Goal: Communication & Community: Answer question/provide support

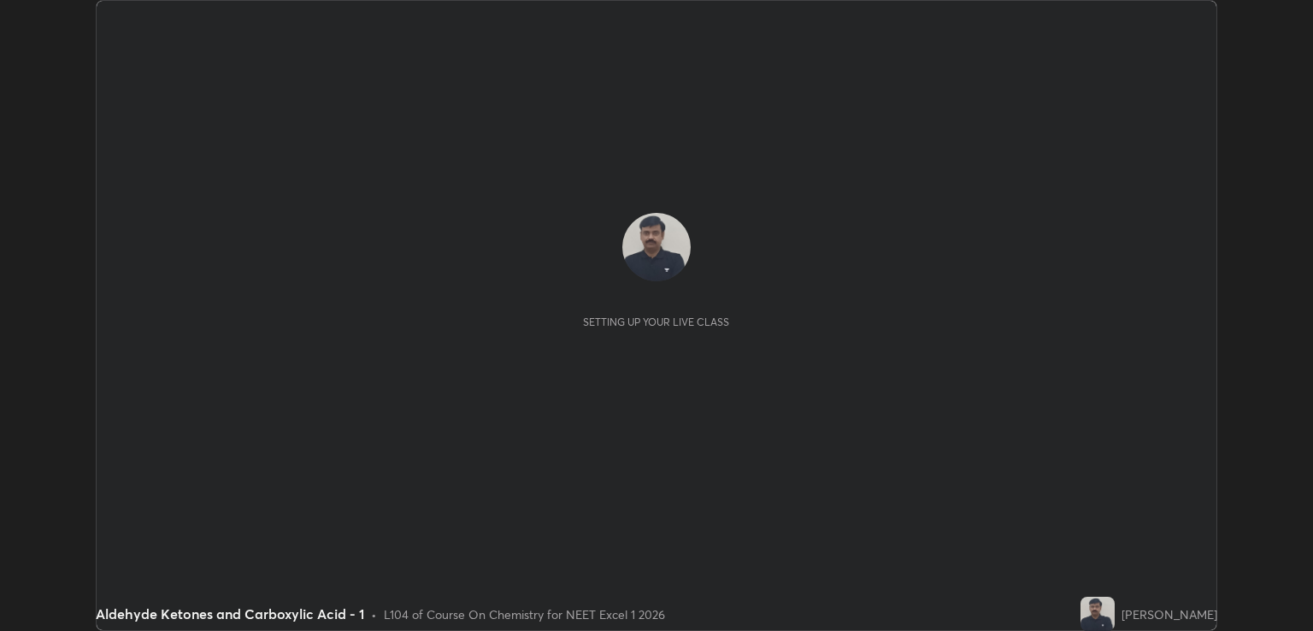
scroll to position [631, 1312]
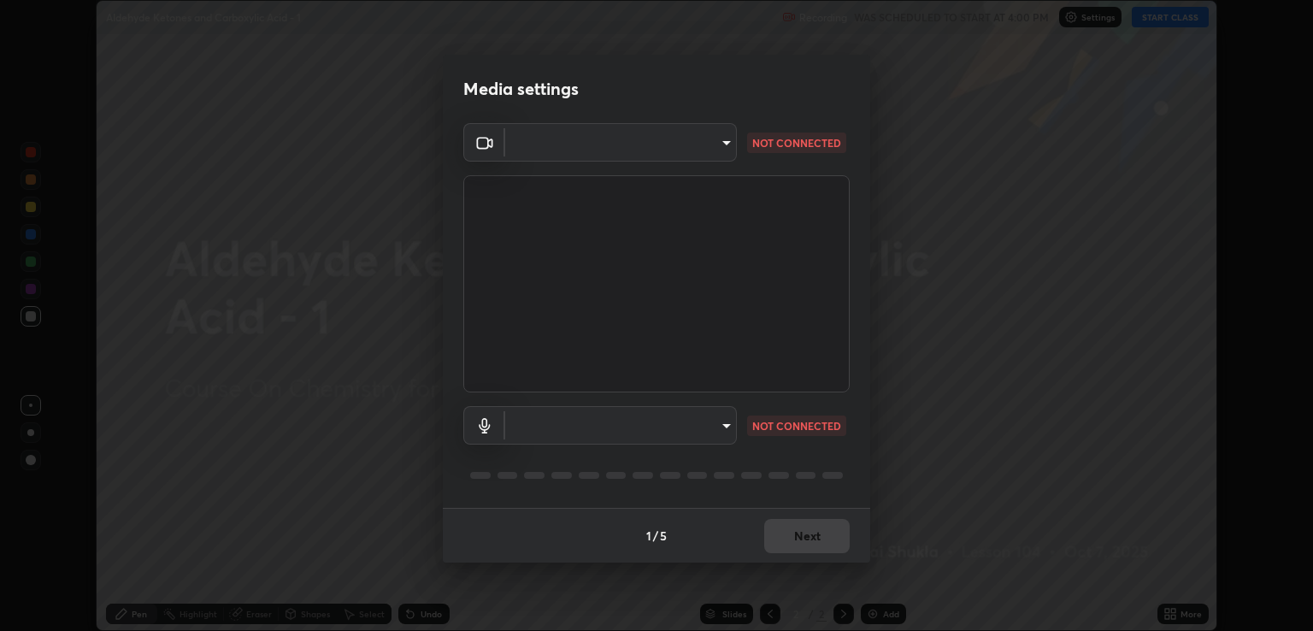
type input "ecbdbd44a66272db987f9f12271ef5319a85e28cdf2a8e5dd884bc8ad31297da"
type input "6f44f3f918cc842ef6afac2364334028f856bd68785194fb92211e1c888e7b5f"
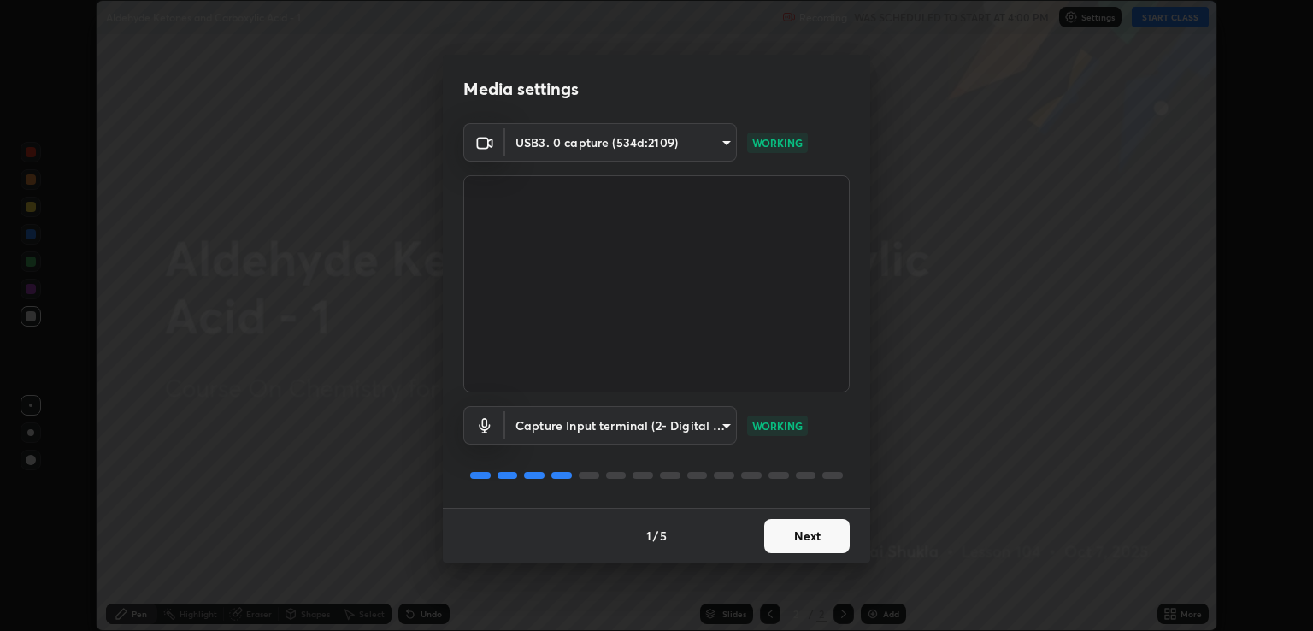
click at [794, 533] on button "Next" at bounding box center [806, 536] width 85 height 34
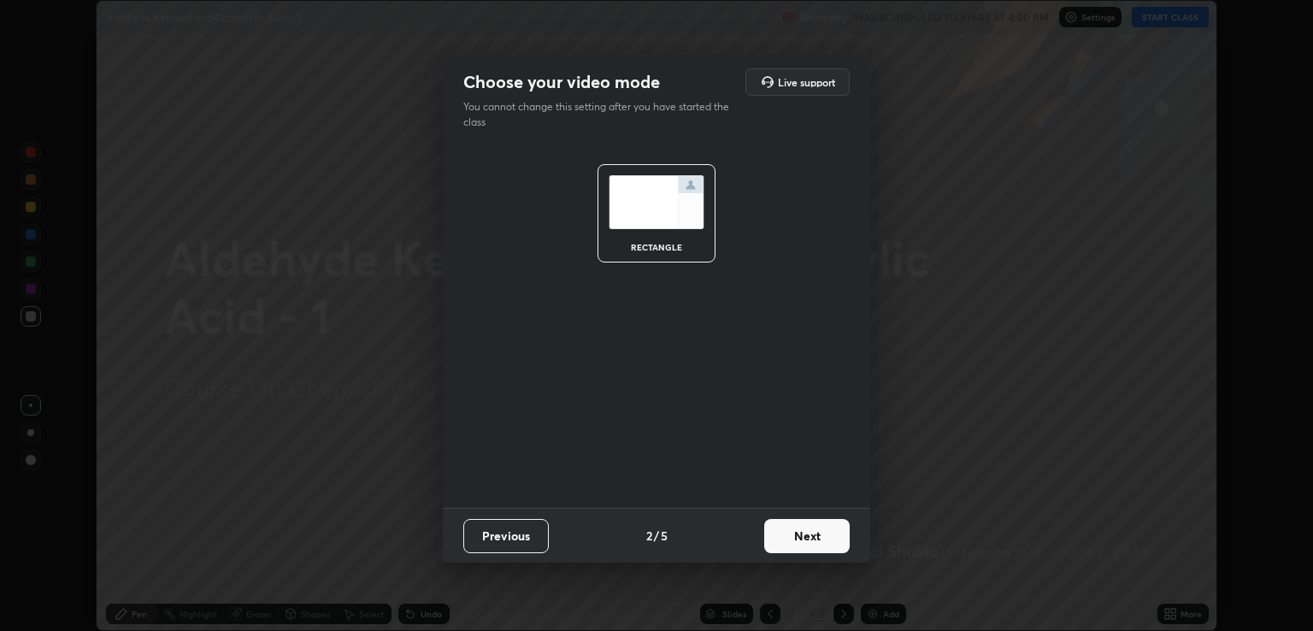
click at [794, 534] on button "Next" at bounding box center [806, 536] width 85 height 34
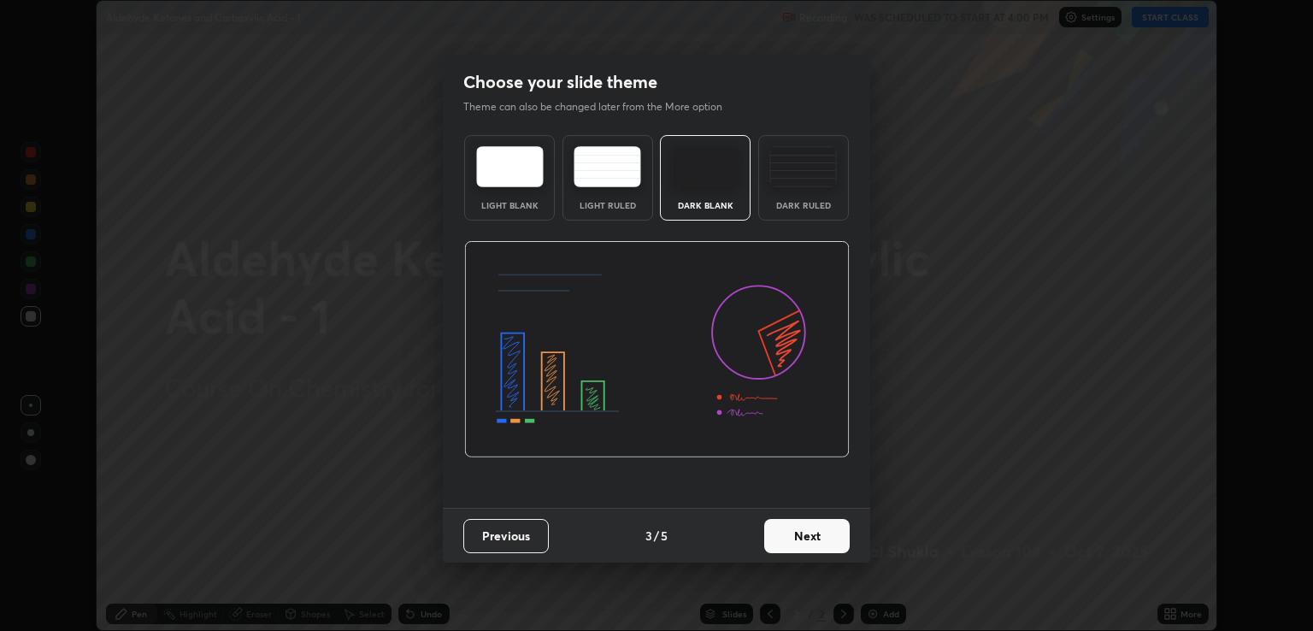
click at [806, 538] on button "Next" at bounding box center [806, 536] width 85 height 34
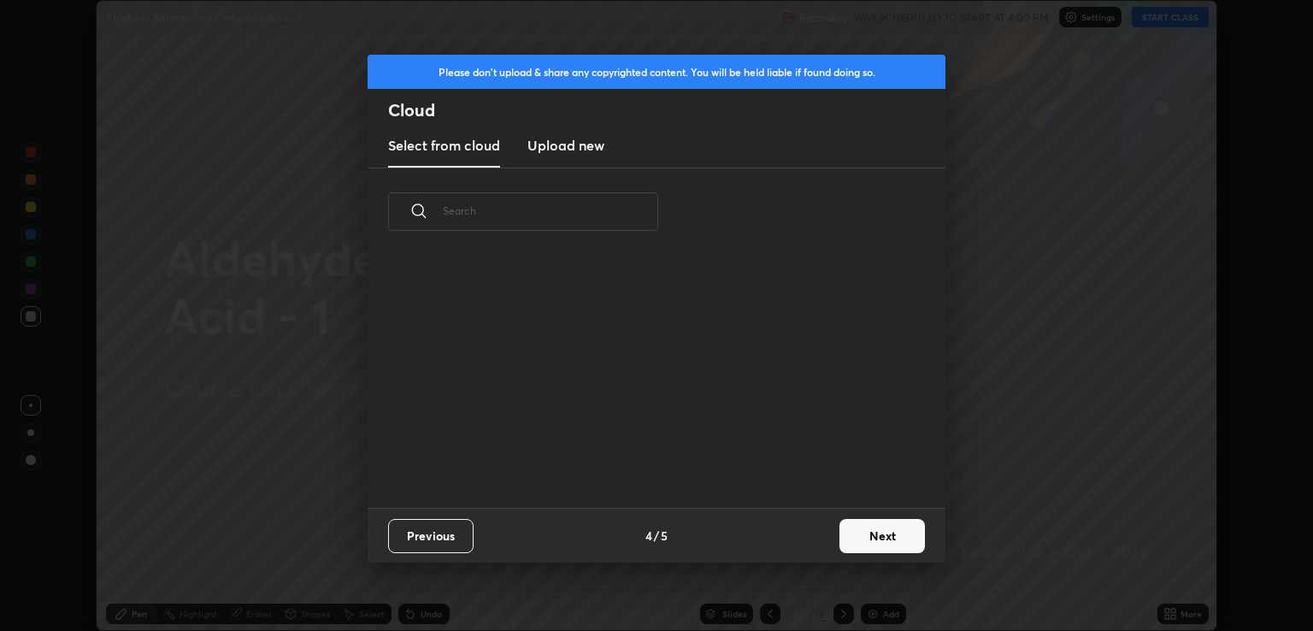
click at [854, 528] on button "Next" at bounding box center [882, 536] width 85 height 34
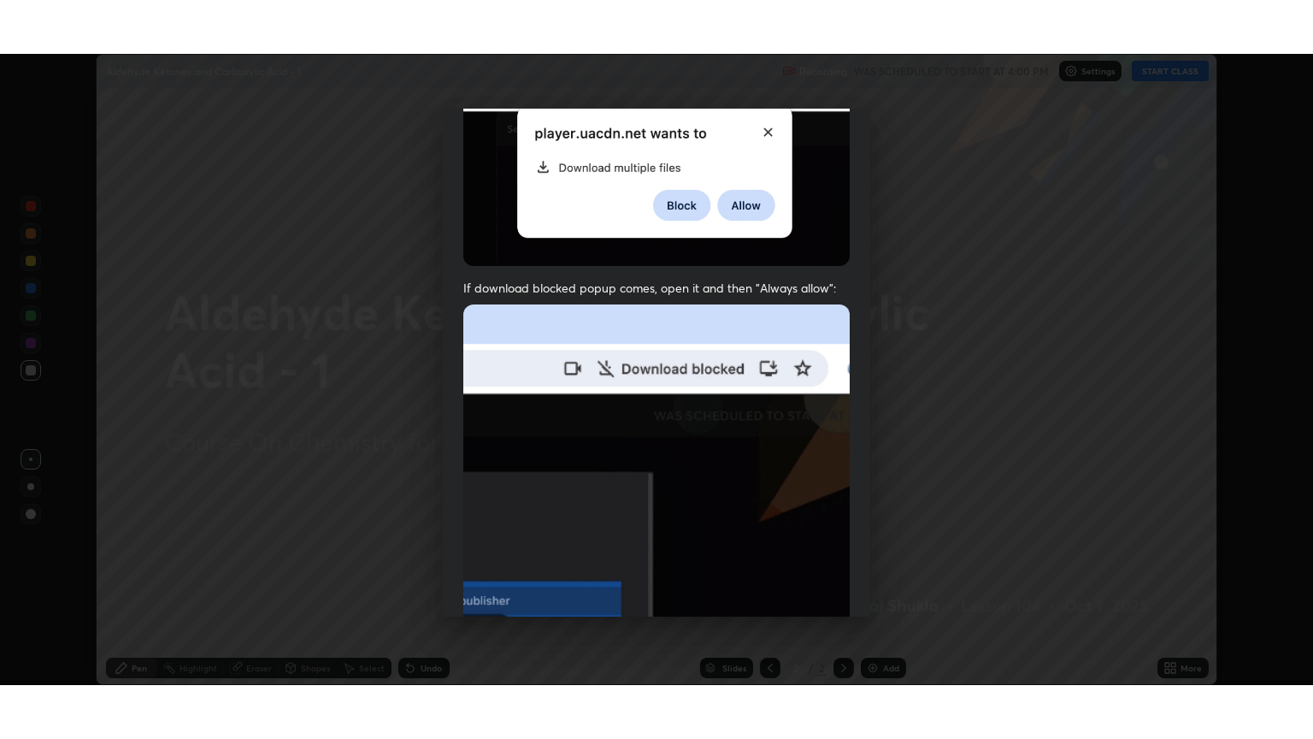
scroll to position [346, 0]
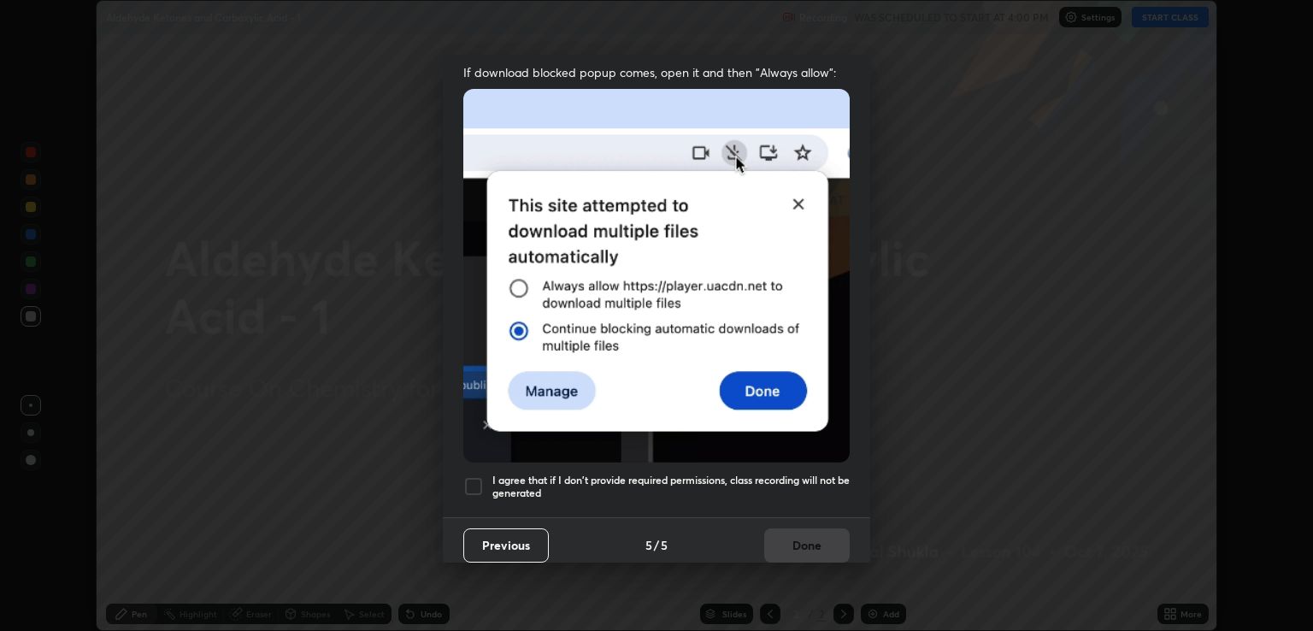
click at [473, 476] on div at bounding box center [473, 486] width 21 height 21
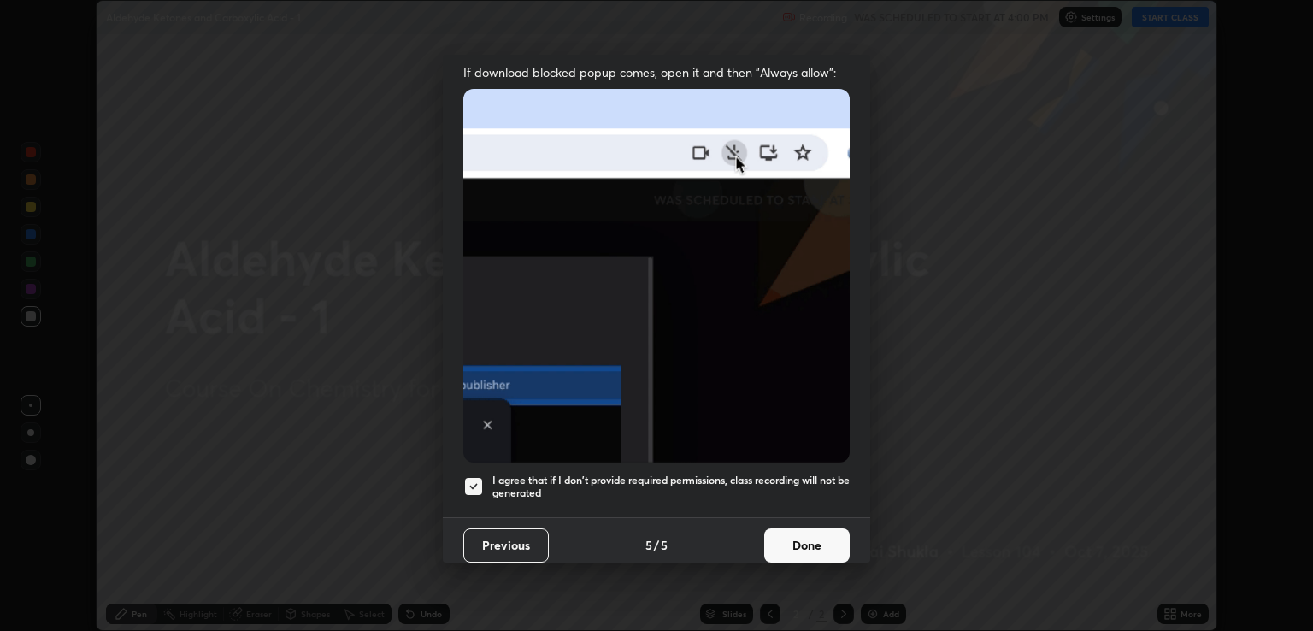
click at [817, 538] on button "Done" at bounding box center [806, 545] width 85 height 34
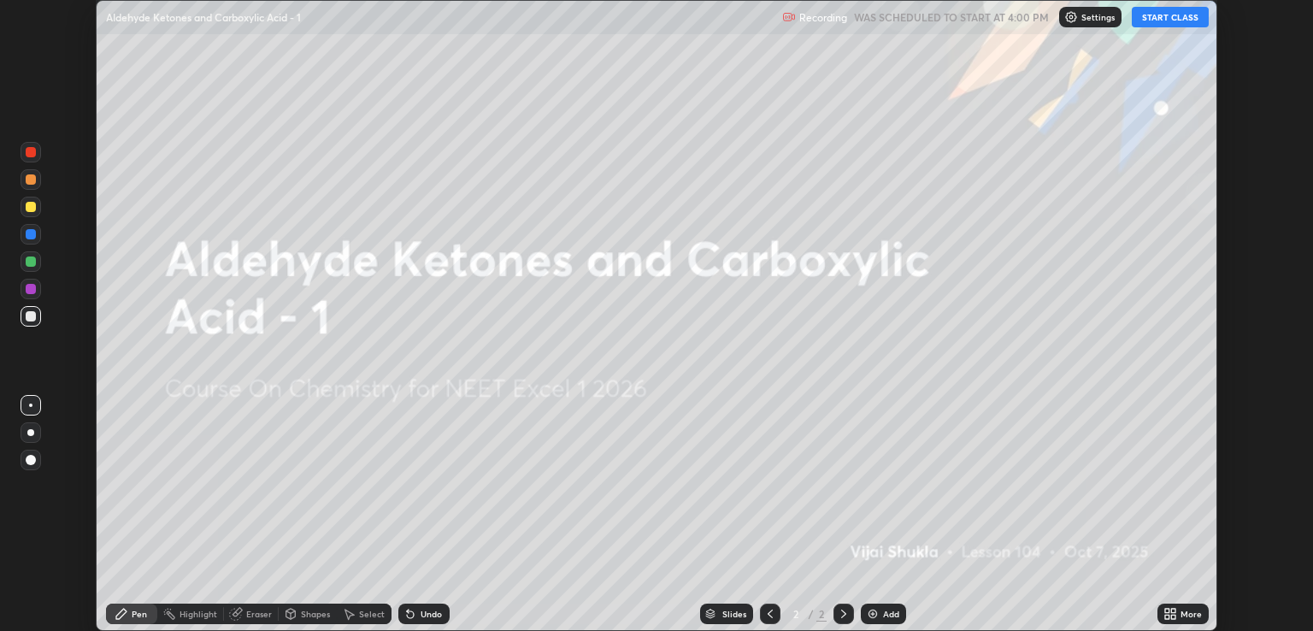
click at [1170, 614] on icon at bounding box center [1171, 614] width 14 height 14
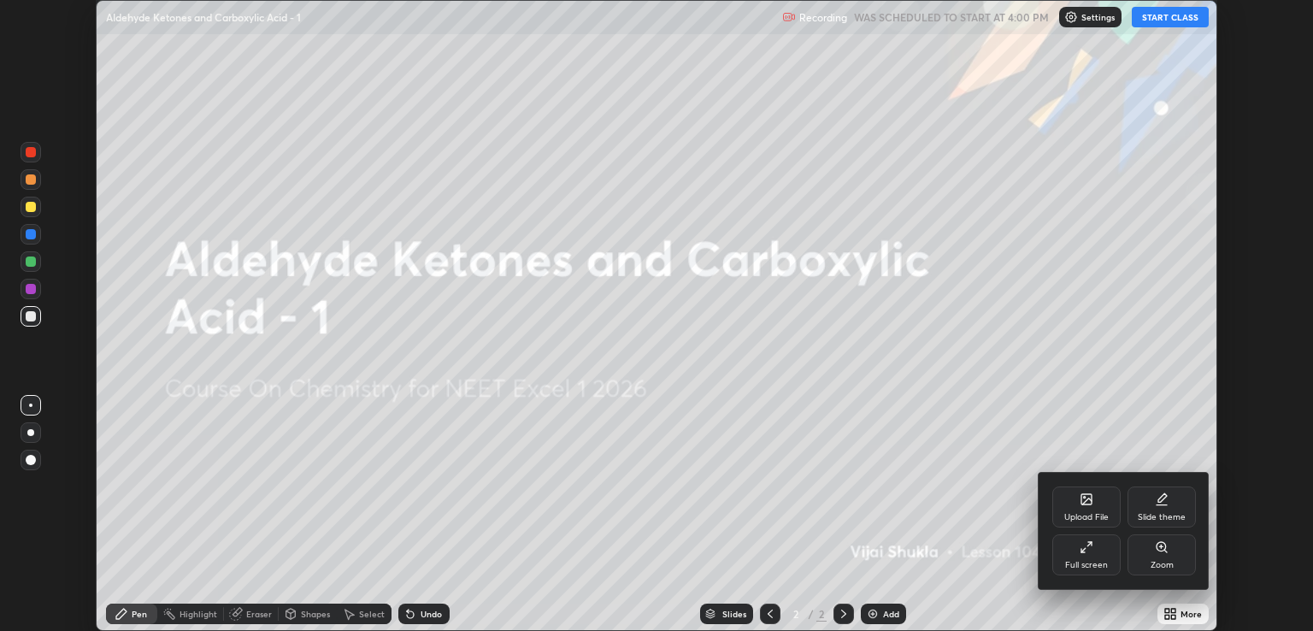
click at [1093, 563] on div "Full screen" at bounding box center [1086, 565] width 43 height 9
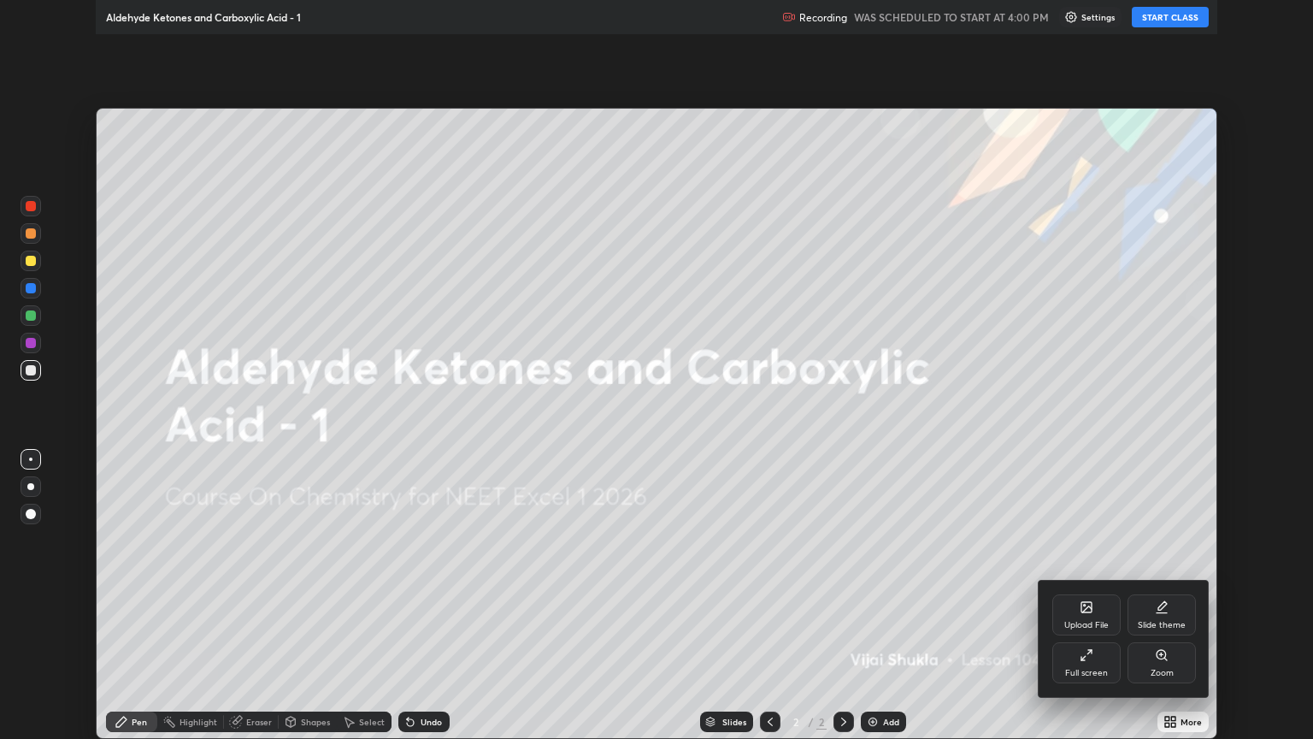
scroll to position [739, 1313]
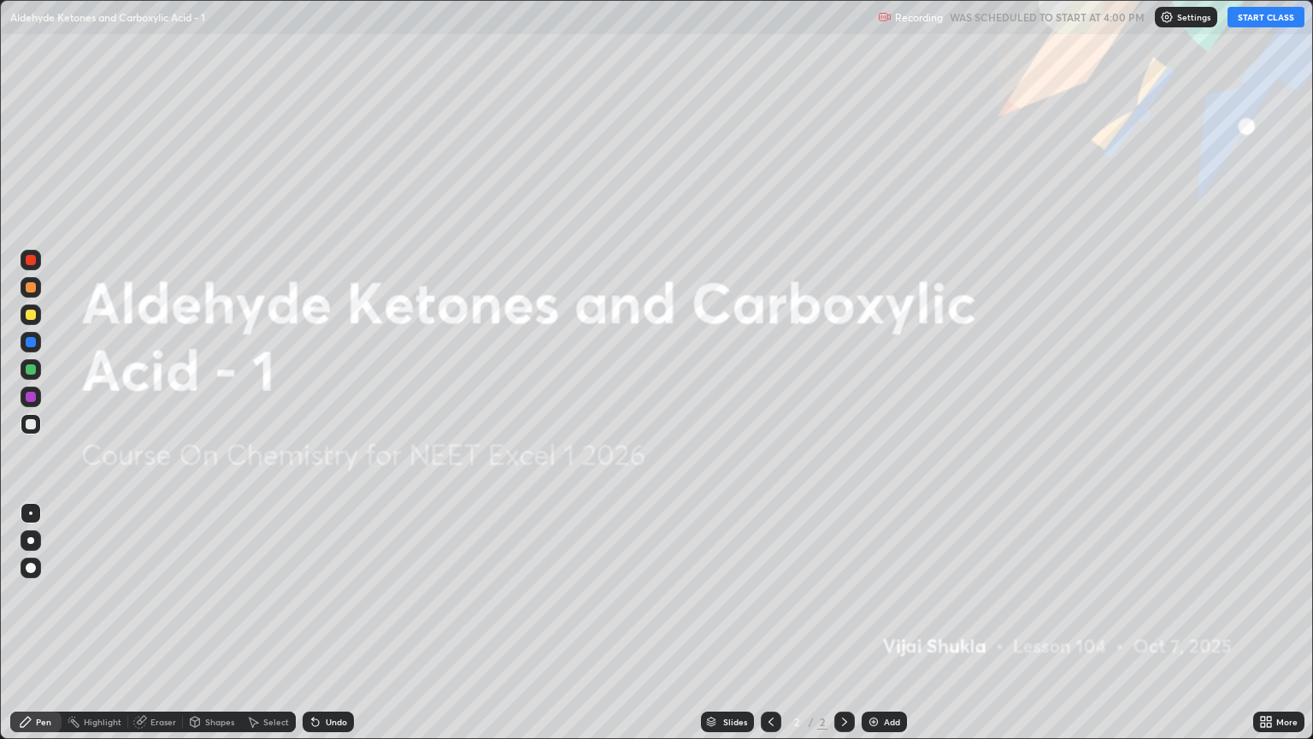
click at [1258, 19] on button "START CLASS" at bounding box center [1266, 17] width 77 height 21
click at [888, 630] on div "Add" at bounding box center [892, 721] width 16 height 9
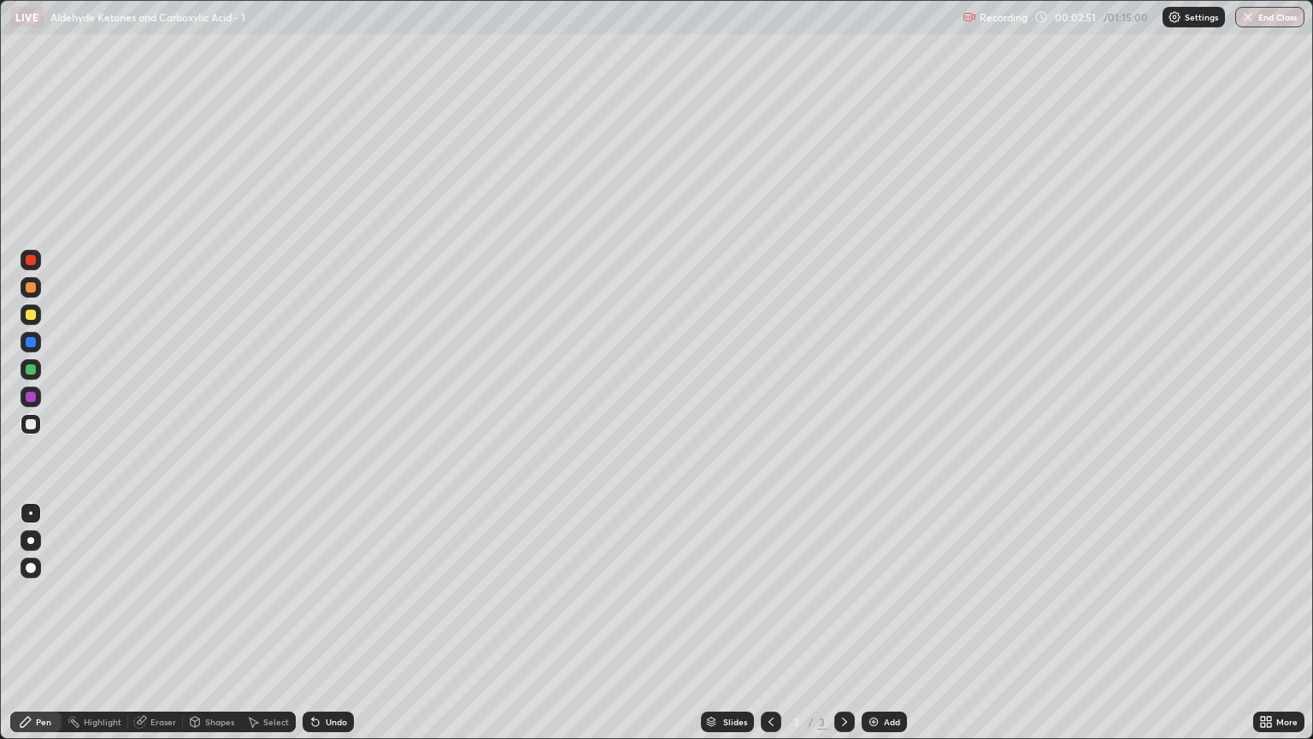
click at [32, 539] on div at bounding box center [30, 540] width 7 height 7
click at [33, 287] on div at bounding box center [31, 287] width 10 height 10
click at [871, 630] on img at bounding box center [874, 722] width 14 height 14
click at [39, 420] on div at bounding box center [31, 424] width 21 height 21
click at [885, 630] on div "Add" at bounding box center [892, 721] width 16 height 9
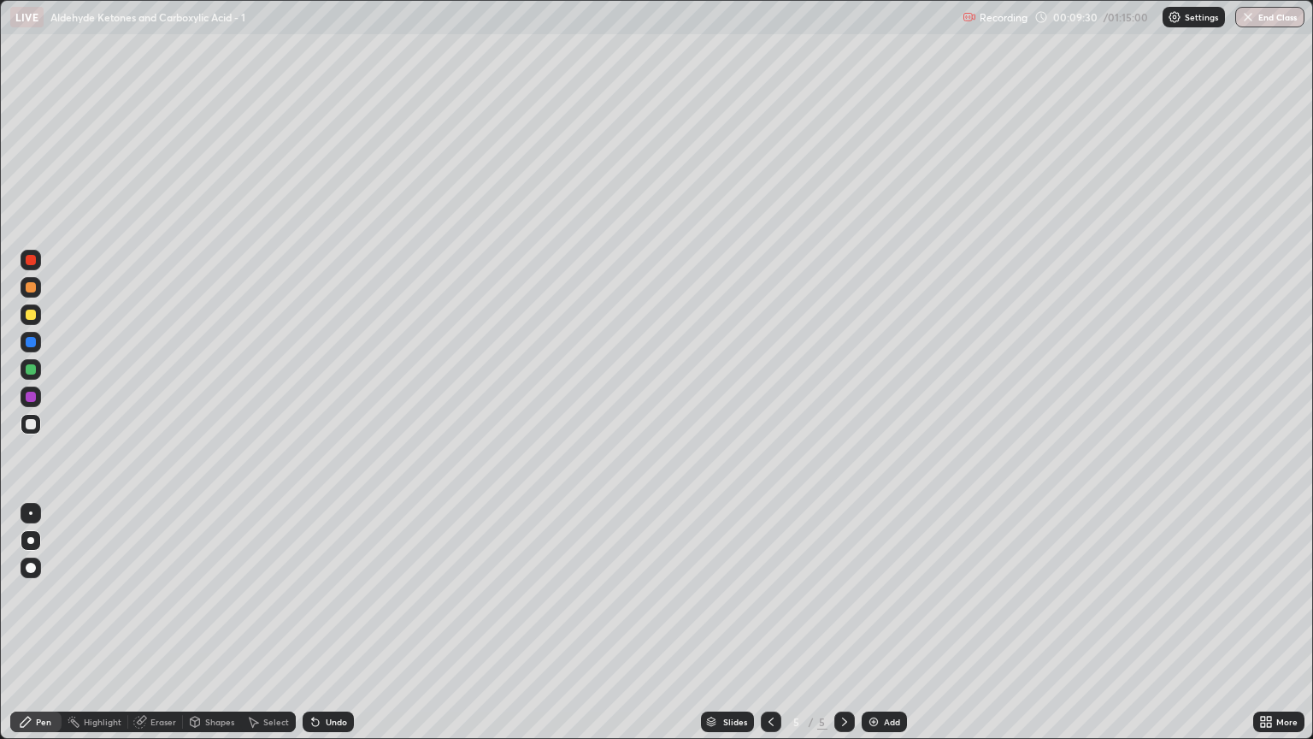
click at [34, 287] on div at bounding box center [31, 287] width 10 height 10
click at [27, 422] on div at bounding box center [31, 424] width 10 height 10
click at [159, 630] on div "Eraser" at bounding box center [155, 721] width 55 height 21
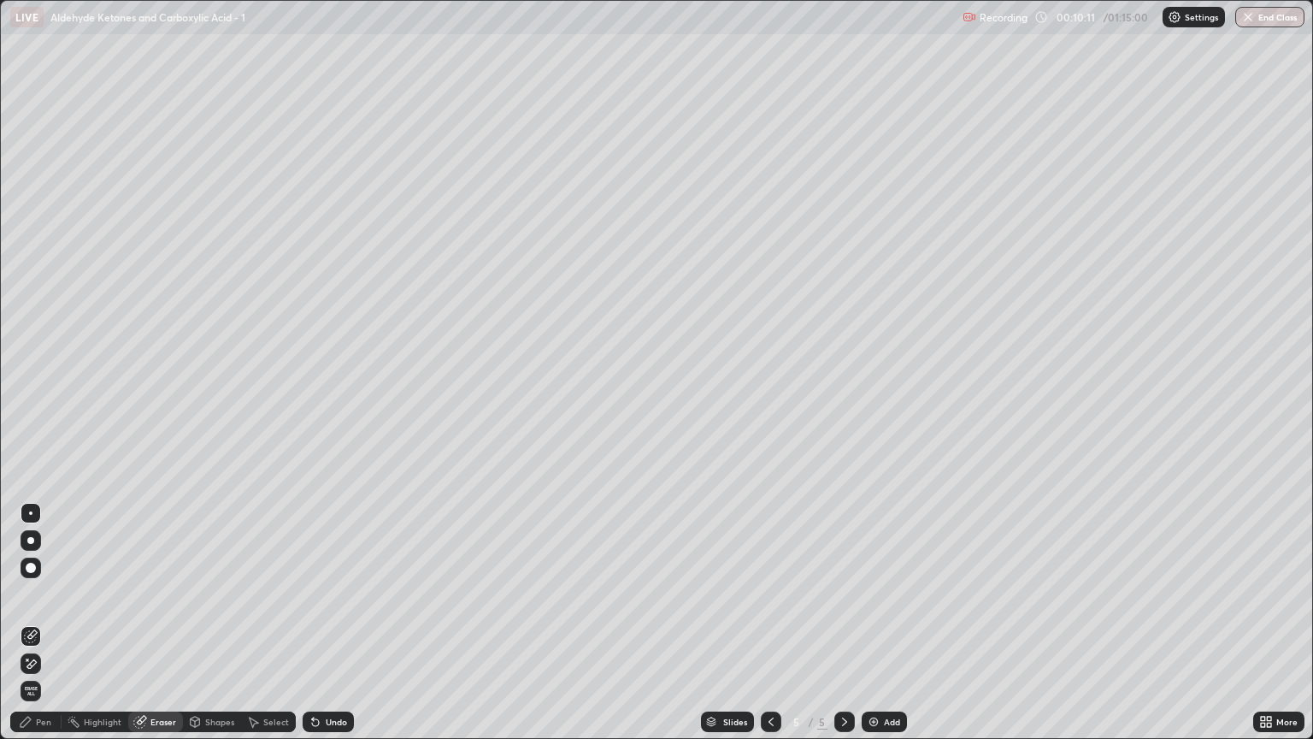
click at [47, 630] on div "Pen" at bounding box center [35, 721] width 51 height 21
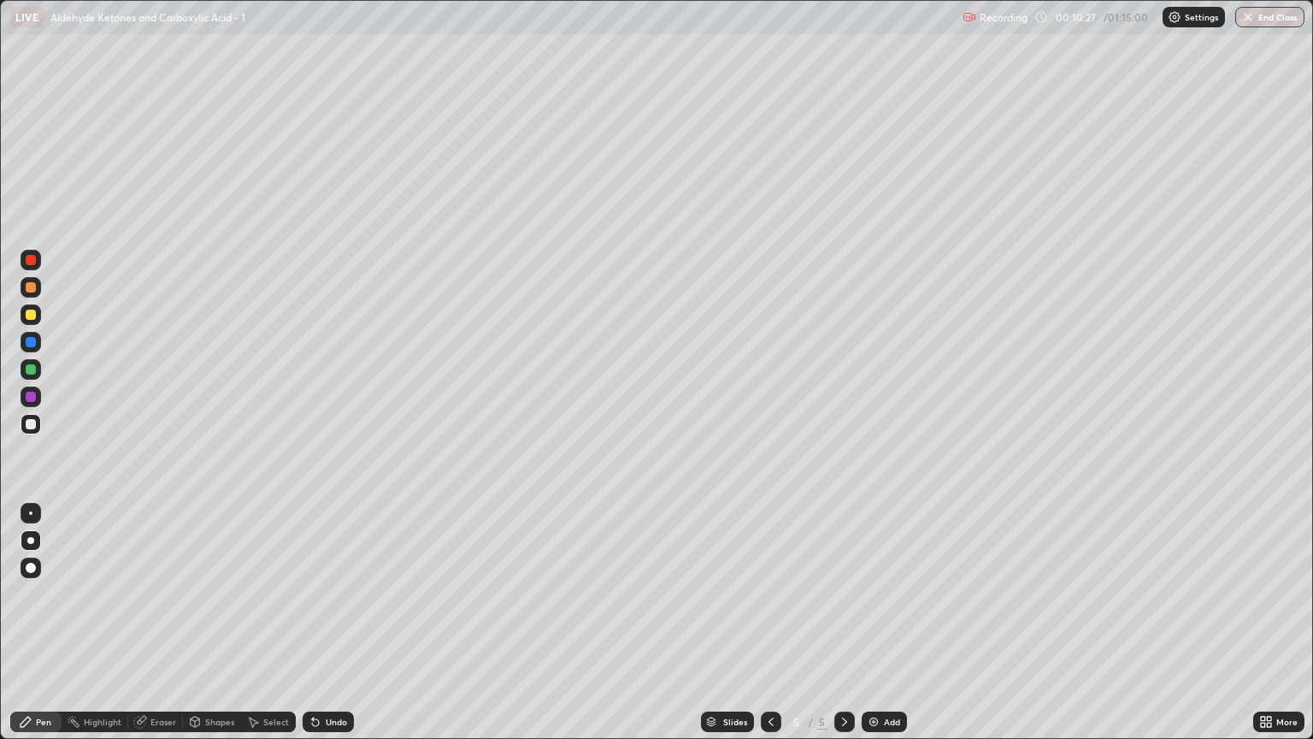
click at [31, 291] on div at bounding box center [31, 287] width 10 height 10
click at [30, 424] on div at bounding box center [31, 424] width 10 height 10
click at [30, 287] on div at bounding box center [31, 287] width 10 height 10
click at [32, 428] on div at bounding box center [31, 424] width 10 height 10
click at [34, 286] on div at bounding box center [31, 287] width 10 height 10
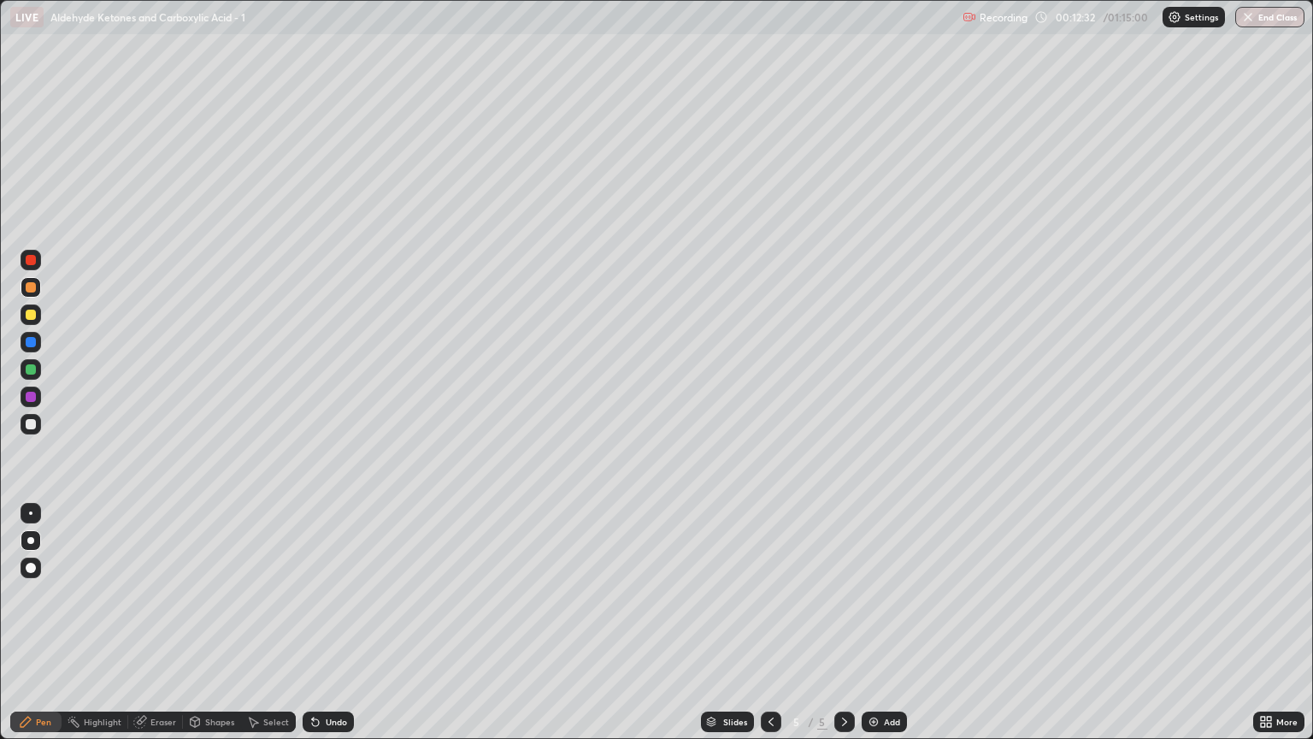
click at [31, 421] on div at bounding box center [31, 424] width 10 height 10
click at [877, 630] on img at bounding box center [874, 722] width 14 height 14
click at [34, 315] on div at bounding box center [31, 314] width 10 height 10
click at [31, 425] on div at bounding box center [31, 424] width 10 height 10
click at [30, 291] on div at bounding box center [31, 287] width 10 height 10
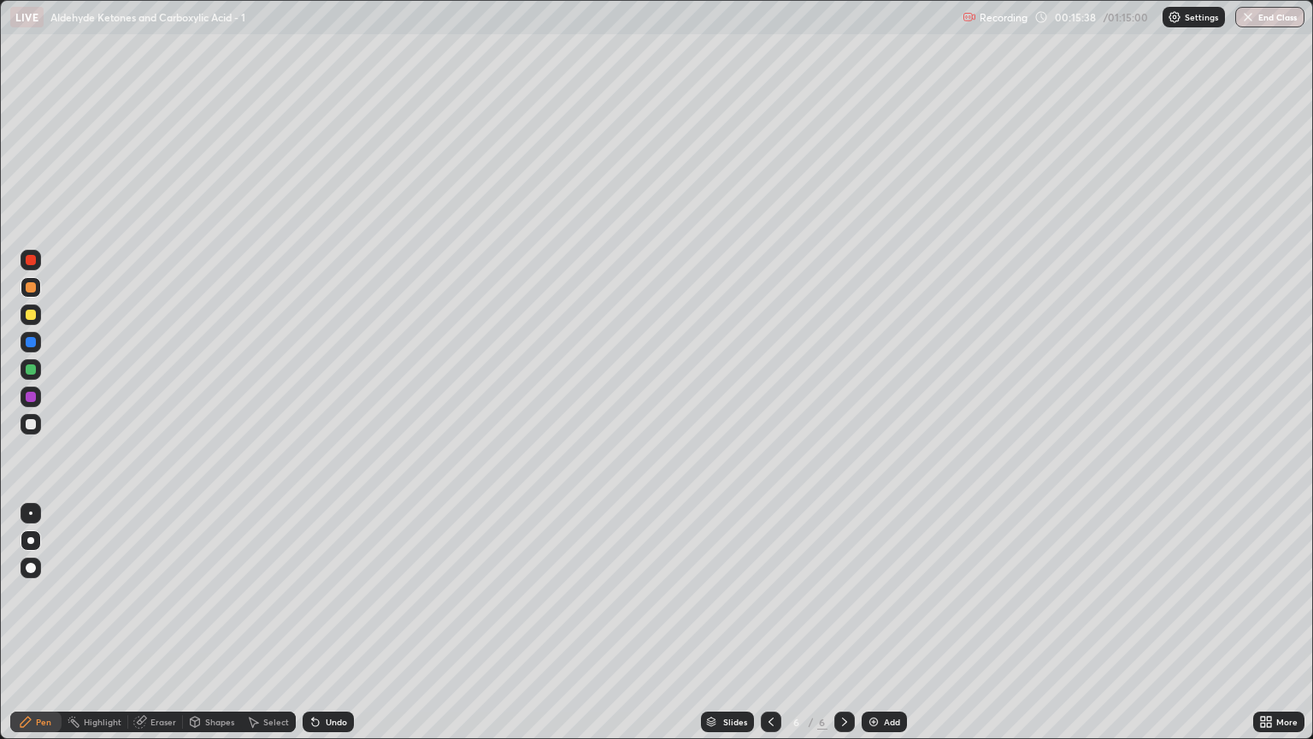
click at [27, 421] on div at bounding box center [31, 424] width 10 height 10
click at [36, 291] on div at bounding box center [31, 287] width 21 height 21
click at [30, 422] on div at bounding box center [31, 424] width 10 height 10
click at [31, 288] on div at bounding box center [31, 287] width 10 height 10
click at [38, 318] on div at bounding box center [31, 314] width 21 height 21
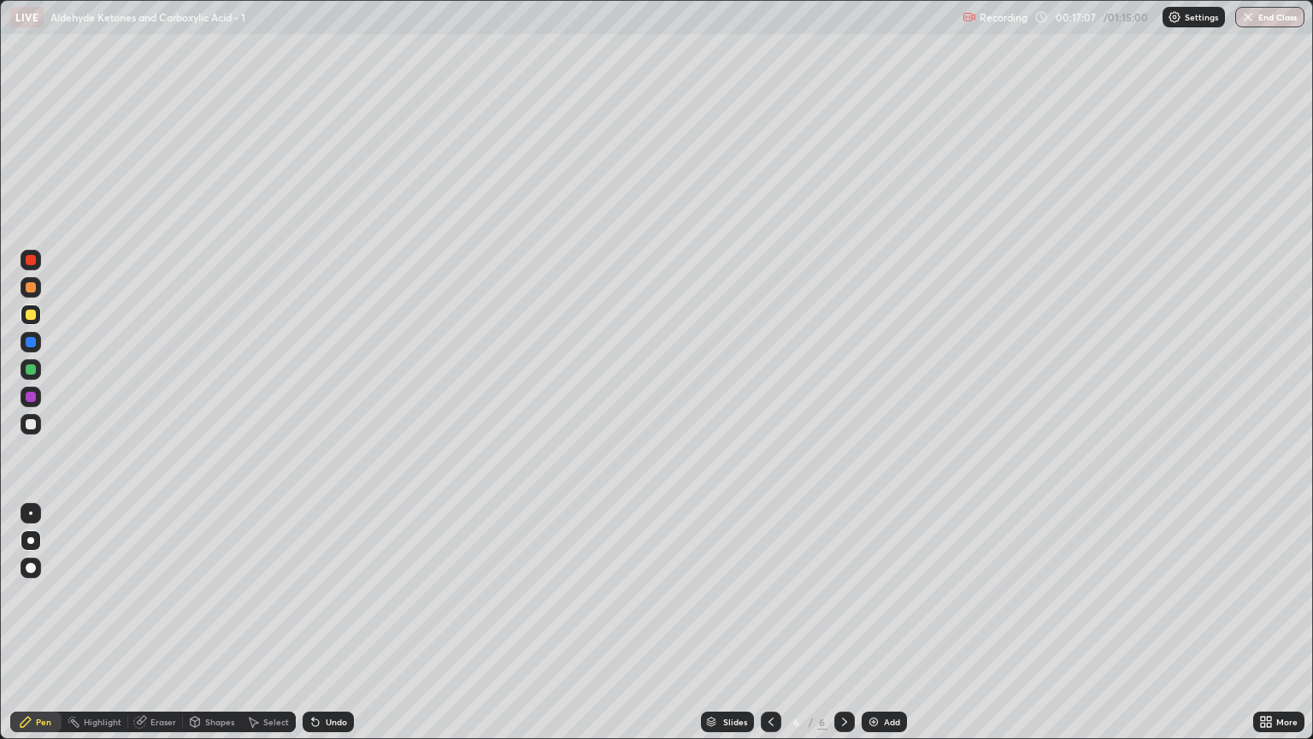
click at [168, 630] on div "Eraser" at bounding box center [163, 721] width 26 height 9
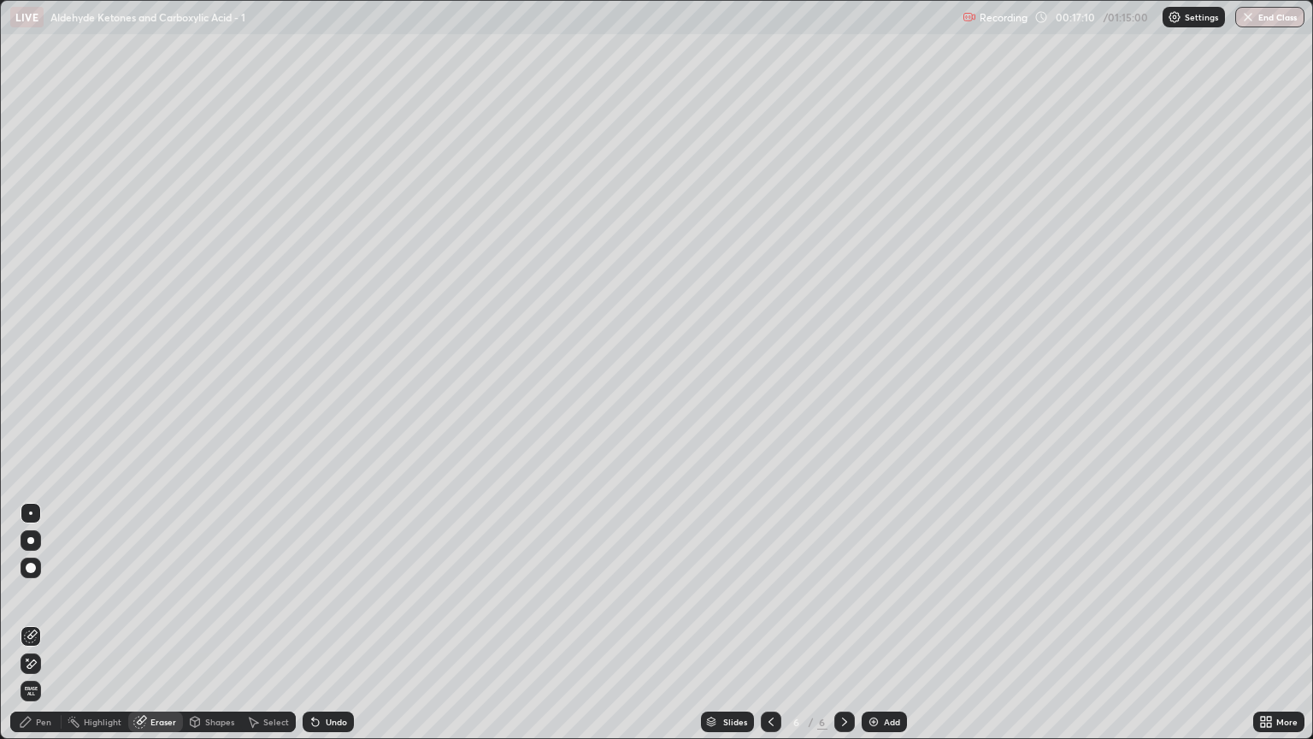
click at [44, 630] on div "Pen" at bounding box center [43, 721] width 15 height 9
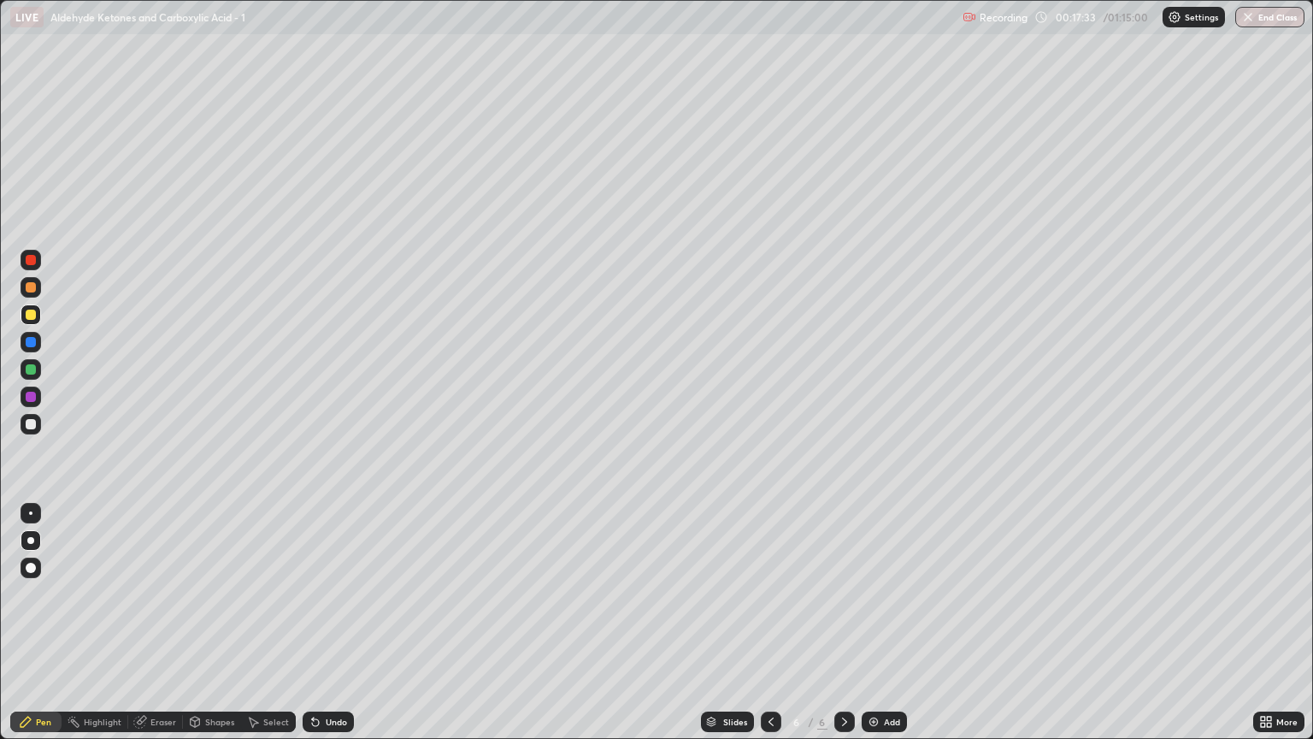
click at [159, 630] on div "Eraser" at bounding box center [155, 721] width 55 height 21
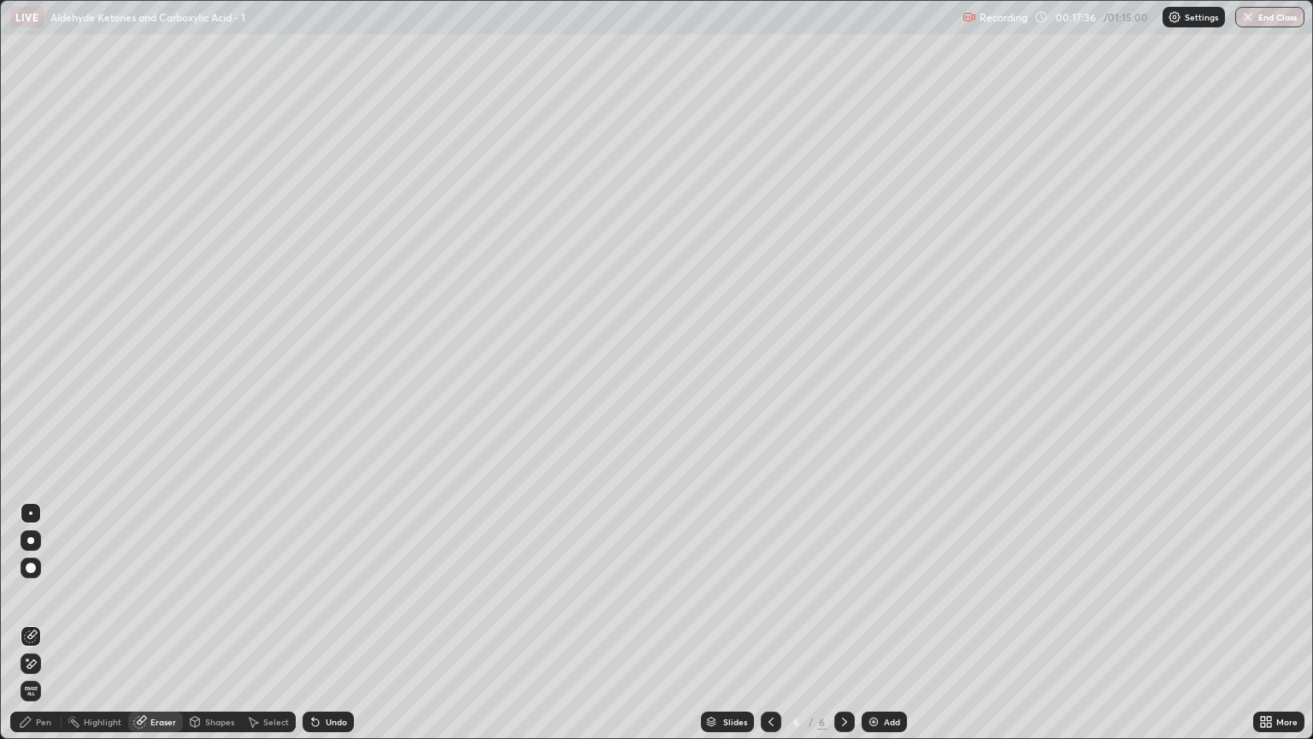
click at [47, 630] on div "Pen" at bounding box center [43, 721] width 15 height 9
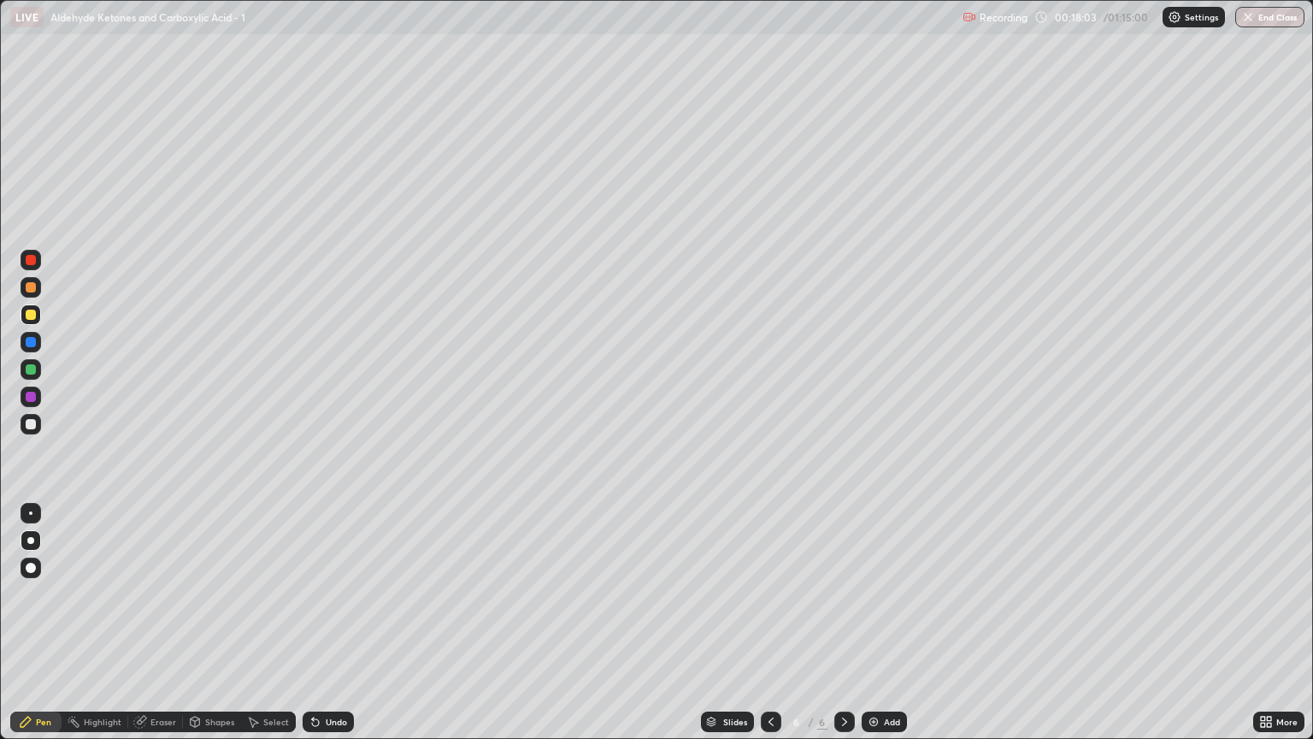
click at [38, 430] on div at bounding box center [31, 424] width 21 height 21
click at [32, 291] on div at bounding box center [31, 287] width 10 height 10
click at [35, 431] on div at bounding box center [31, 424] width 21 height 21
click at [35, 380] on div at bounding box center [31, 369] width 21 height 27
click at [29, 368] on div at bounding box center [31, 369] width 10 height 10
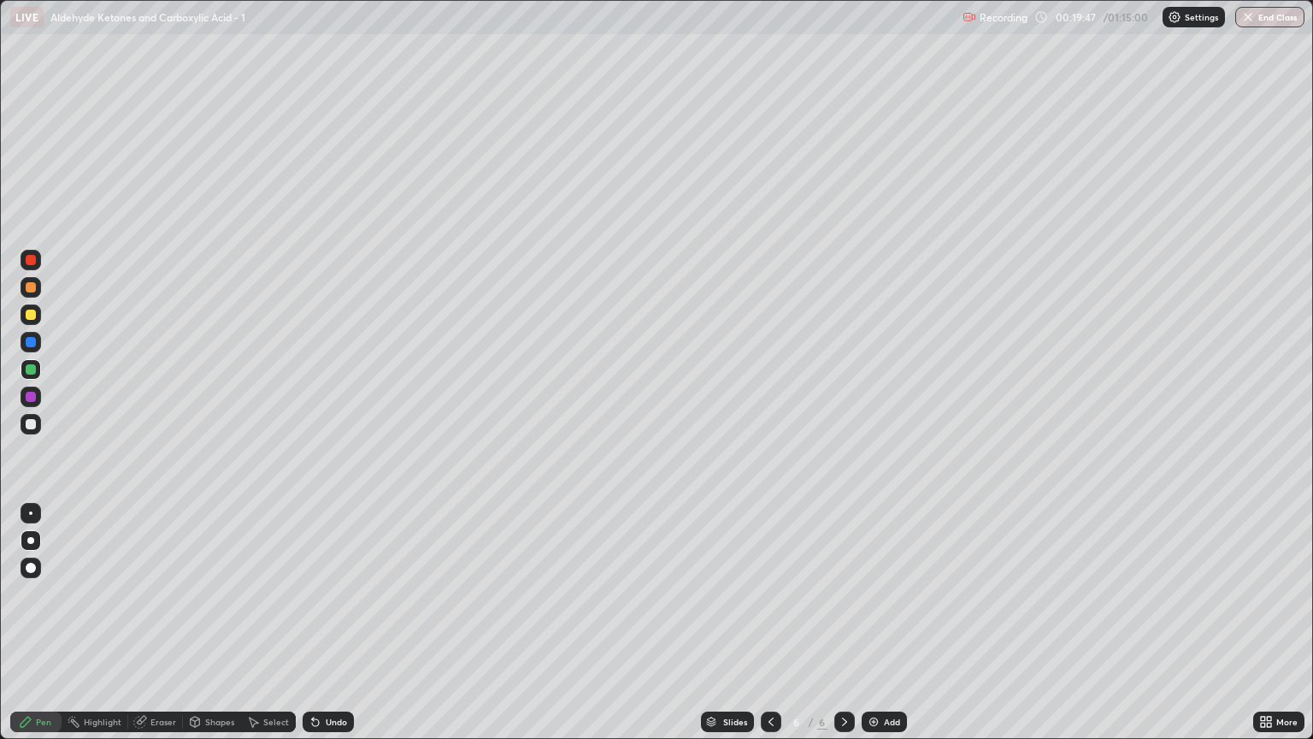
click at [36, 425] on div at bounding box center [31, 424] width 21 height 21
click at [158, 630] on div "Eraser" at bounding box center [163, 721] width 26 height 9
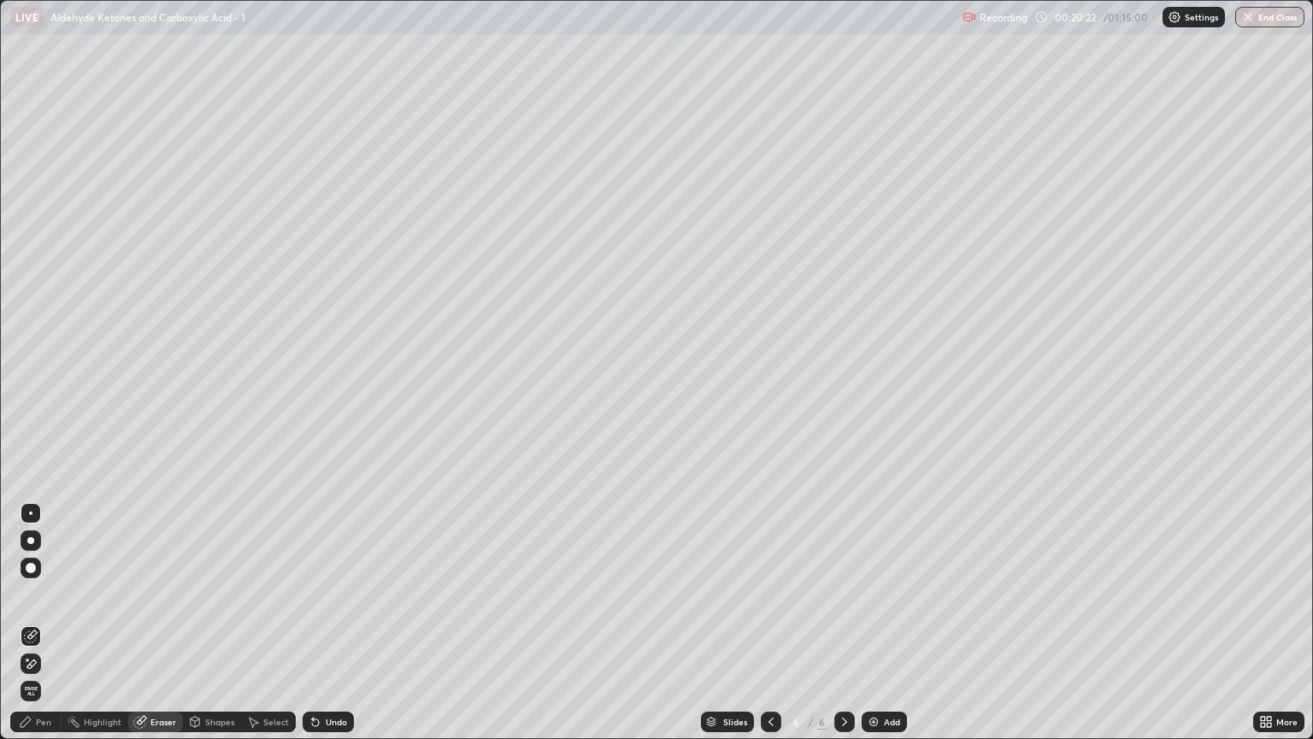
click at [43, 630] on div "Pen" at bounding box center [43, 721] width 15 height 9
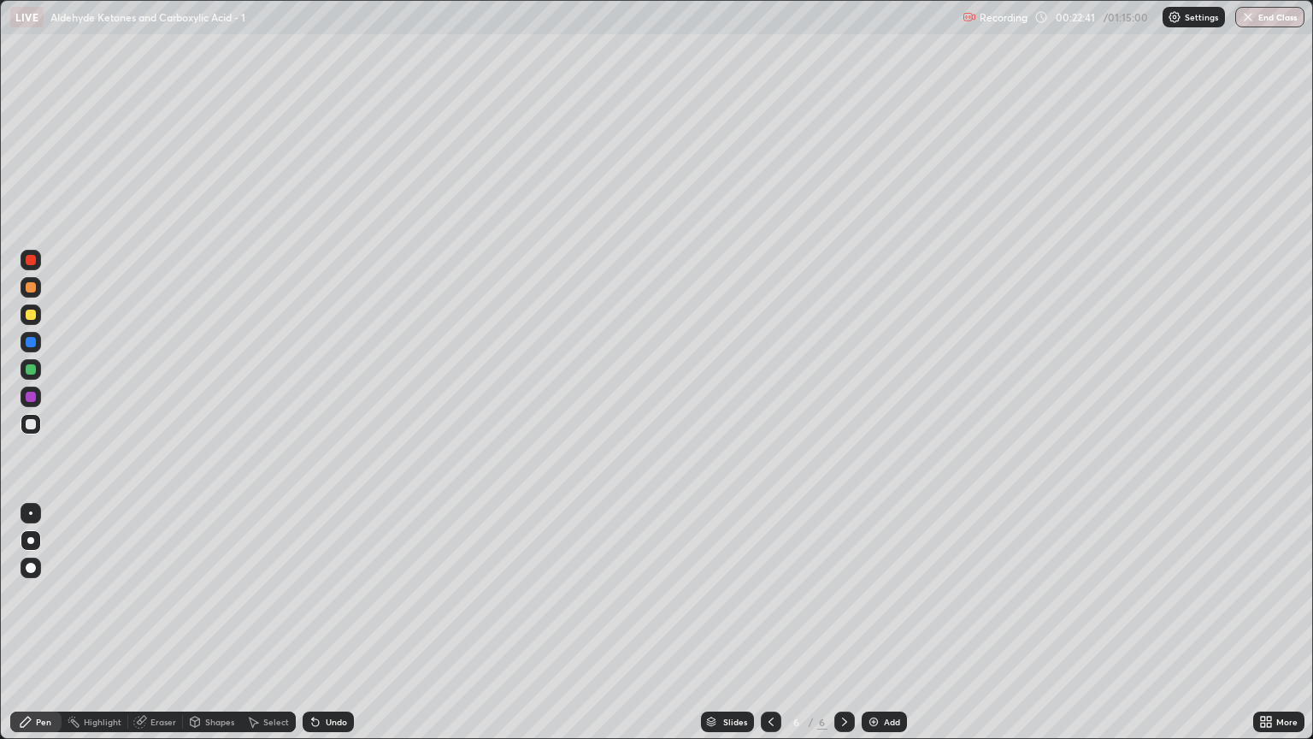
click at [881, 630] on div "Add" at bounding box center [884, 721] width 45 height 21
click at [761, 630] on div at bounding box center [771, 721] width 21 height 21
click at [845, 630] on icon at bounding box center [845, 722] width 14 height 14
click at [769, 630] on icon at bounding box center [771, 722] width 14 height 14
click at [840, 630] on icon at bounding box center [845, 722] width 14 height 14
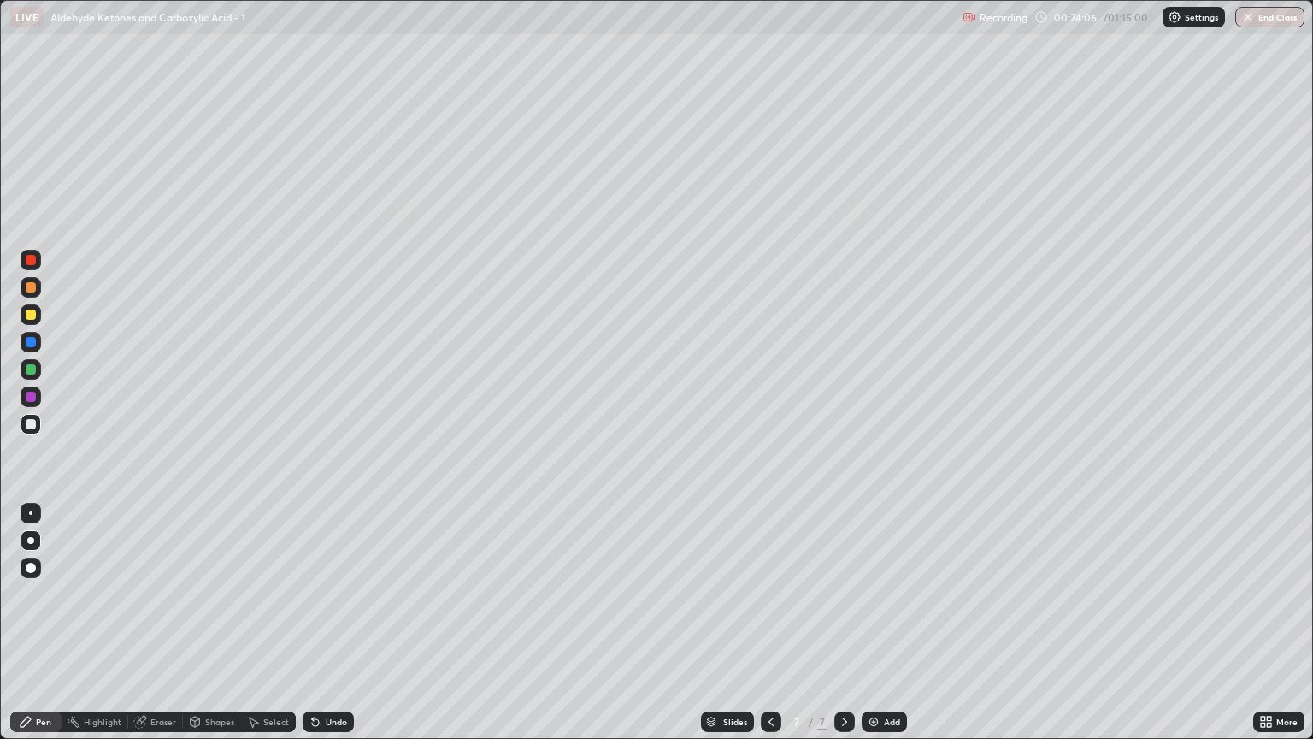
click at [34, 422] on div at bounding box center [31, 424] width 10 height 10
click at [39, 287] on div at bounding box center [31, 287] width 21 height 21
click at [156, 630] on div "Eraser" at bounding box center [155, 721] width 55 height 21
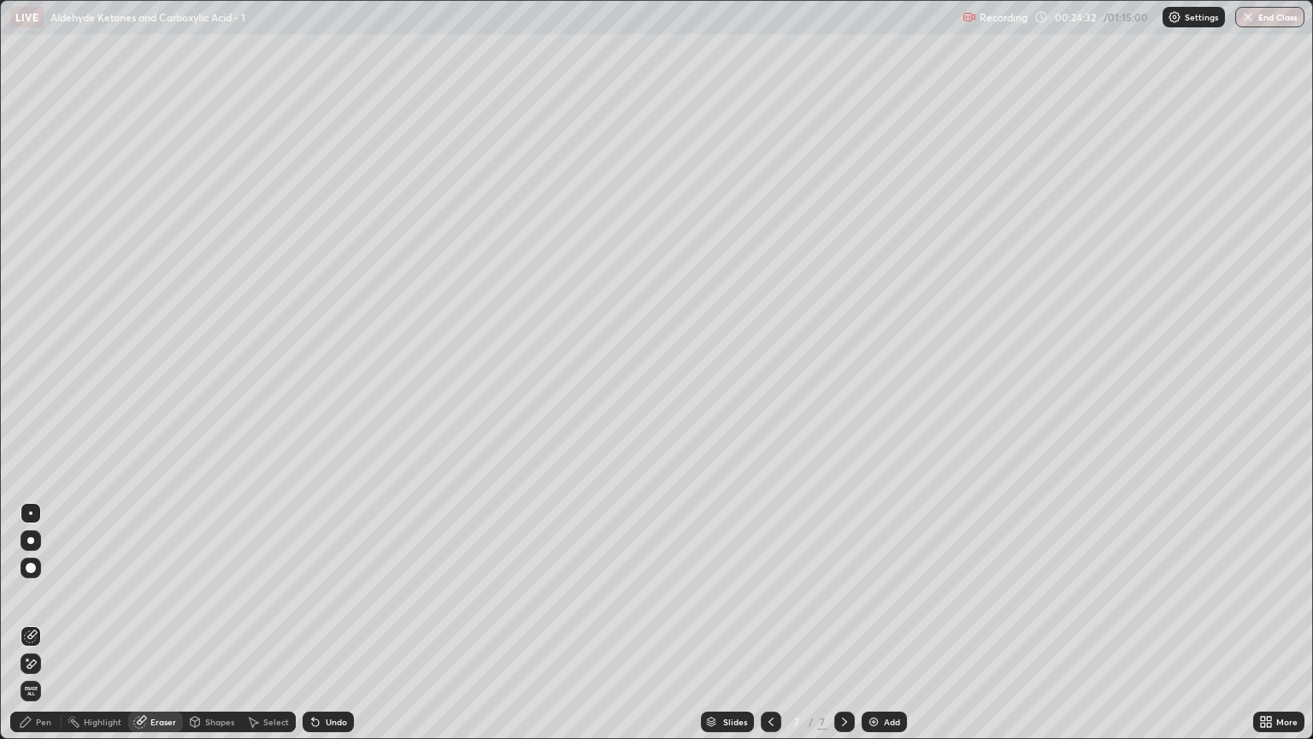
click at [51, 630] on div "Pen" at bounding box center [35, 721] width 51 height 21
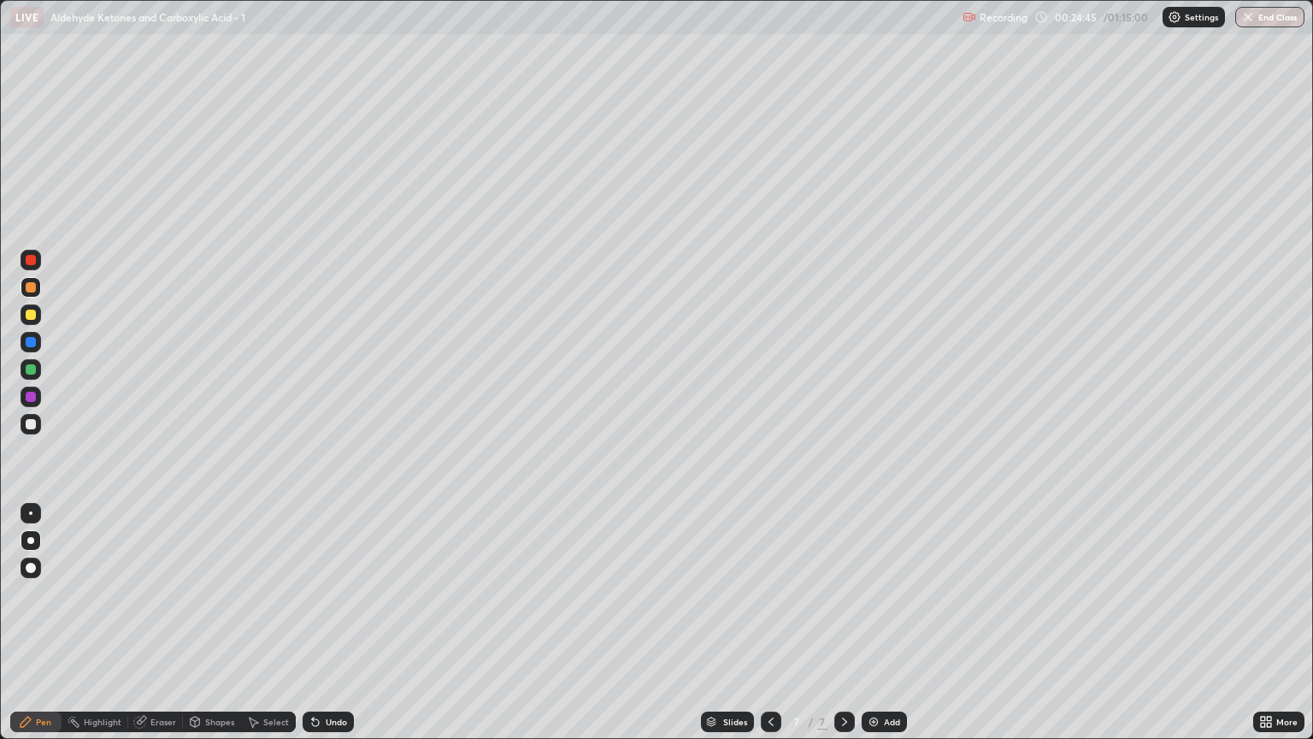
click at [32, 424] on div at bounding box center [31, 424] width 10 height 10
click at [31, 288] on div at bounding box center [31, 287] width 10 height 10
click at [26, 429] on div at bounding box center [31, 424] width 21 height 21
click at [172, 630] on div "Eraser" at bounding box center [163, 721] width 26 height 9
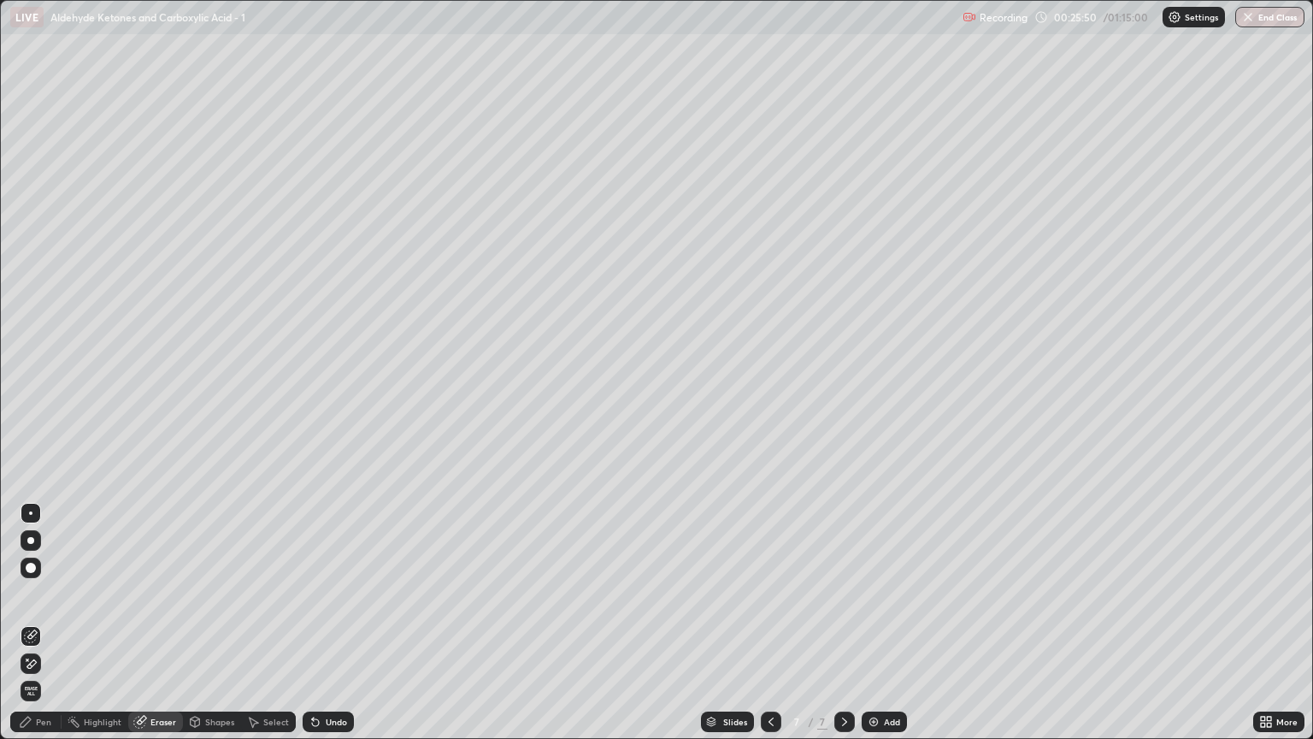
click at [45, 630] on div "Pen" at bounding box center [35, 721] width 51 height 21
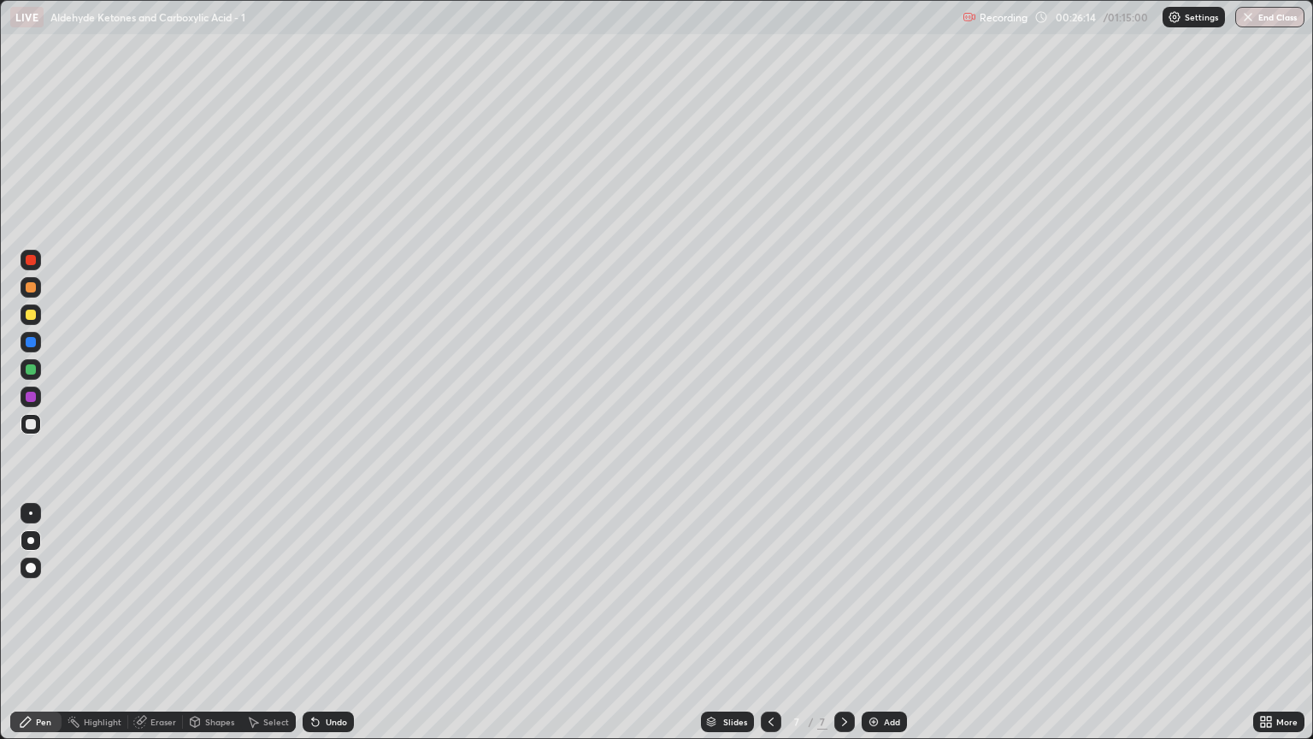
click at [164, 630] on div "Eraser" at bounding box center [155, 721] width 55 height 21
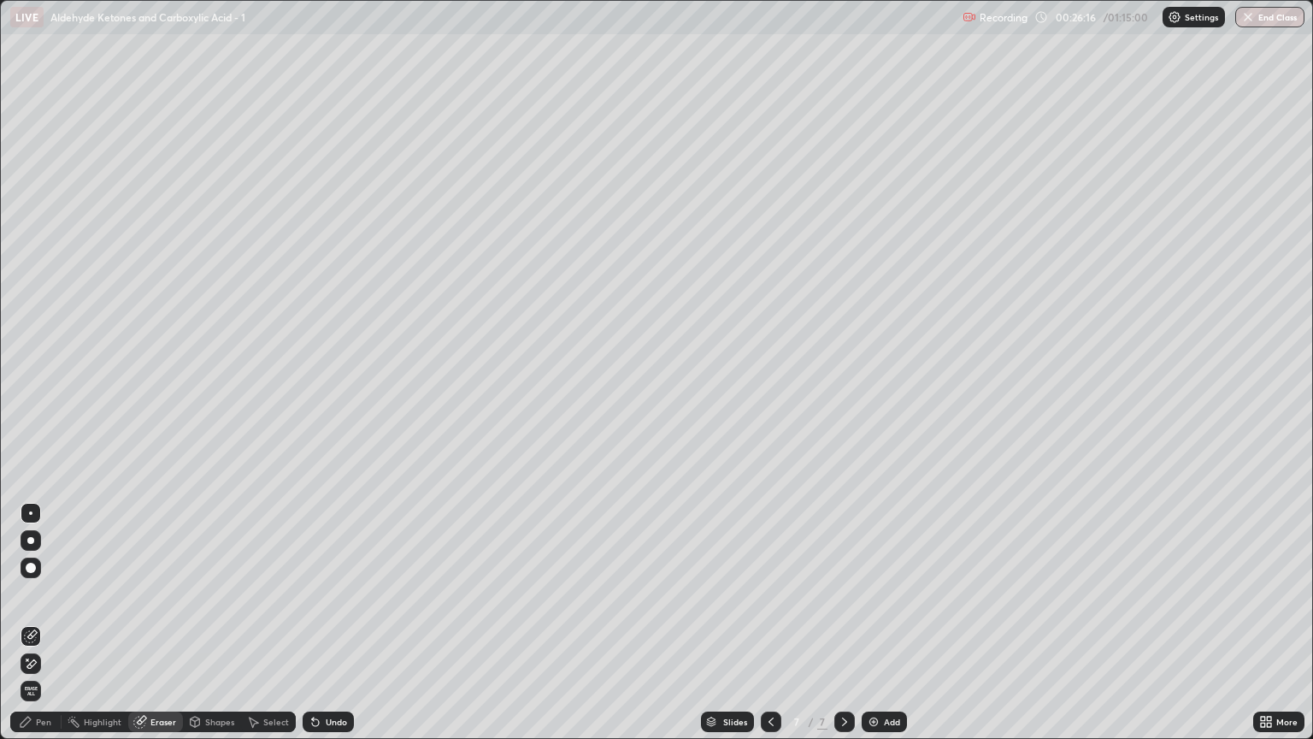
click at [40, 630] on div "Pen" at bounding box center [35, 721] width 51 height 21
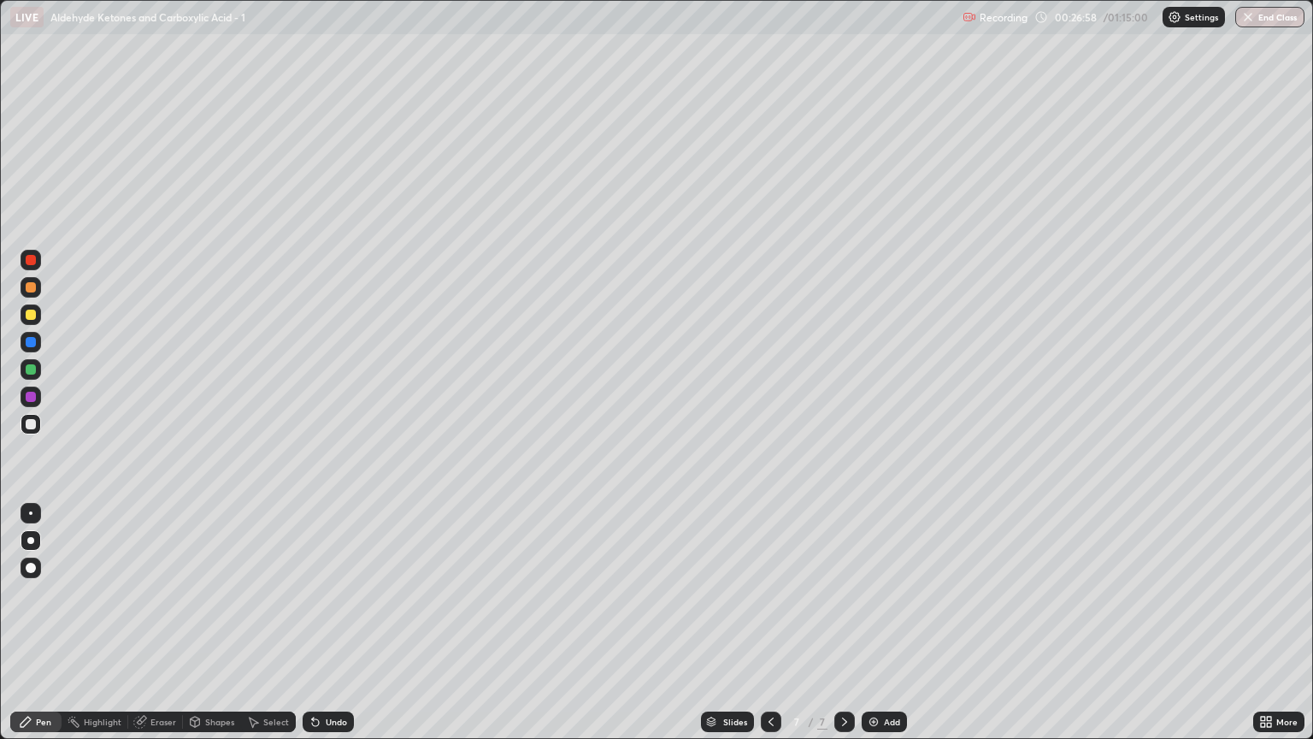
click at [33, 291] on div at bounding box center [31, 287] width 10 height 10
click at [38, 284] on div at bounding box center [31, 287] width 21 height 21
click at [867, 630] on div "Add" at bounding box center [884, 721] width 45 height 21
click at [766, 630] on icon at bounding box center [771, 722] width 14 height 14
click at [880, 630] on div "Add" at bounding box center [884, 721] width 45 height 21
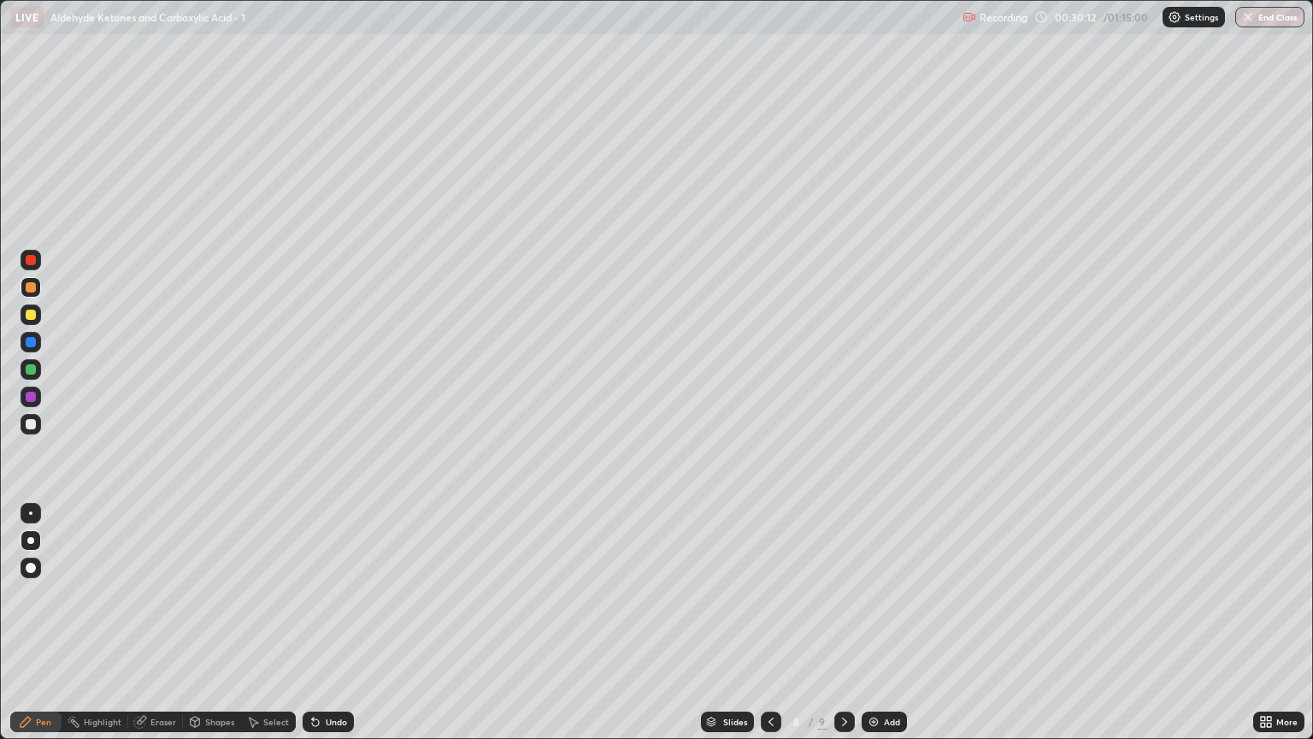
click at [27, 430] on div at bounding box center [31, 424] width 21 height 21
click at [31, 287] on div at bounding box center [31, 287] width 10 height 10
click at [32, 424] on div at bounding box center [31, 424] width 10 height 10
click at [33, 283] on div at bounding box center [31, 287] width 10 height 10
click at [32, 315] on div at bounding box center [31, 314] width 10 height 10
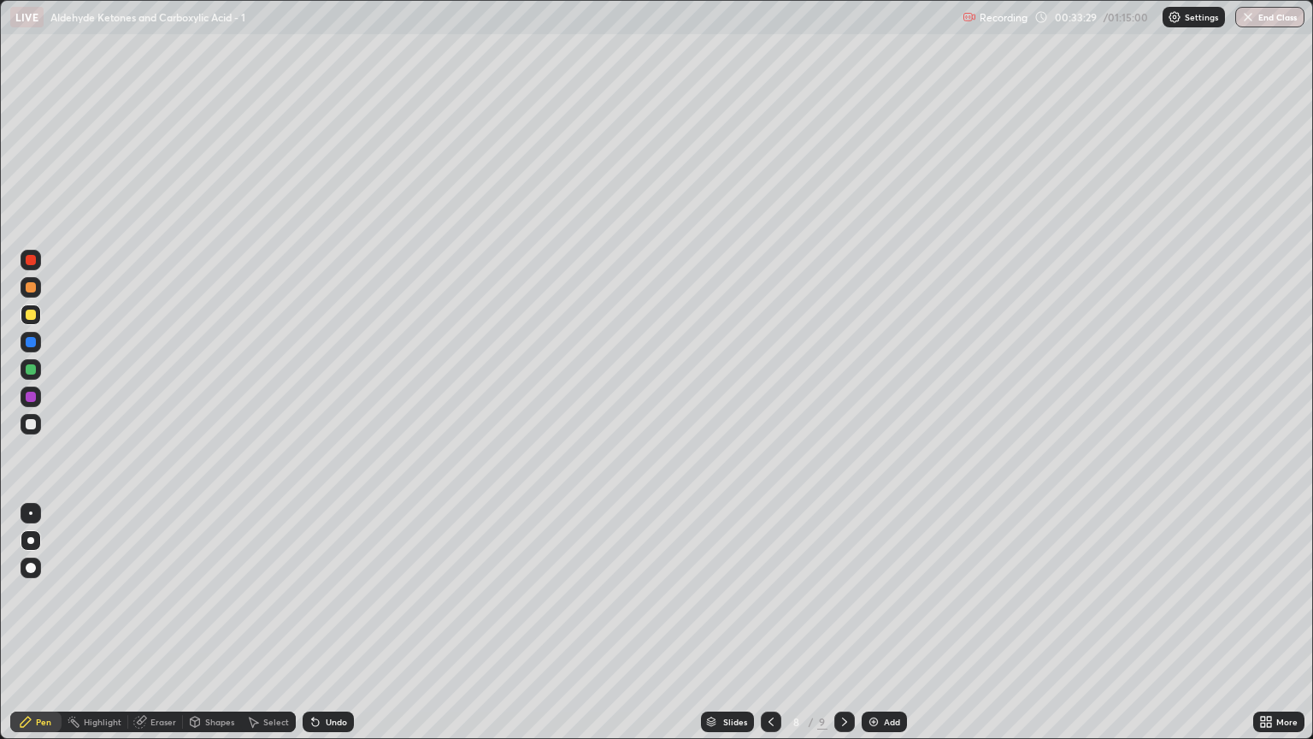
click at [889, 630] on div "Add" at bounding box center [892, 721] width 16 height 9
click at [31, 424] on div at bounding box center [31, 424] width 10 height 10
click at [169, 630] on div "Eraser" at bounding box center [163, 721] width 26 height 9
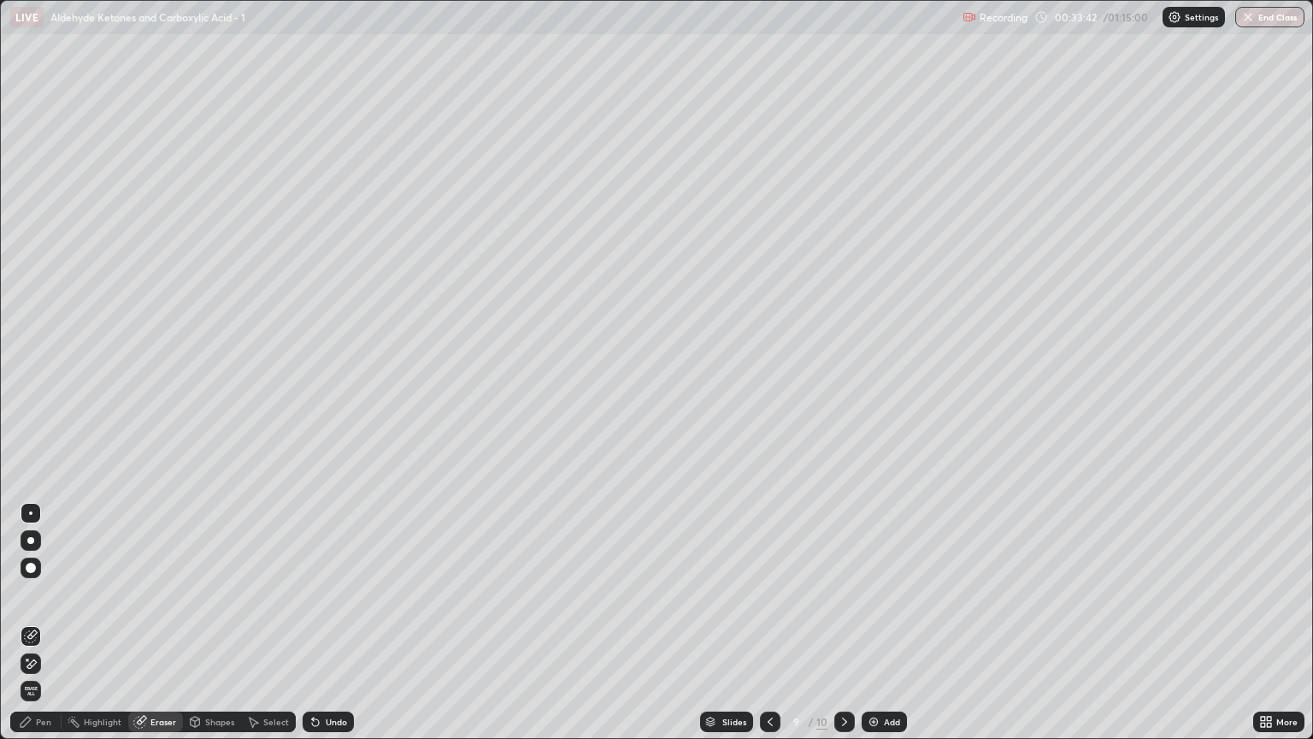
click at [44, 630] on div "Pen" at bounding box center [43, 721] width 15 height 9
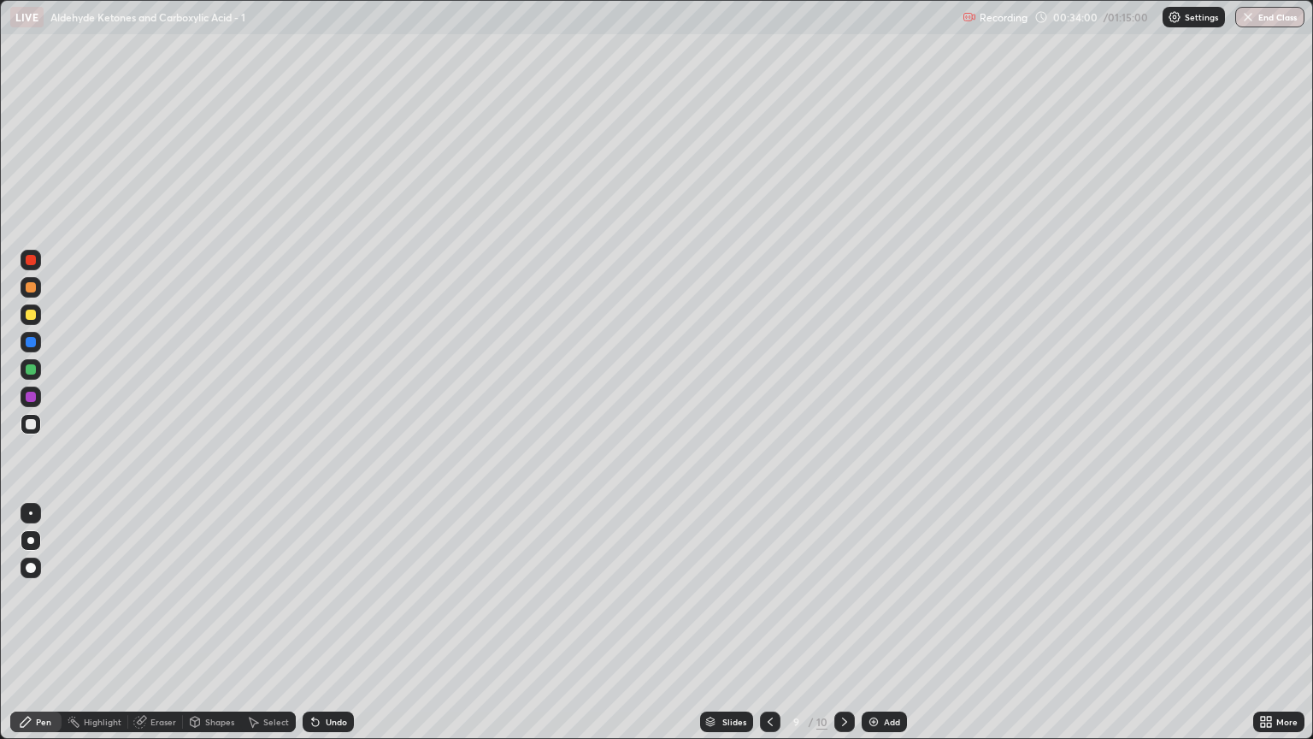
click at [113, 630] on div "Highlight" at bounding box center [95, 721] width 67 height 34
click at [144, 630] on icon at bounding box center [140, 722] width 14 height 14
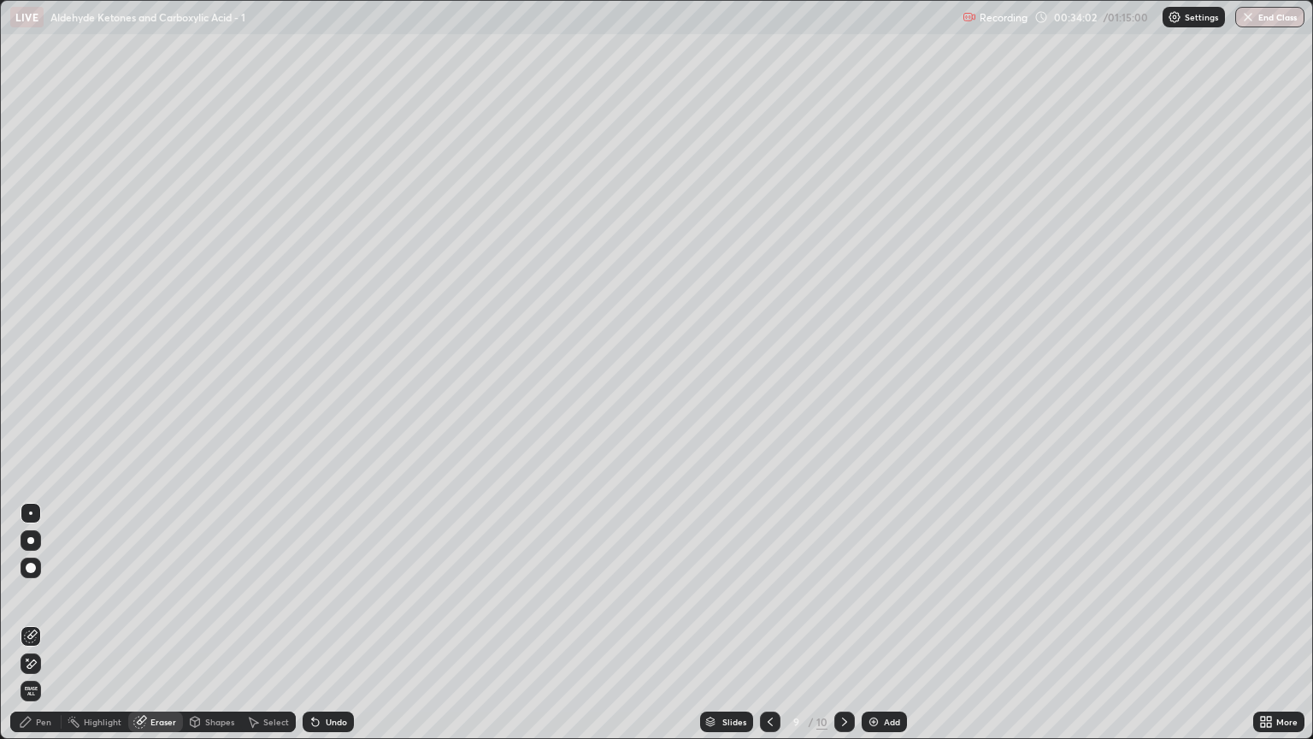
click at [42, 630] on div "Pen" at bounding box center [43, 721] width 15 height 9
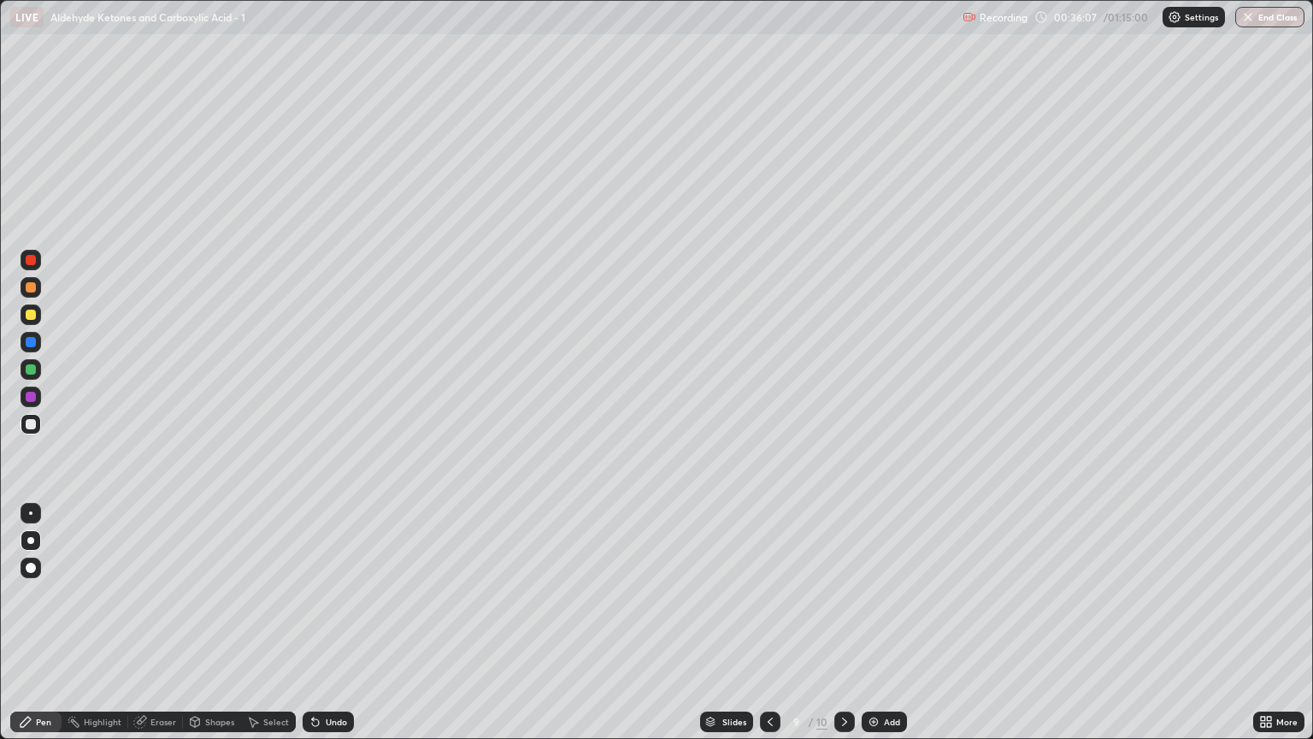
click at [155, 630] on div "Eraser" at bounding box center [155, 721] width 55 height 21
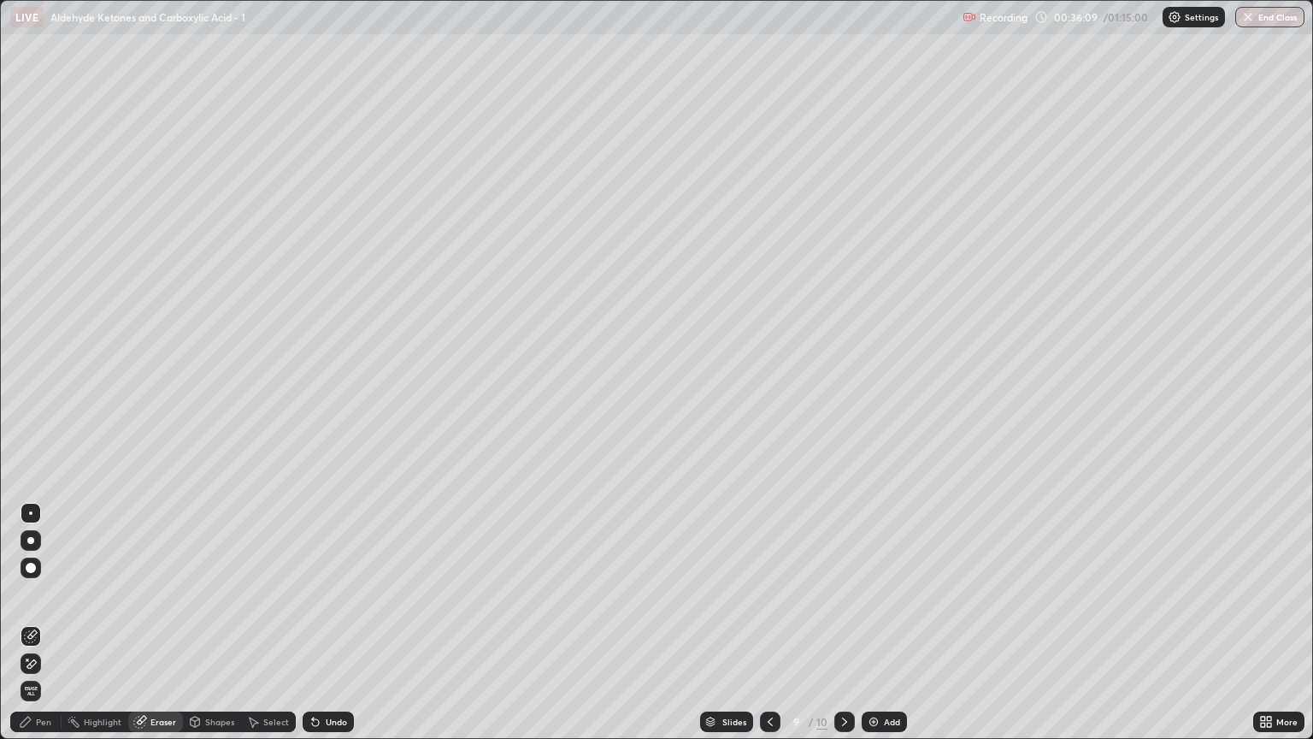
click at [48, 630] on div "Pen" at bounding box center [35, 721] width 51 height 21
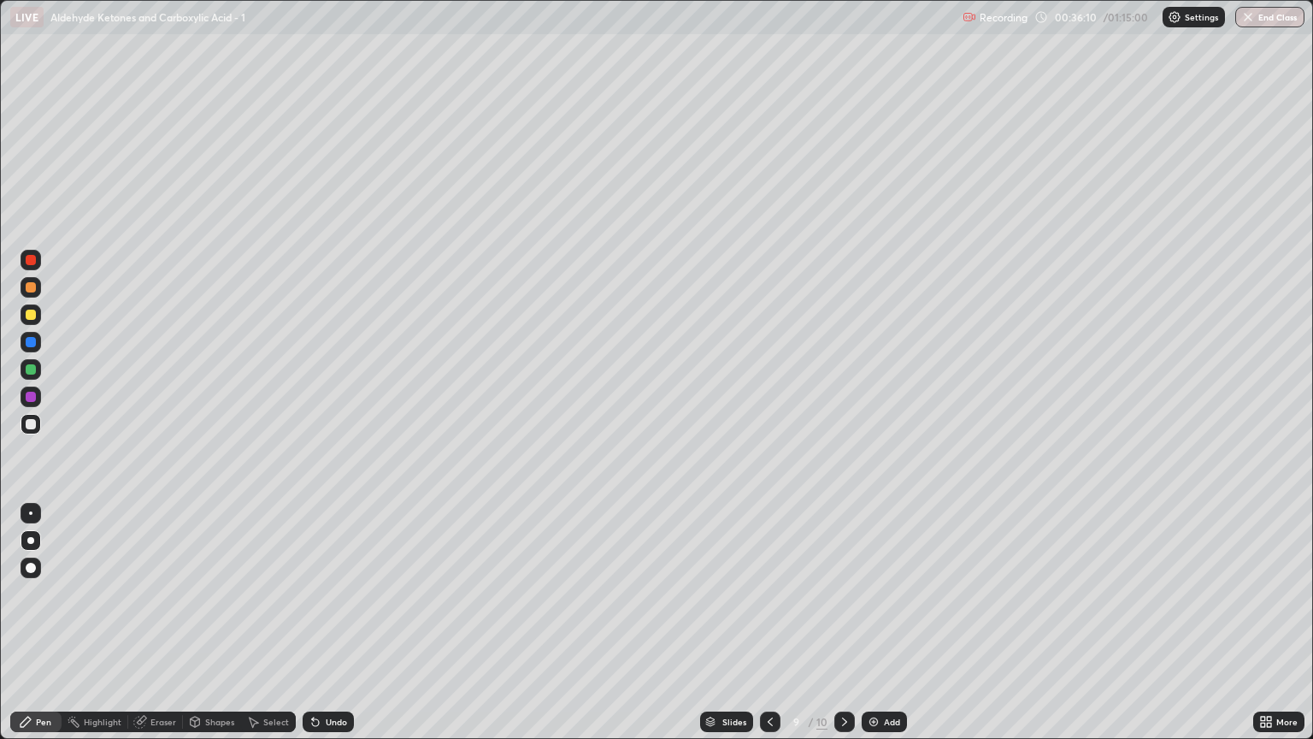
click at [34, 420] on div at bounding box center [31, 424] width 10 height 10
click at [39, 294] on div at bounding box center [31, 287] width 21 height 21
click at [161, 630] on div "Eraser" at bounding box center [155, 721] width 55 height 21
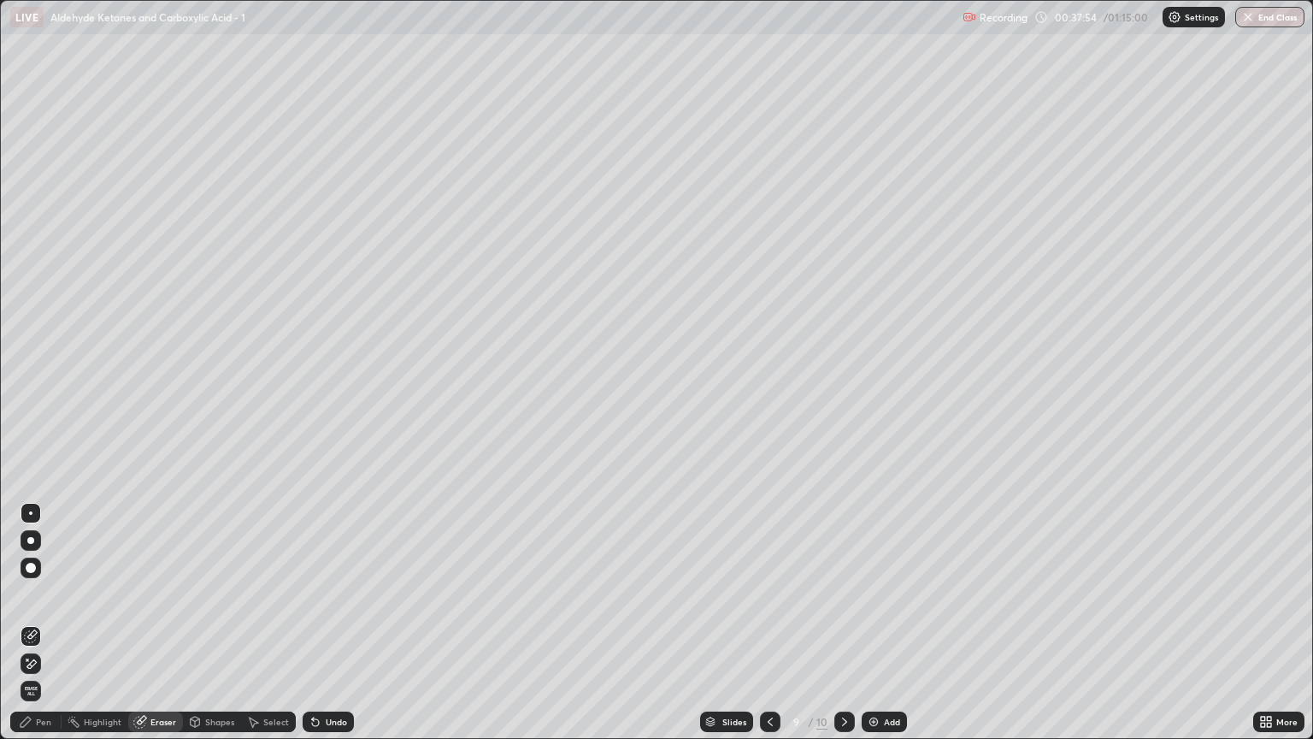
click at [44, 630] on div "Pen" at bounding box center [43, 721] width 15 height 9
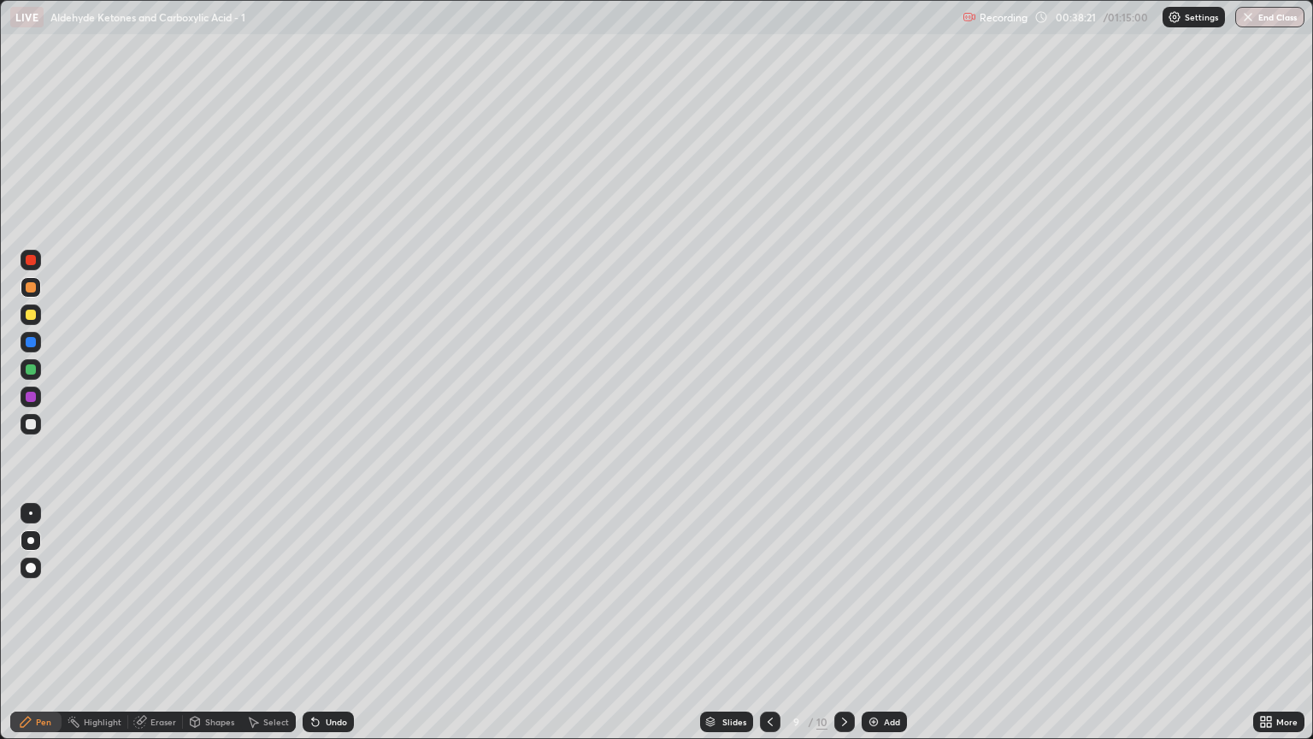
click at [884, 630] on div "Add" at bounding box center [884, 721] width 45 height 21
click at [770, 630] on div at bounding box center [771, 721] width 21 height 21
click at [845, 630] on icon at bounding box center [845, 722] width 14 height 14
click at [30, 422] on div at bounding box center [31, 424] width 10 height 10
click at [156, 630] on div "Eraser" at bounding box center [163, 721] width 26 height 9
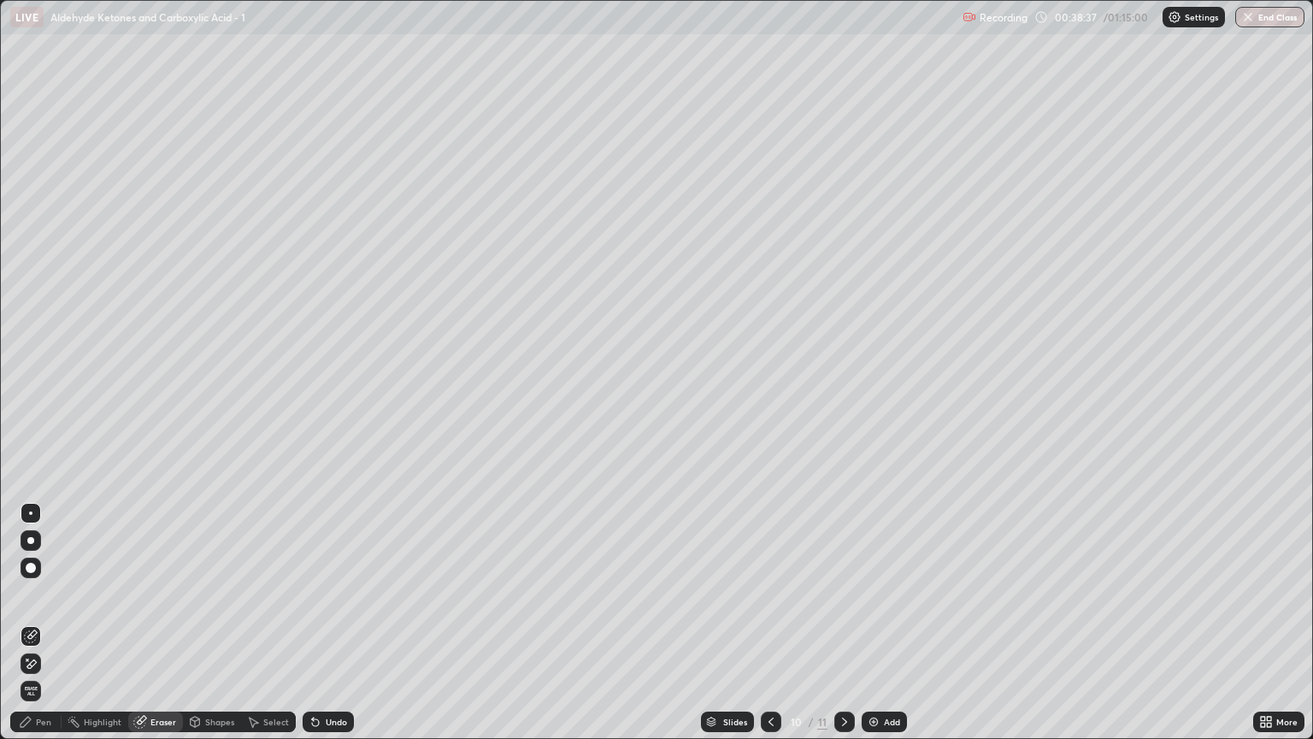
click at [37, 630] on div "Pen" at bounding box center [43, 721] width 15 height 9
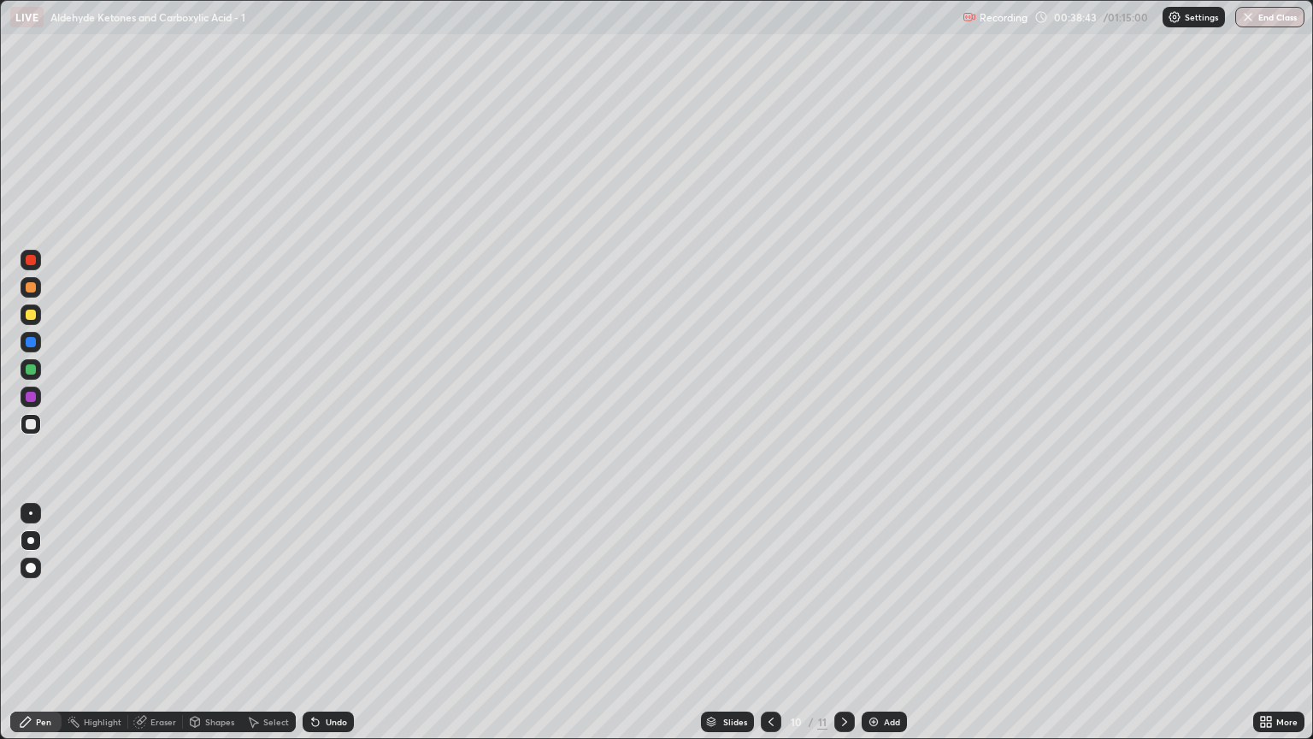
click at [30, 284] on div at bounding box center [31, 287] width 10 height 10
click at [25, 419] on div at bounding box center [31, 424] width 21 height 21
click at [164, 630] on div "Eraser" at bounding box center [155, 721] width 55 height 21
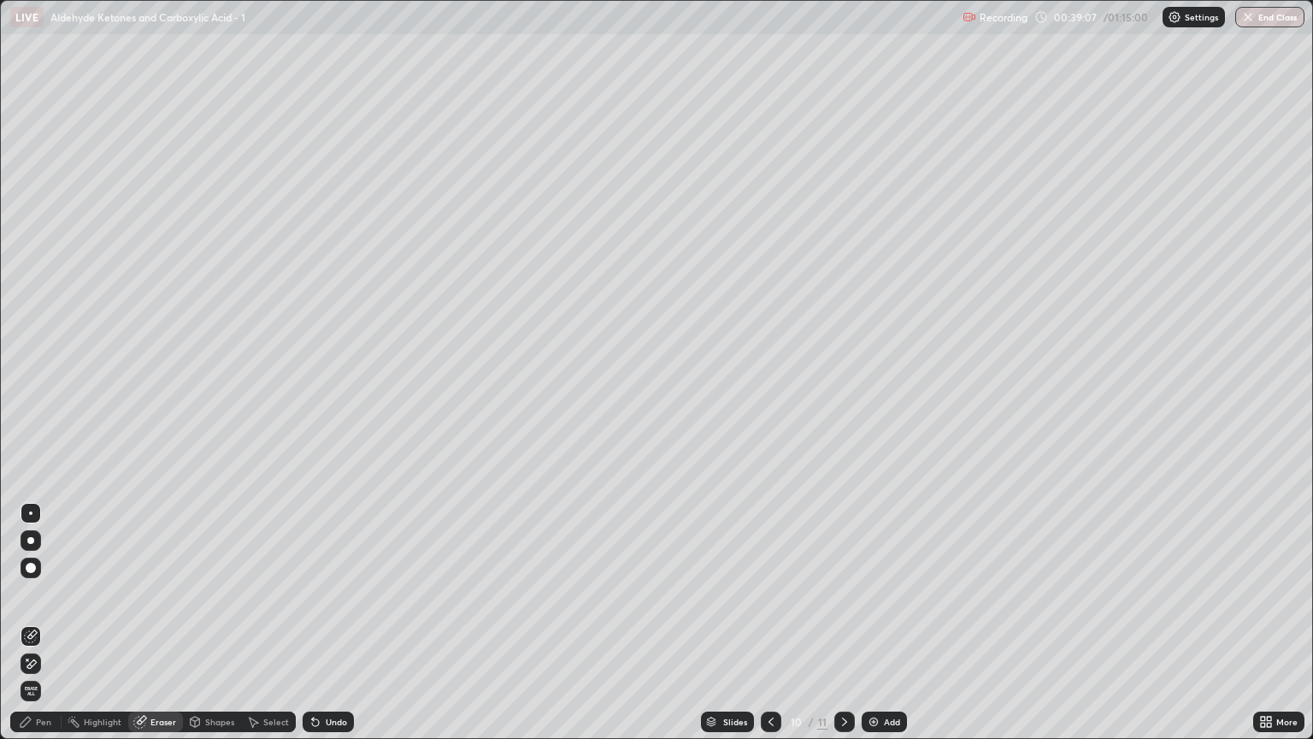
click at [50, 630] on div "Pen" at bounding box center [35, 721] width 51 height 21
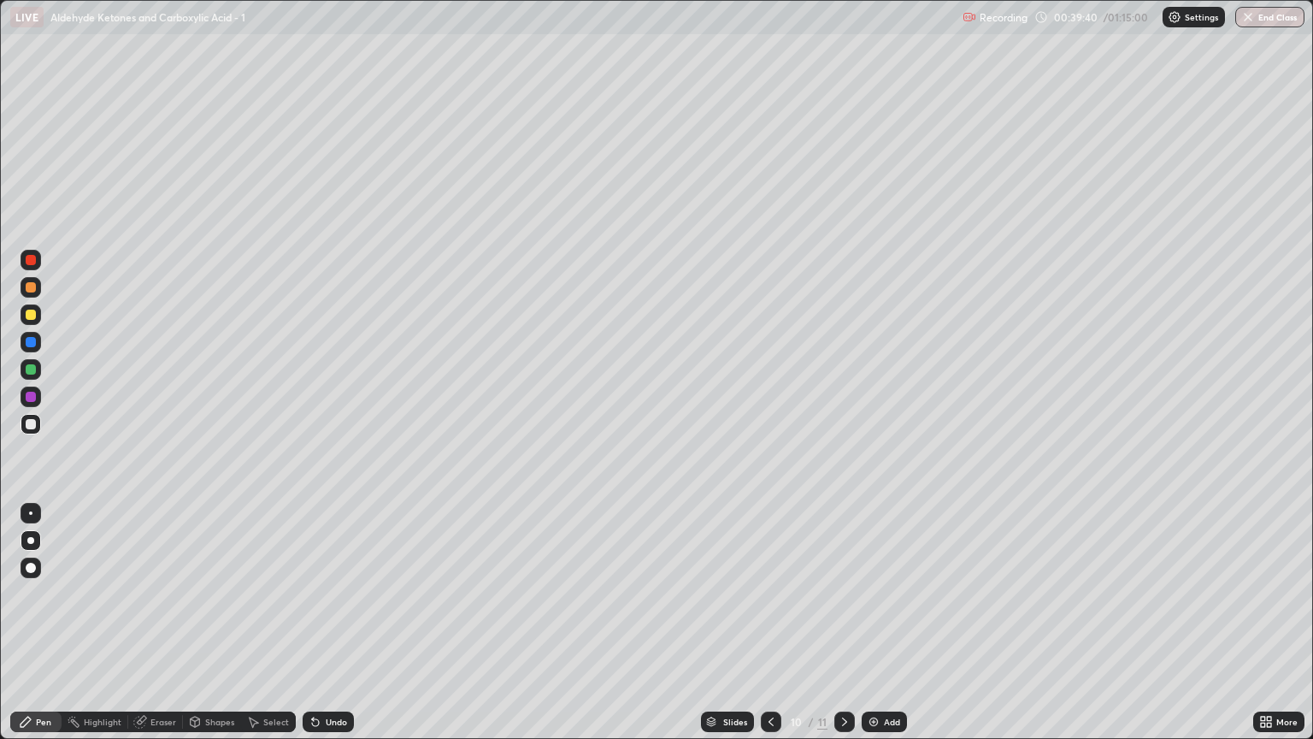
click at [32, 287] on div at bounding box center [31, 287] width 10 height 10
click at [168, 630] on div "Eraser" at bounding box center [155, 721] width 55 height 21
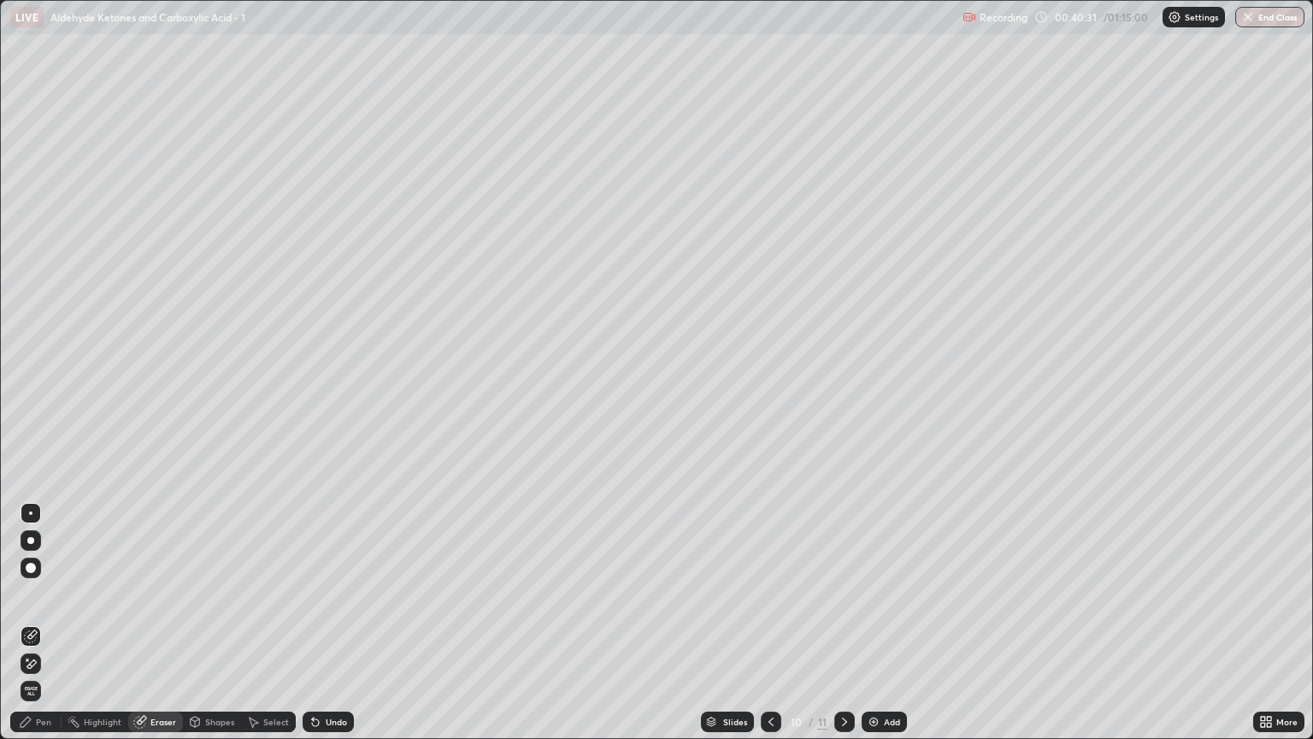
click at [44, 630] on div "Pen" at bounding box center [43, 721] width 15 height 9
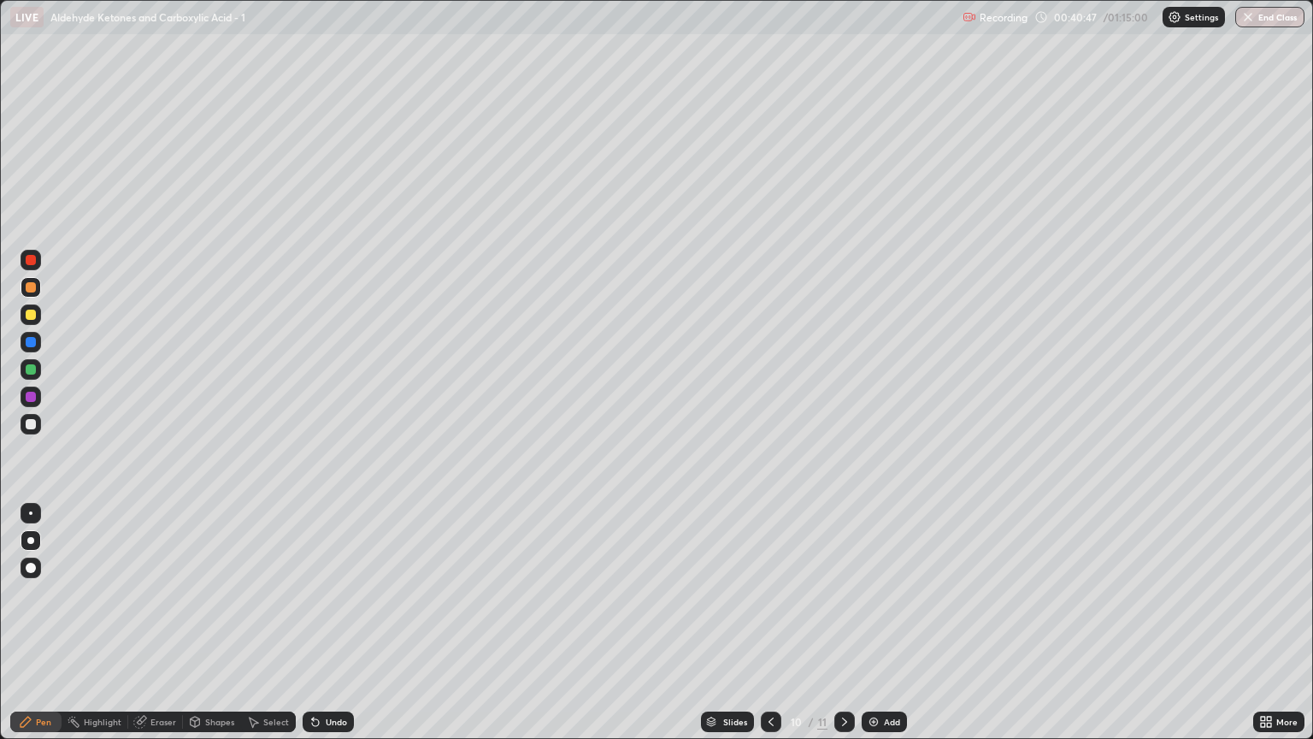
click at [30, 430] on div at bounding box center [31, 424] width 21 height 21
click at [29, 289] on div at bounding box center [31, 287] width 10 height 10
click at [157, 630] on div "Eraser" at bounding box center [163, 721] width 26 height 9
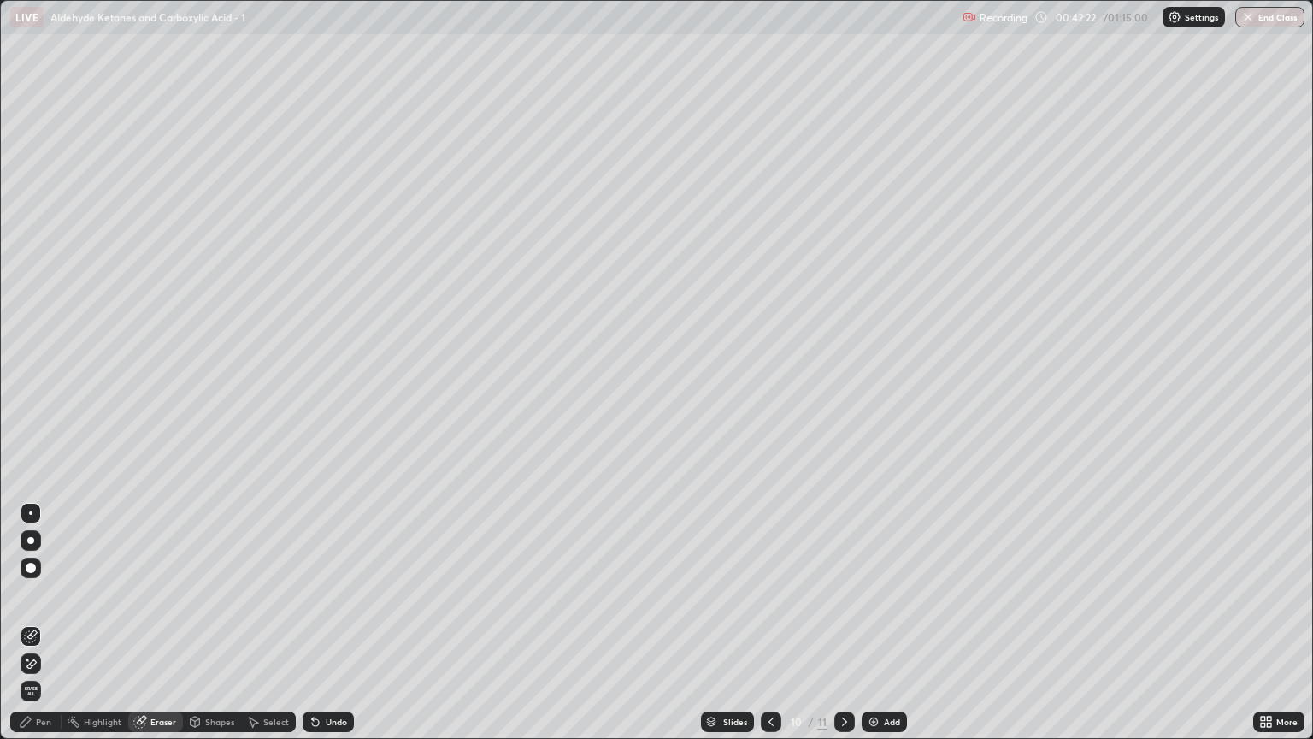
click at [42, 630] on div "Pen" at bounding box center [35, 721] width 51 height 21
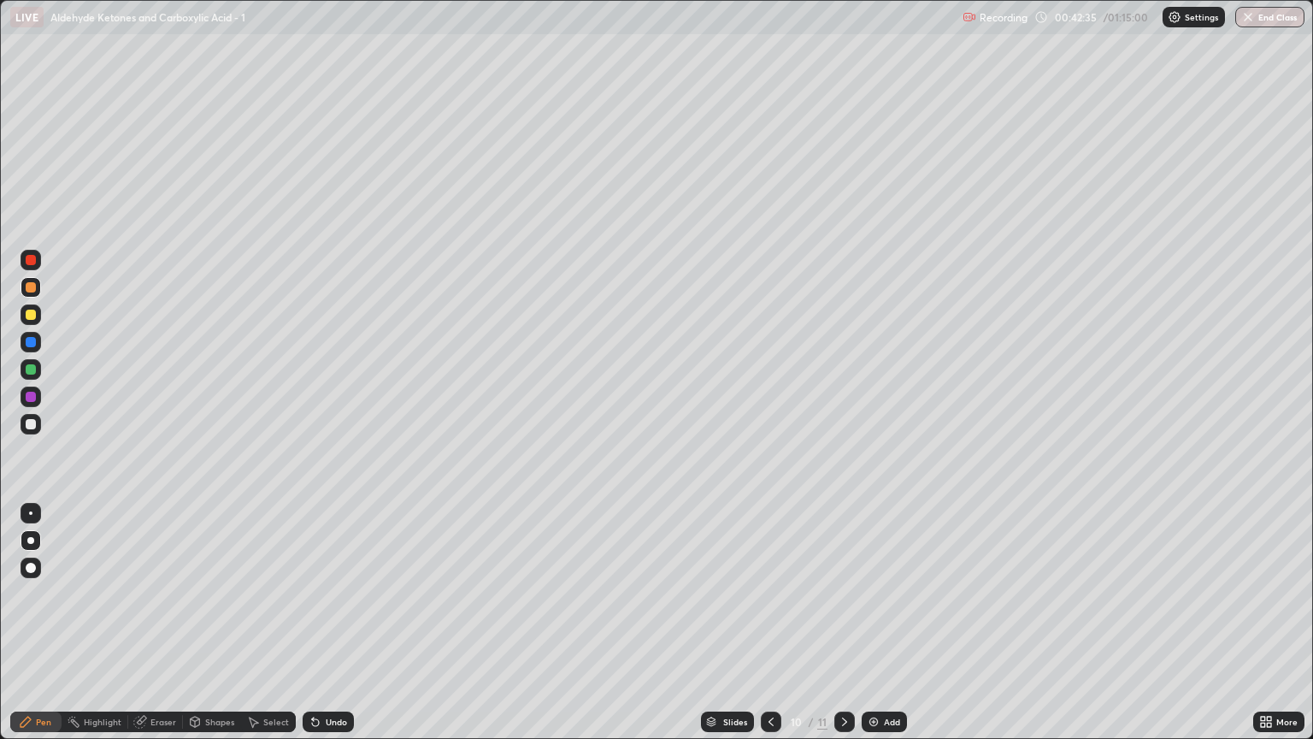
click at [164, 630] on div "Eraser" at bounding box center [155, 721] width 55 height 21
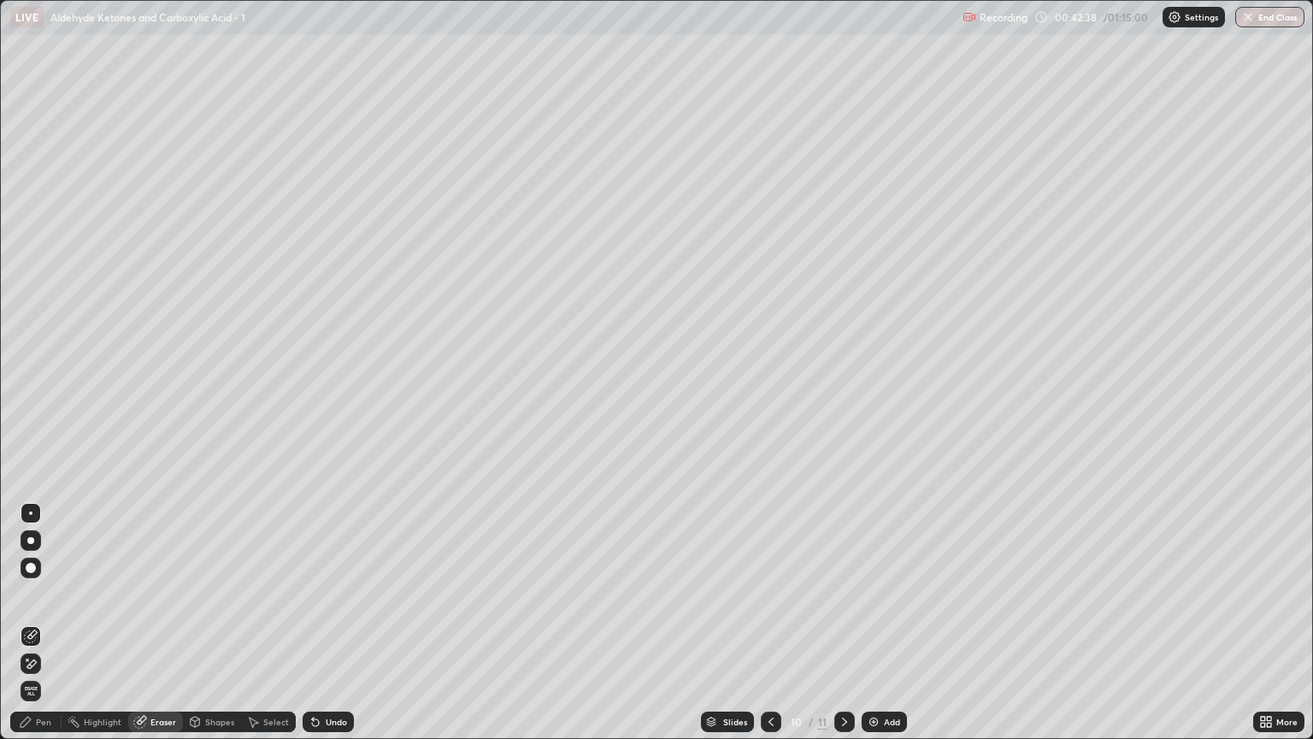
click at [46, 630] on div "Pen" at bounding box center [35, 721] width 51 height 21
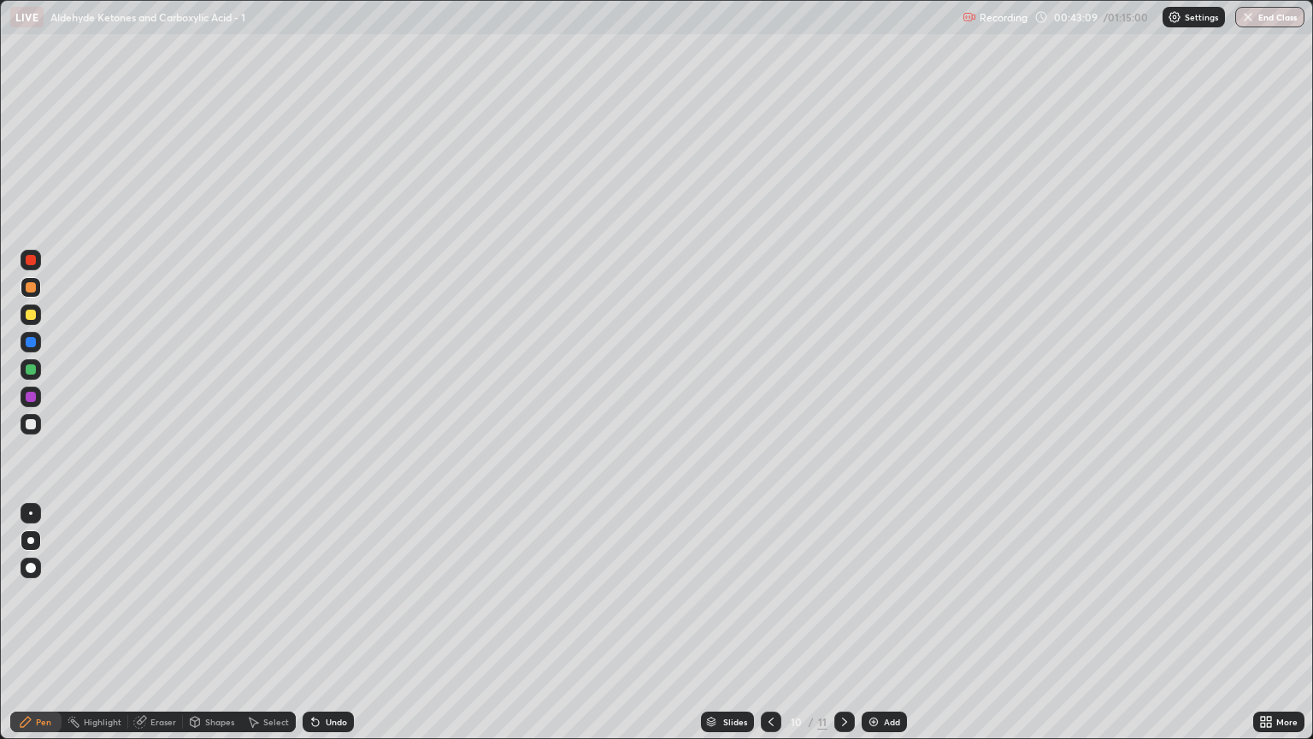
click at [30, 426] on div at bounding box center [31, 424] width 10 height 10
click at [30, 311] on div at bounding box center [31, 314] width 10 height 10
click at [886, 630] on div "Add" at bounding box center [884, 721] width 45 height 21
click at [37, 424] on div at bounding box center [31, 424] width 21 height 21
click at [30, 292] on div at bounding box center [31, 287] width 10 height 10
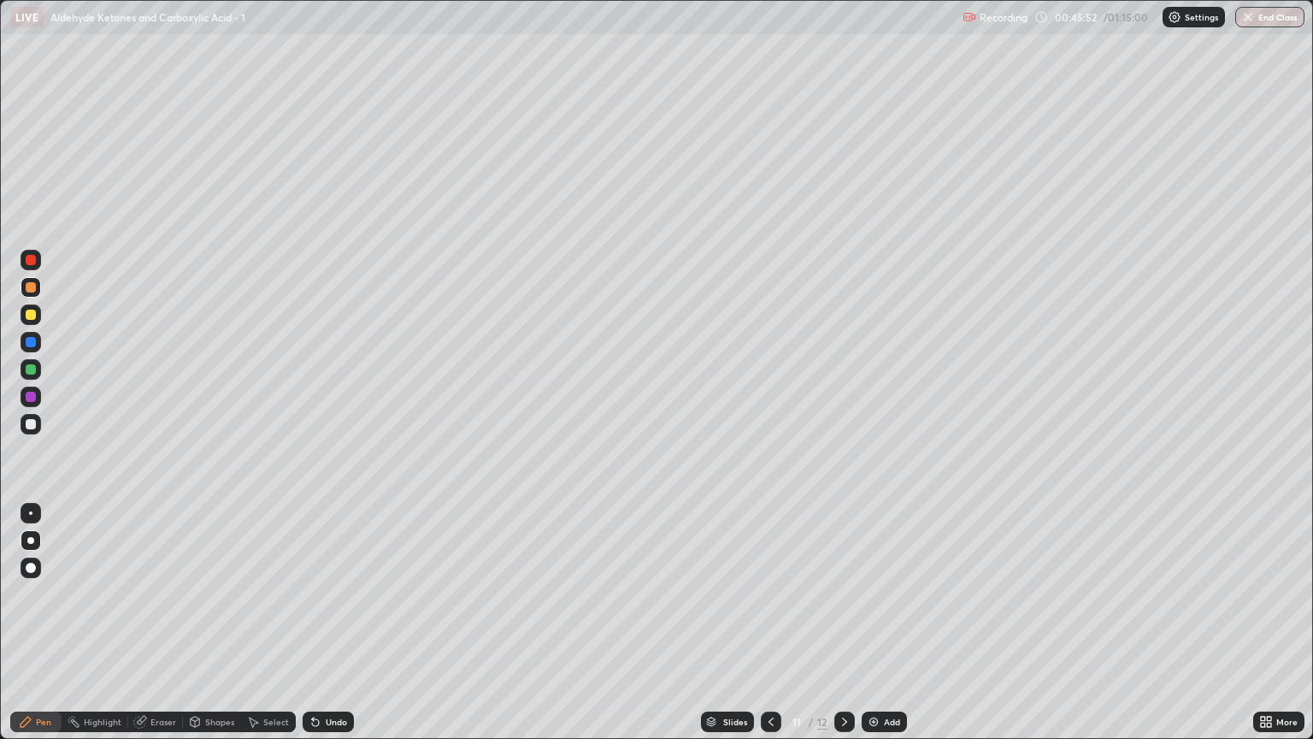
click at [35, 428] on div at bounding box center [31, 424] width 21 height 21
click at [159, 630] on div "Eraser" at bounding box center [163, 721] width 26 height 9
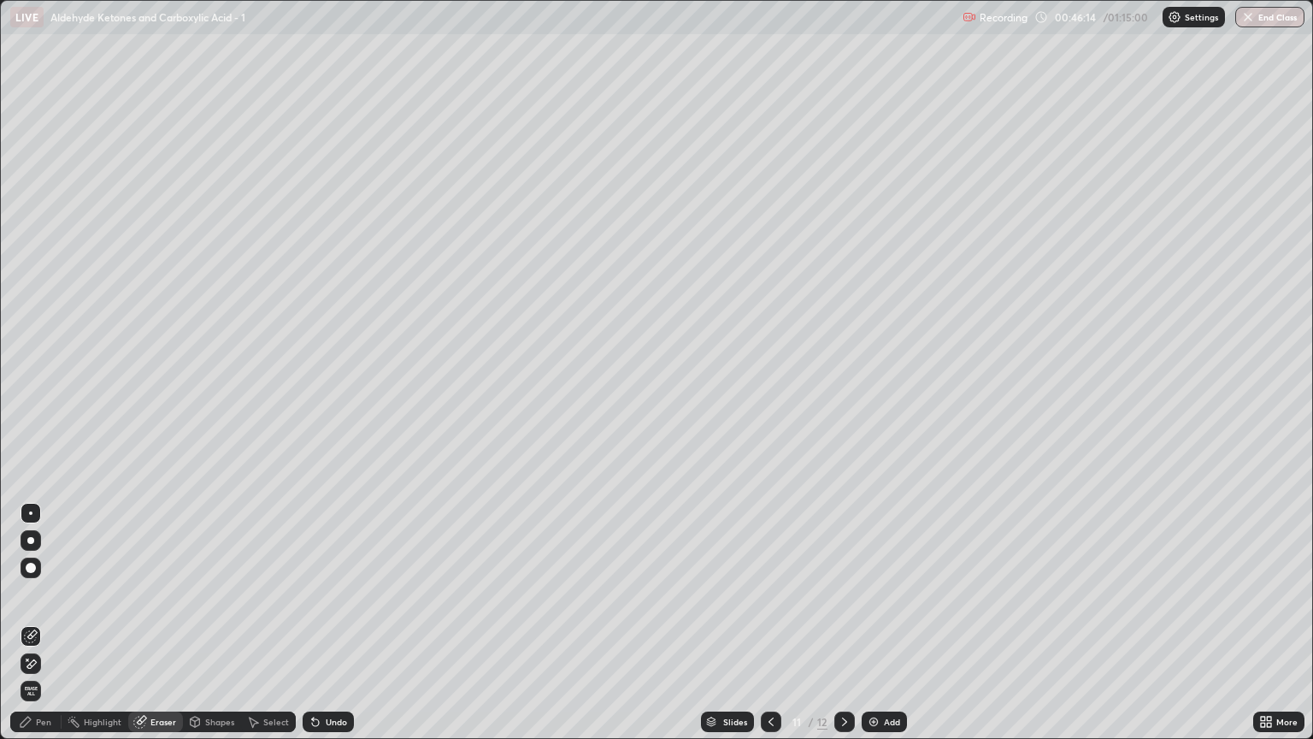
click at [44, 630] on div "Pen" at bounding box center [35, 721] width 51 height 21
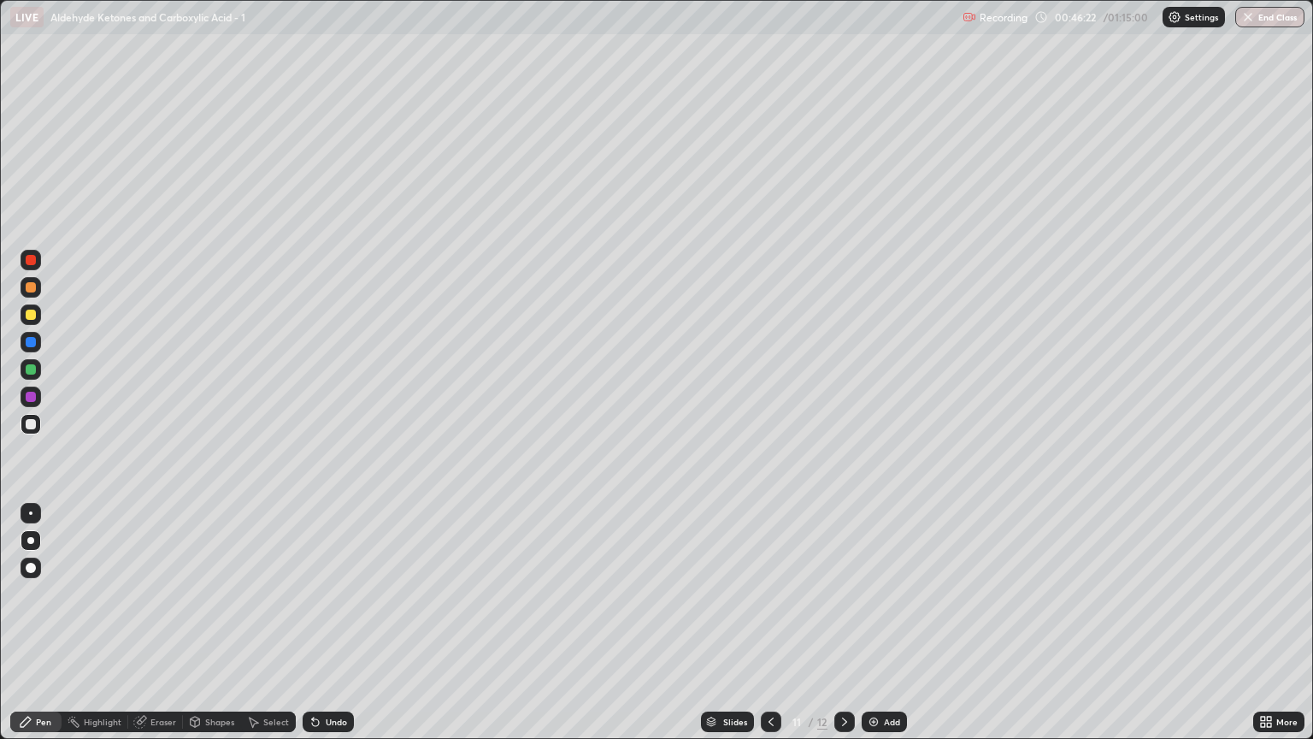
click at [157, 630] on div "Eraser" at bounding box center [163, 721] width 26 height 9
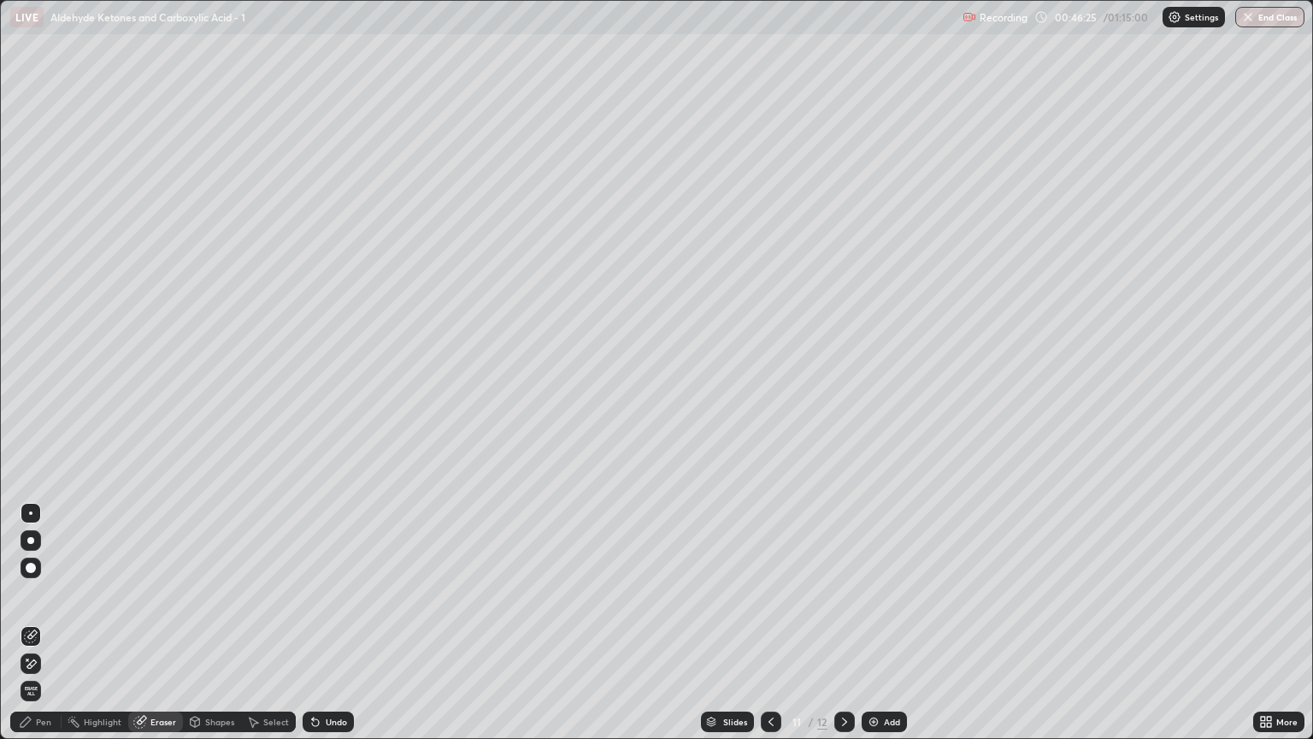
click at [39, 630] on div "Pen" at bounding box center [35, 721] width 51 height 21
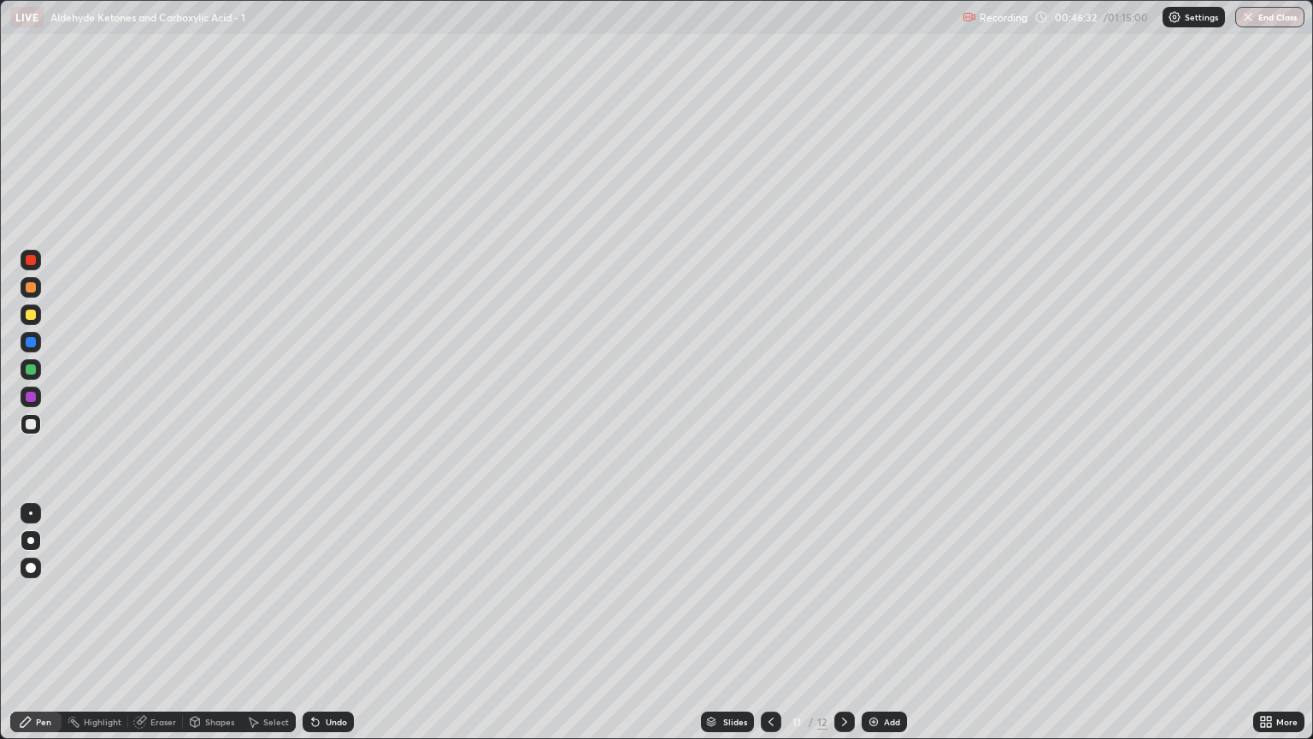
click at [154, 630] on div "Eraser" at bounding box center [155, 721] width 55 height 21
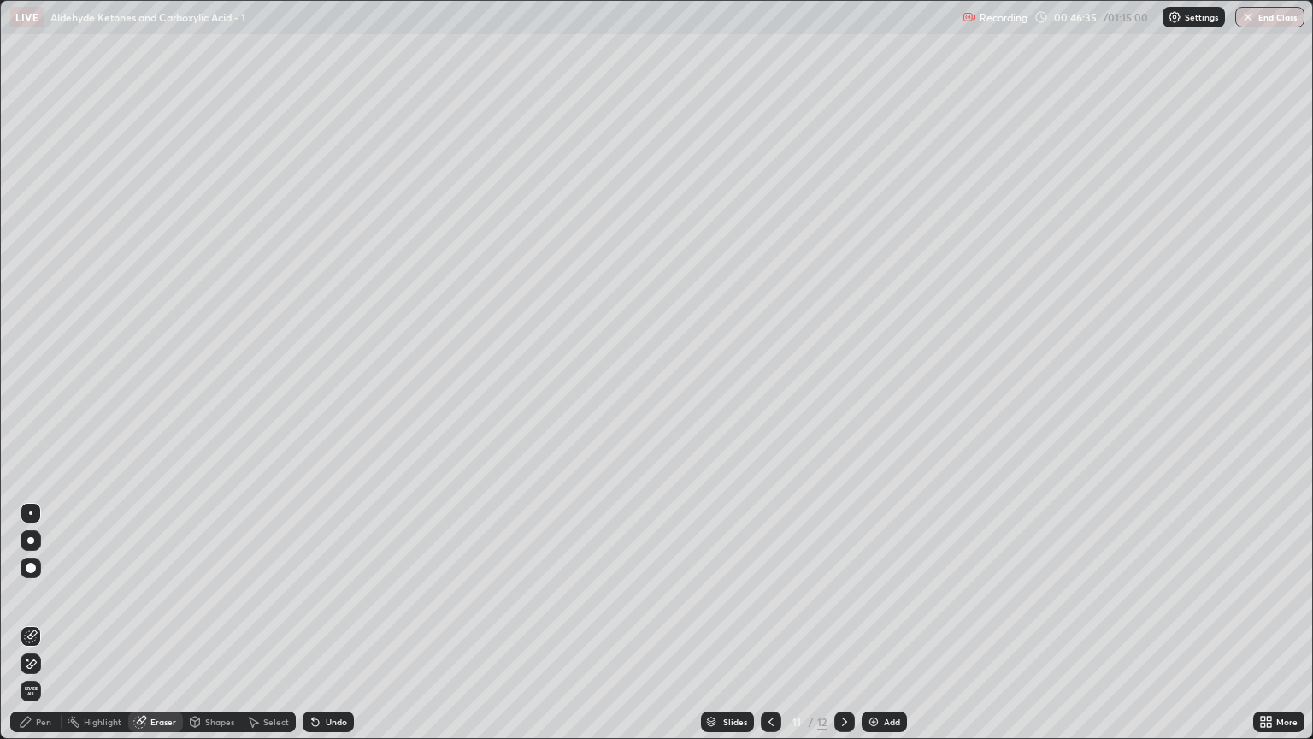
click at [37, 630] on div "Pen" at bounding box center [43, 721] width 15 height 9
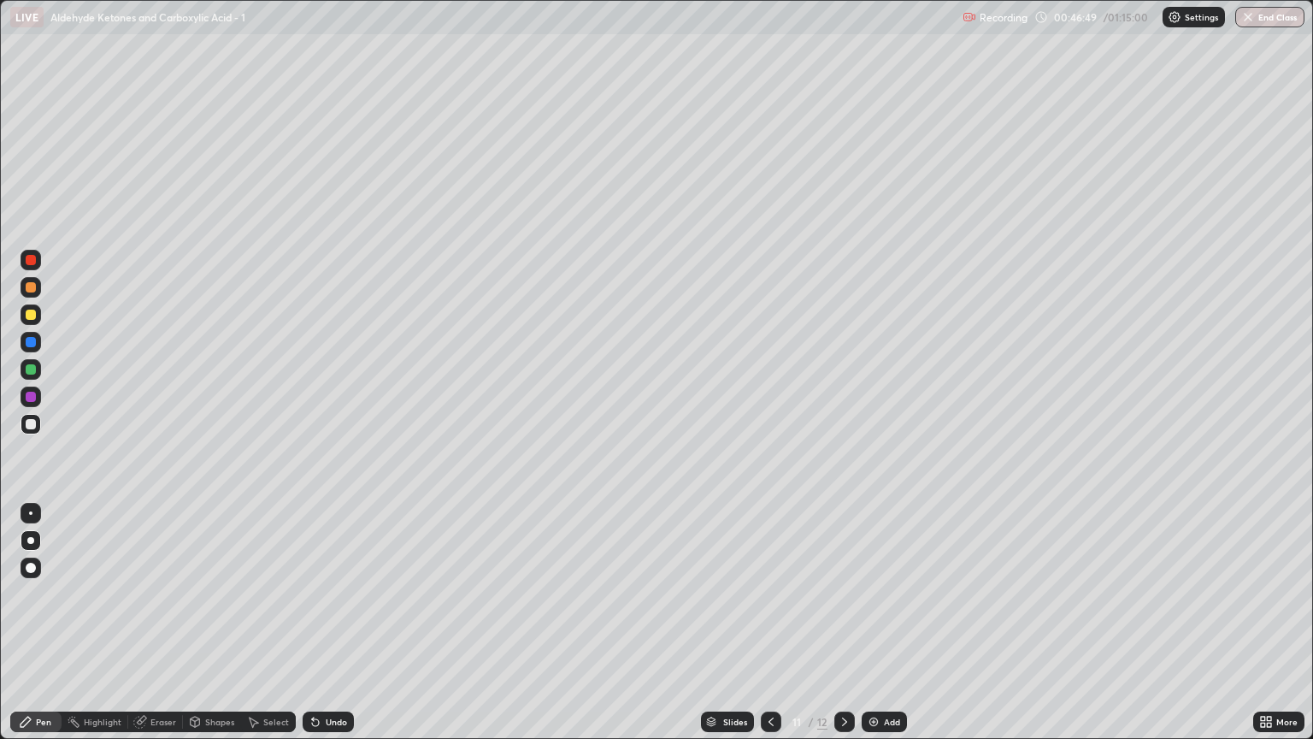
click at [164, 630] on div "Eraser" at bounding box center [163, 721] width 26 height 9
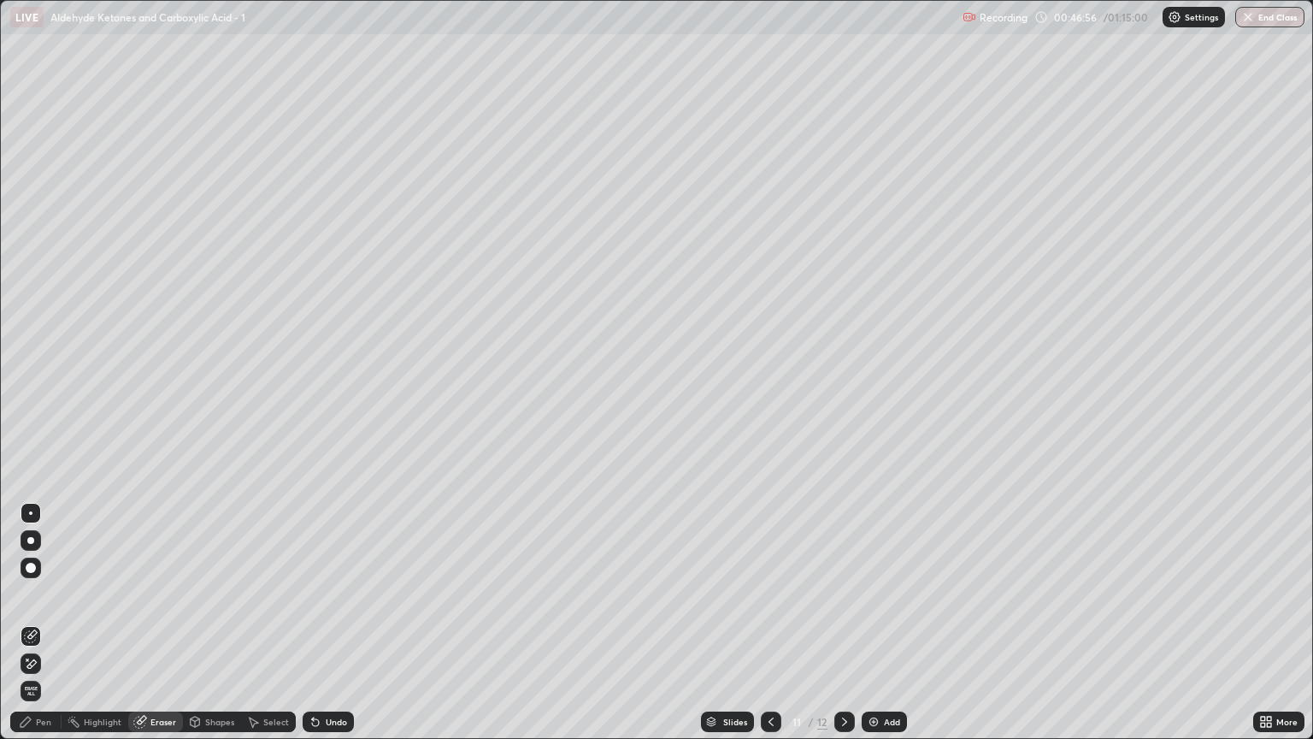
click at [40, 630] on div "Pen" at bounding box center [43, 721] width 15 height 9
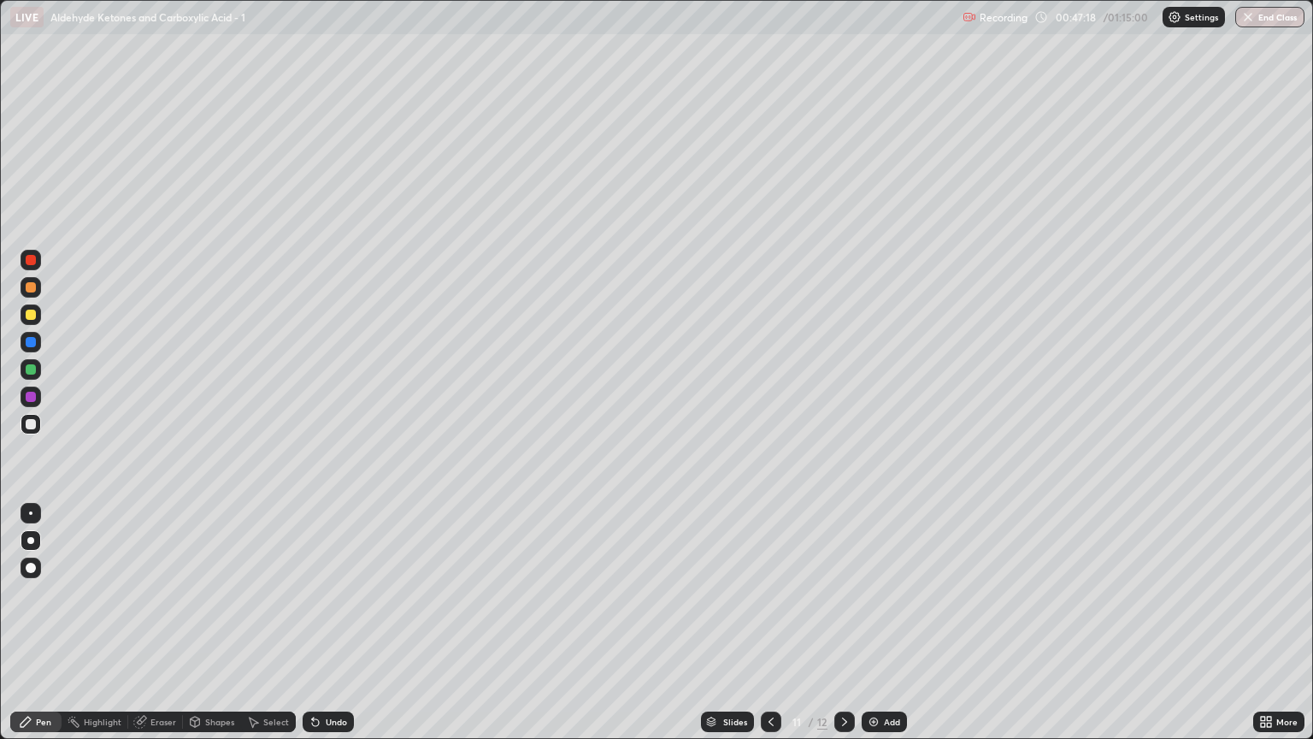
click at [157, 630] on div "Eraser" at bounding box center [163, 721] width 26 height 9
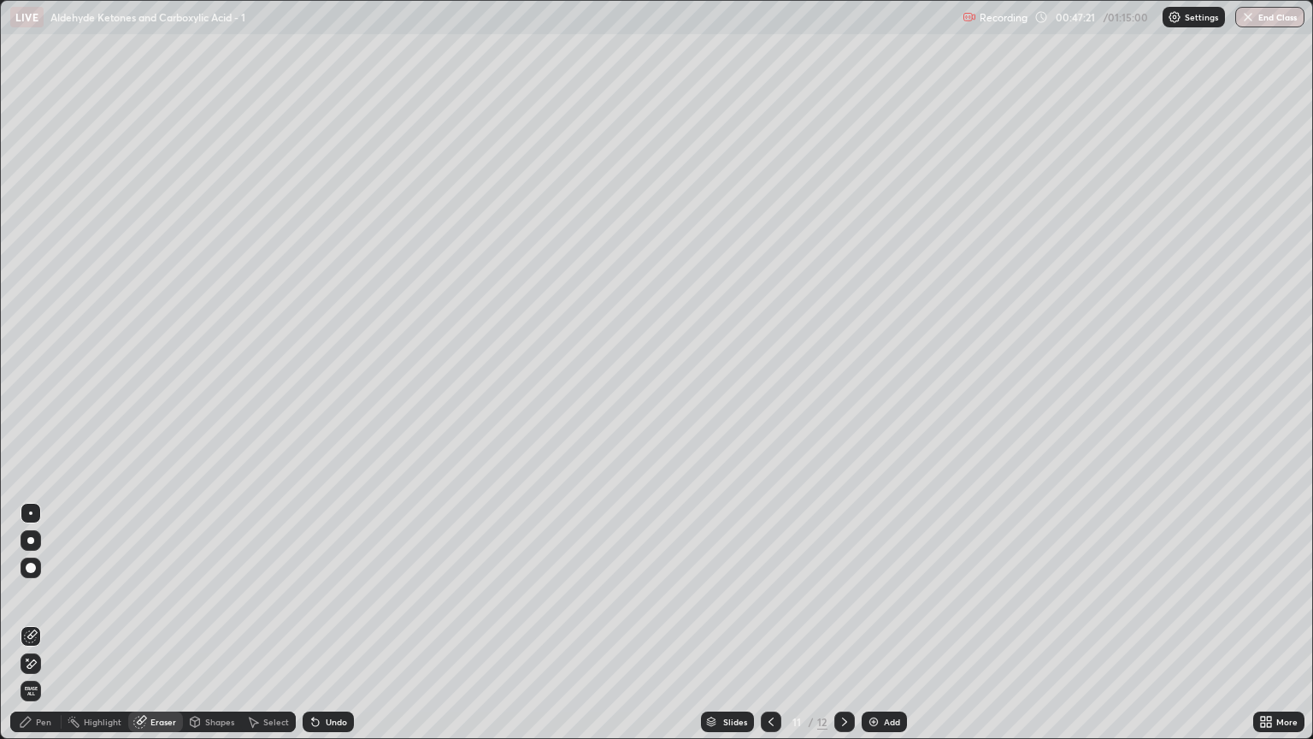
click at [45, 630] on div "Pen" at bounding box center [35, 721] width 51 height 21
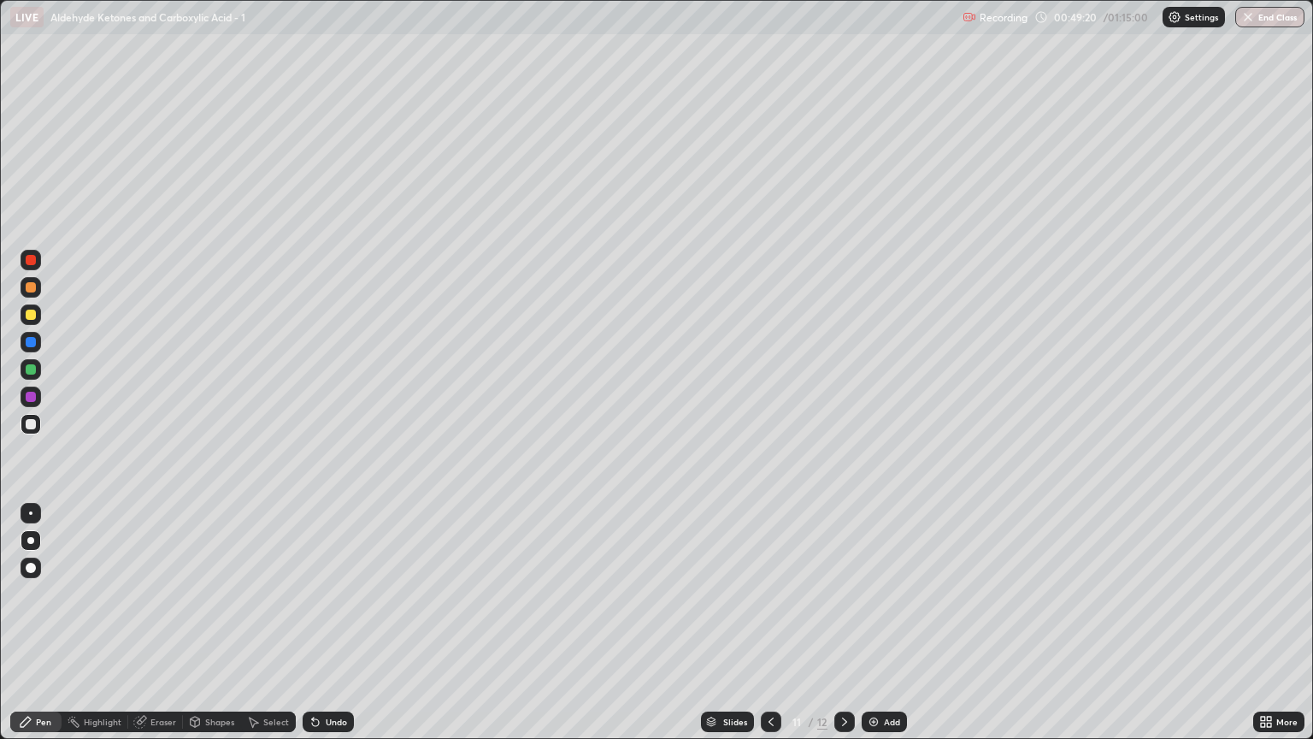
click at [36, 289] on div at bounding box center [31, 287] width 21 height 21
click at [29, 422] on div at bounding box center [31, 424] width 10 height 10
click at [29, 310] on div at bounding box center [31, 314] width 10 height 10
click at [27, 368] on div at bounding box center [31, 369] width 10 height 10
click at [896, 630] on div "Add" at bounding box center [884, 721] width 45 height 21
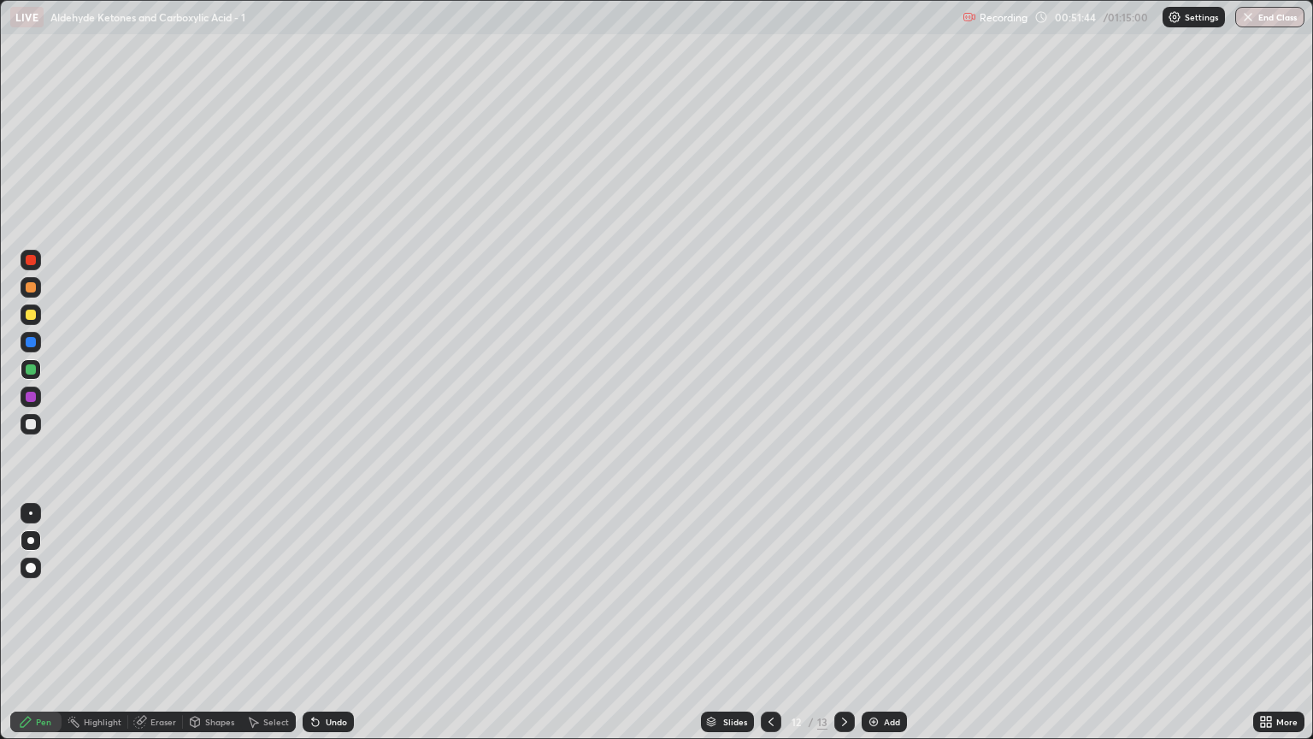
click at [31, 423] on div at bounding box center [31, 424] width 10 height 10
click at [37, 286] on div at bounding box center [31, 287] width 21 height 21
click at [34, 318] on div at bounding box center [31, 314] width 10 height 10
click at [33, 427] on div at bounding box center [31, 424] width 10 height 10
click at [161, 630] on div "Eraser" at bounding box center [155, 721] width 55 height 21
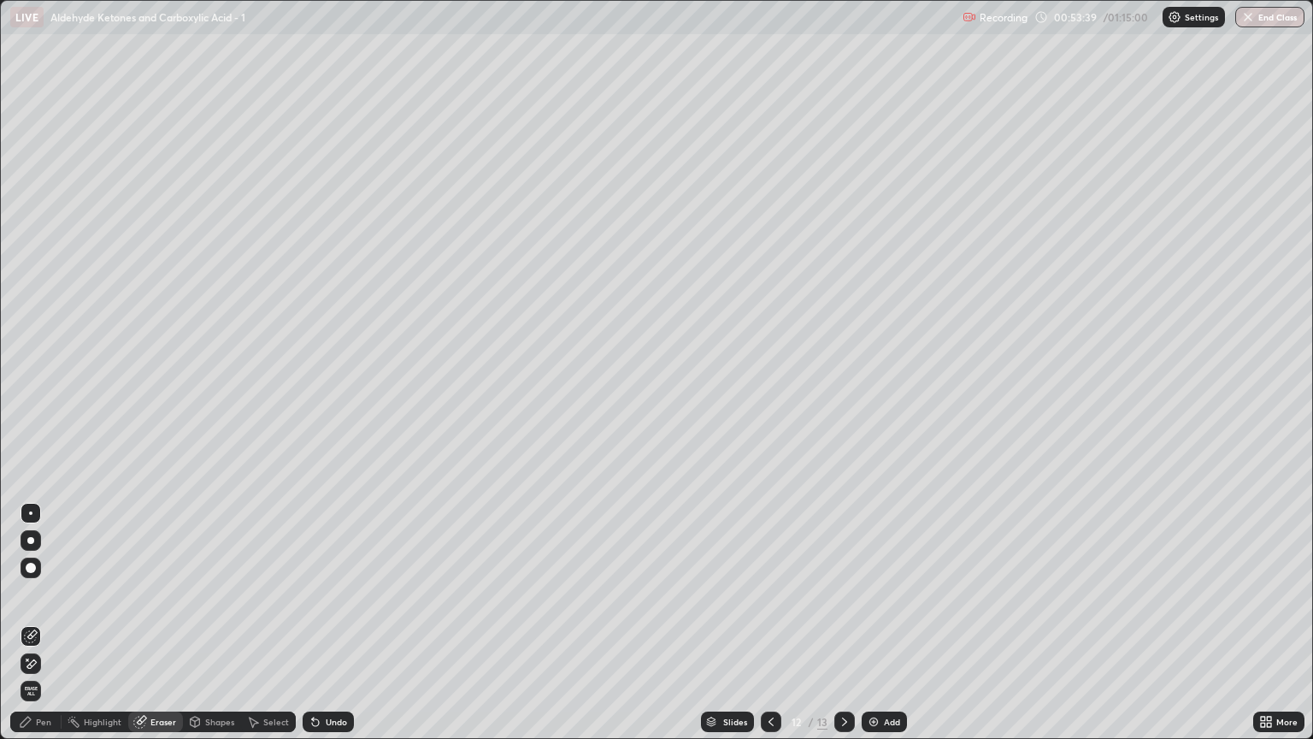
click at [47, 630] on div "Pen" at bounding box center [35, 721] width 51 height 21
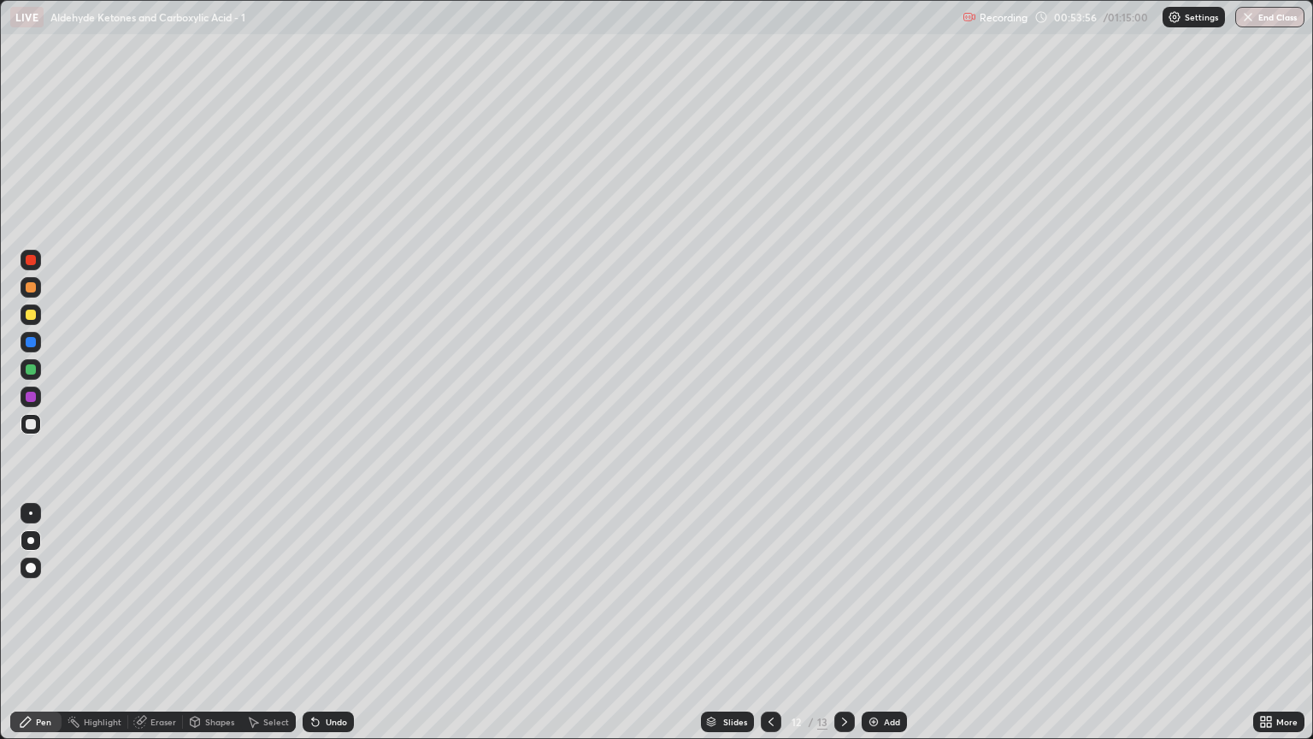
click at [37, 286] on div at bounding box center [31, 287] width 21 height 21
click at [31, 321] on div at bounding box center [31, 314] width 21 height 21
click at [28, 422] on div at bounding box center [31, 424] width 10 height 10
click at [37, 288] on div at bounding box center [31, 287] width 21 height 21
click at [33, 425] on div at bounding box center [31, 424] width 10 height 10
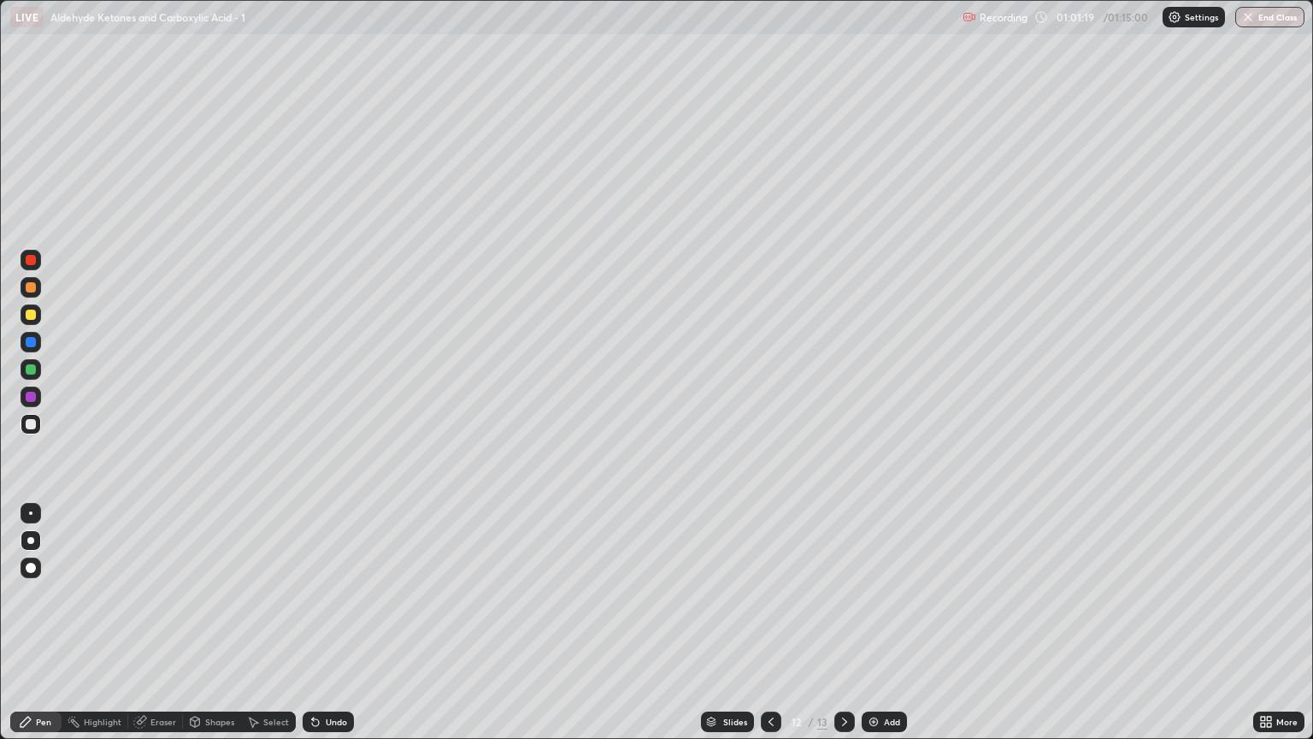
click at [31, 315] on div at bounding box center [31, 314] width 10 height 10
click at [35, 433] on div at bounding box center [31, 424] width 21 height 21
click at [863, 630] on div "Add" at bounding box center [884, 721] width 45 height 21
click at [769, 630] on icon at bounding box center [771, 721] width 5 height 9
click at [868, 630] on img at bounding box center [874, 722] width 14 height 14
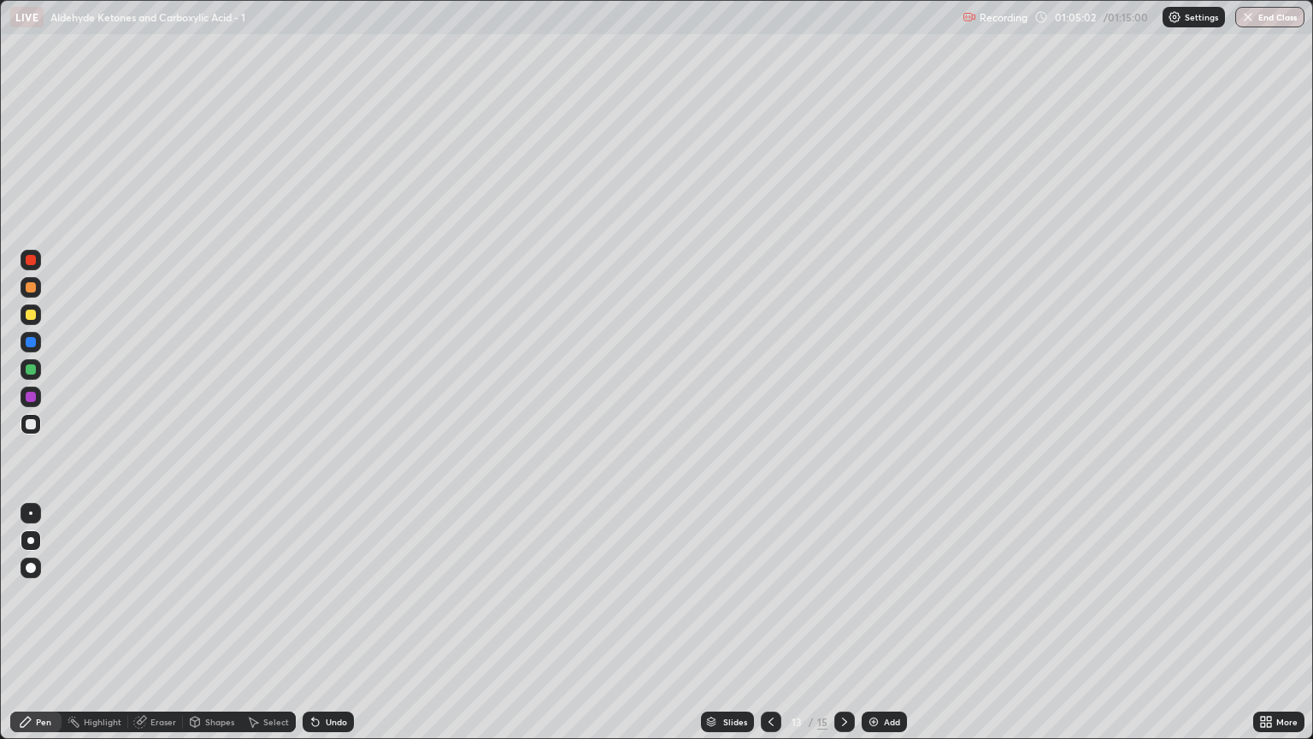
click at [35, 287] on div at bounding box center [31, 287] width 10 height 10
click at [32, 429] on div at bounding box center [31, 424] width 21 height 21
click at [31, 286] on div at bounding box center [31, 287] width 10 height 10
click at [33, 421] on div at bounding box center [31, 424] width 10 height 10
click at [34, 291] on div at bounding box center [31, 287] width 10 height 10
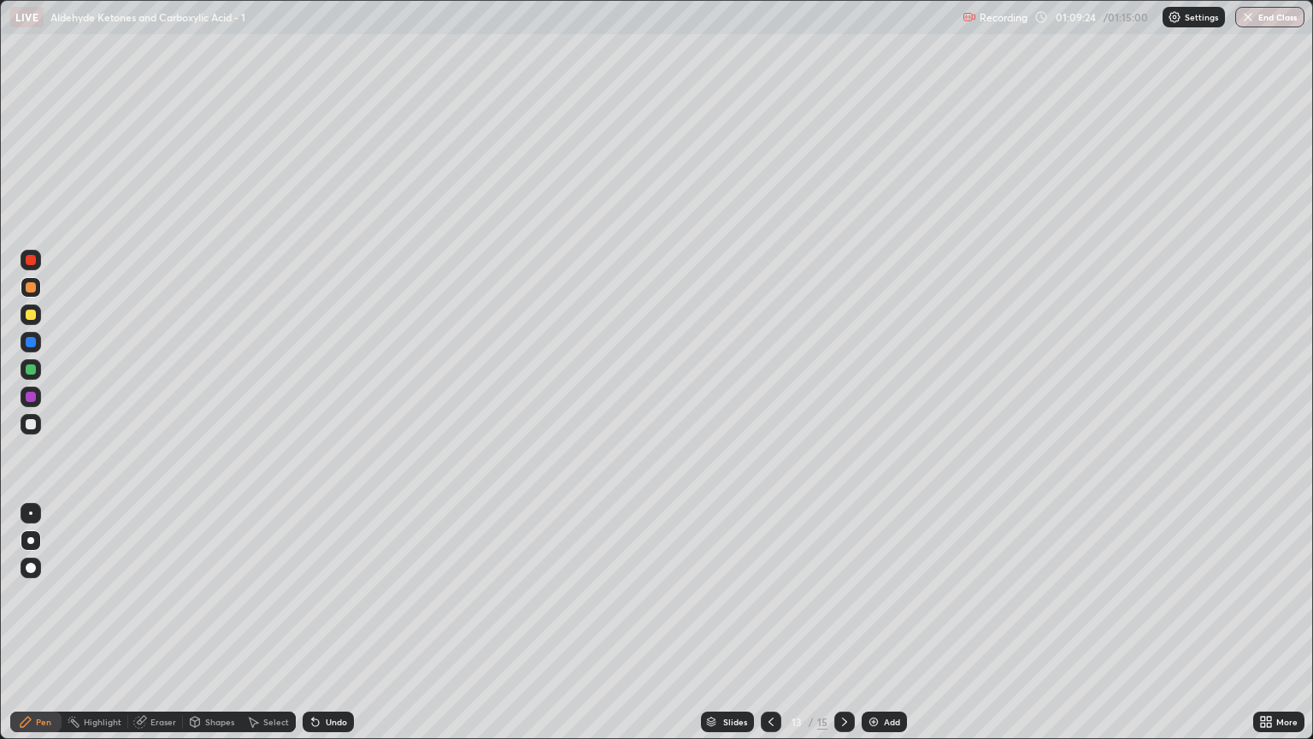
click at [879, 630] on div "Add" at bounding box center [884, 721] width 45 height 21
click at [769, 630] on icon at bounding box center [771, 722] width 14 height 14
click at [888, 630] on div "Add" at bounding box center [892, 721] width 16 height 9
click at [33, 425] on div at bounding box center [31, 424] width 10 height 10
click at [768, 630] on icon at bounding box center [771, 722] width 14 height 14
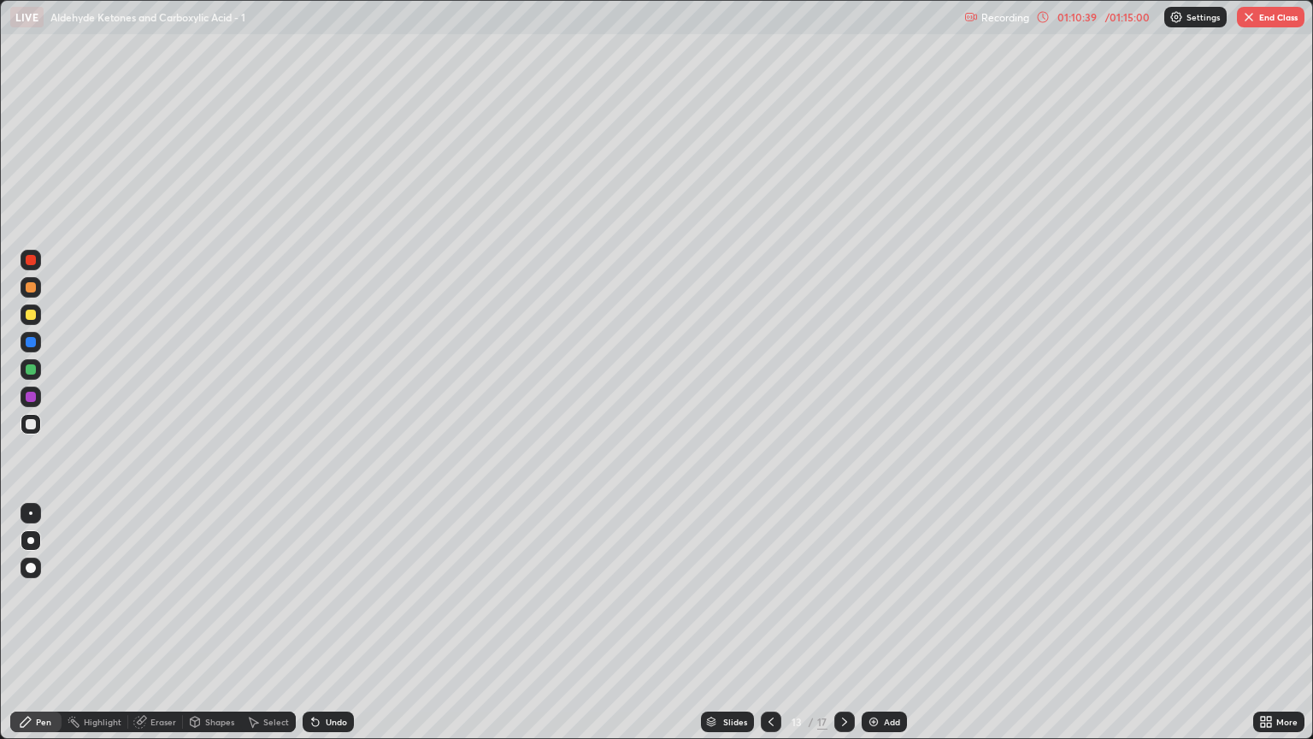
click at [843, 630] on icon at bounding box center [844, 721] width 5 height 9
click at [32, 434] on div at bounding box center [31, 423] width 21 height 27
click at [32, 290] on div at bounding box center [31, 287] width 10 height 10
click at [31, 315] on div at bounding box center [31, 314] width 10 height 10
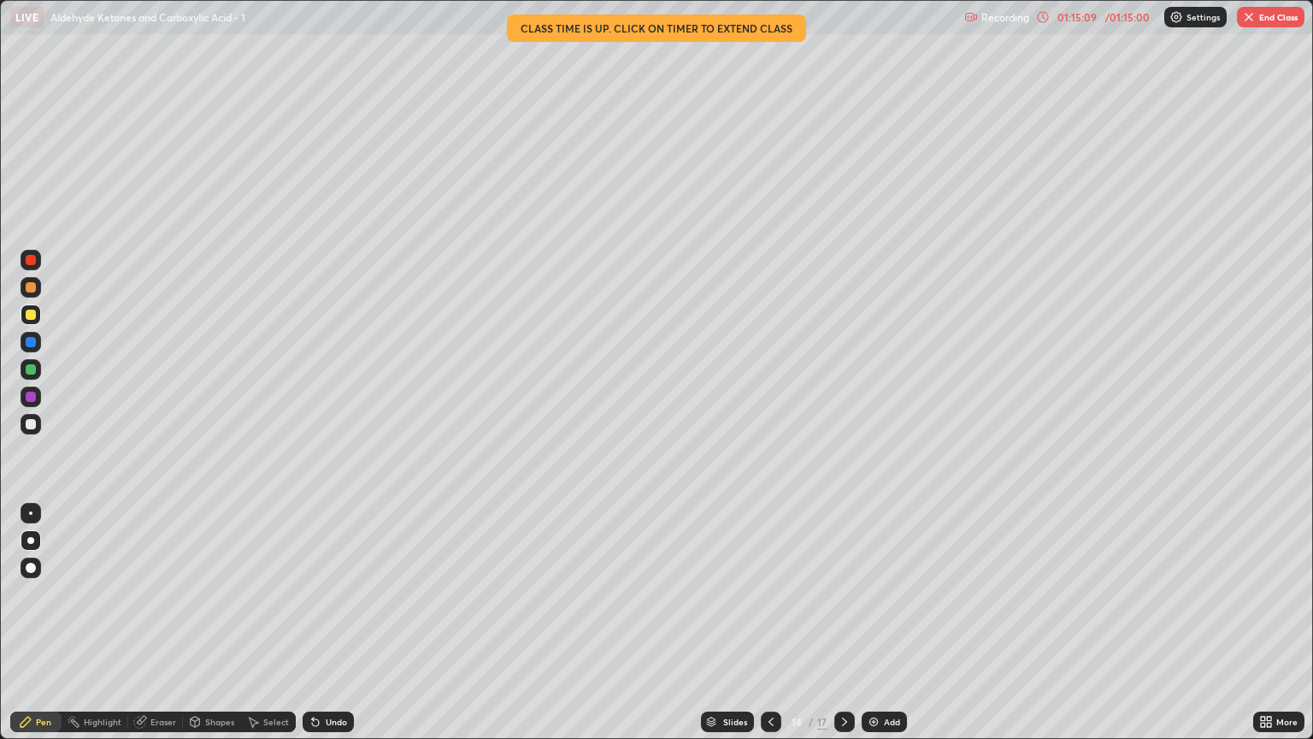
click at [1264, 11] on button "End Class" at bounding box center [1271, 17] width 68 height 21
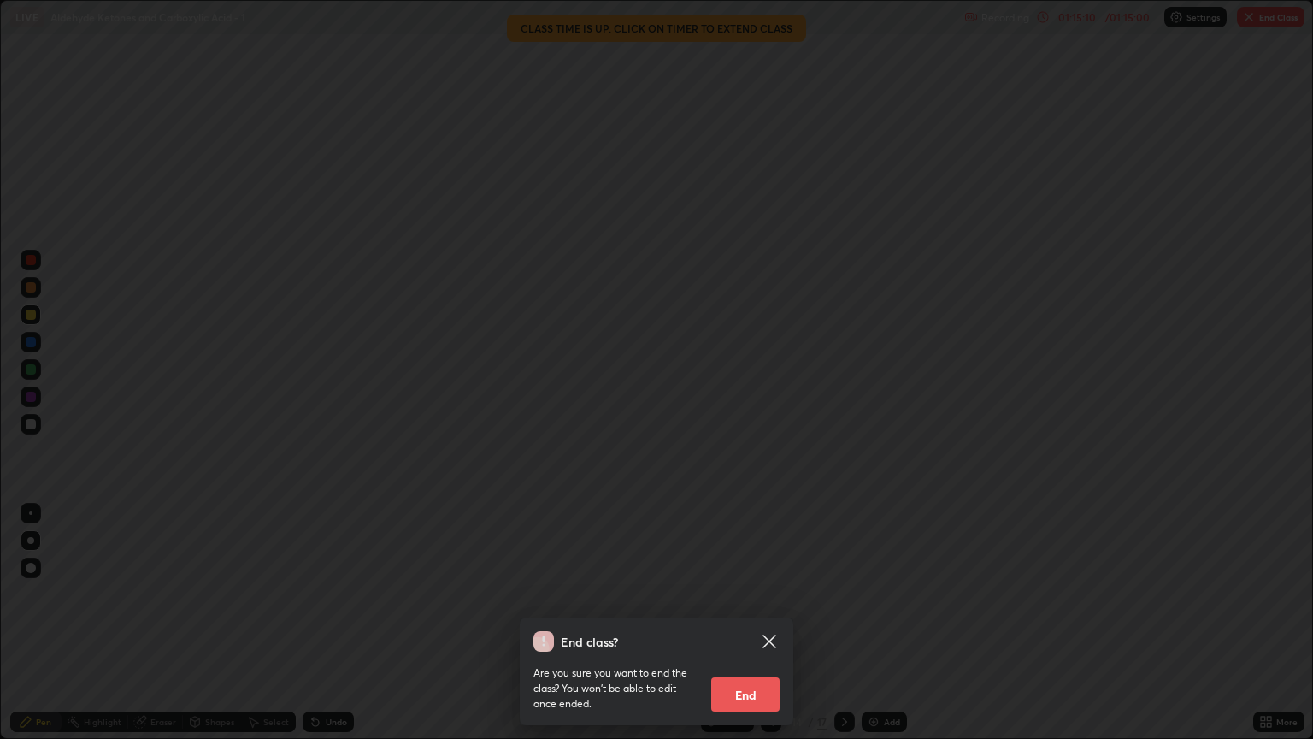
click at [747, 630] on button "End" at bounding box center [745, 694] width 68 height 34
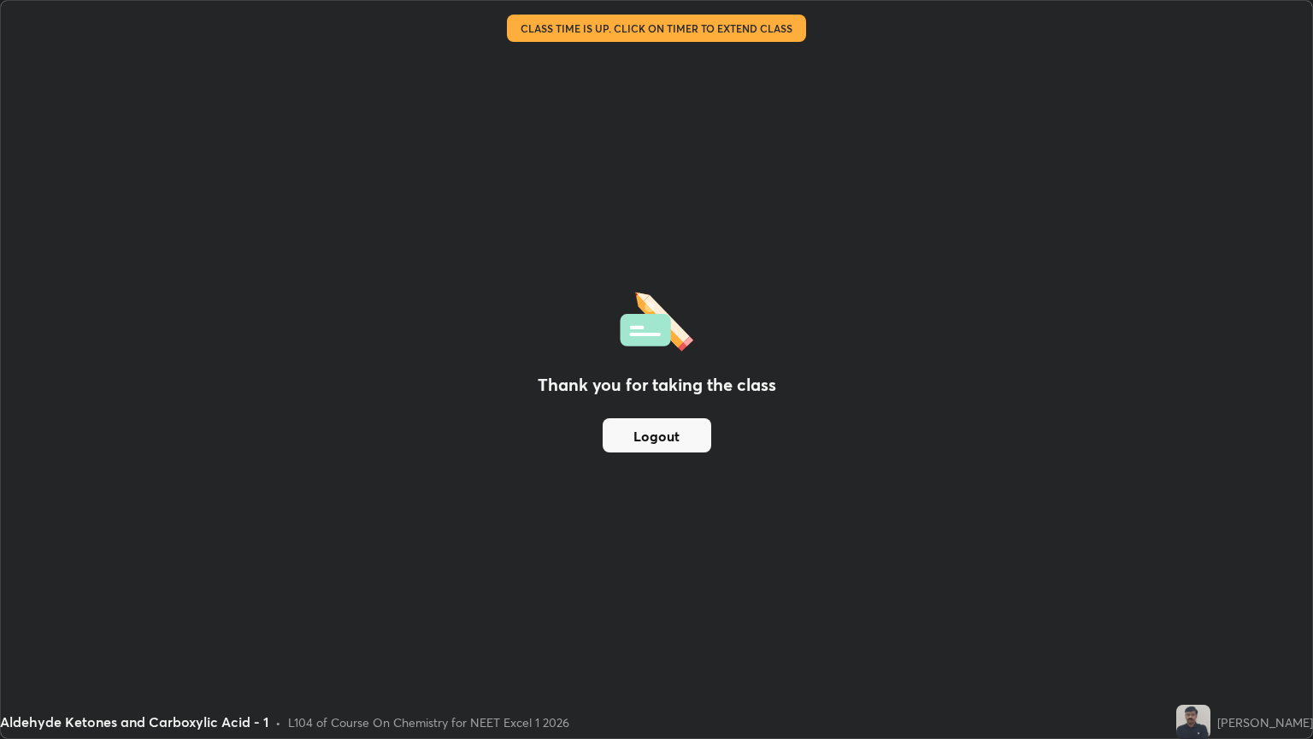
click at [673, 446] on button "Logout" at bounding box center [657, 435] width 109 height 34
